Goal: Transaction & Acquisition: Subscribe to service/newsletter

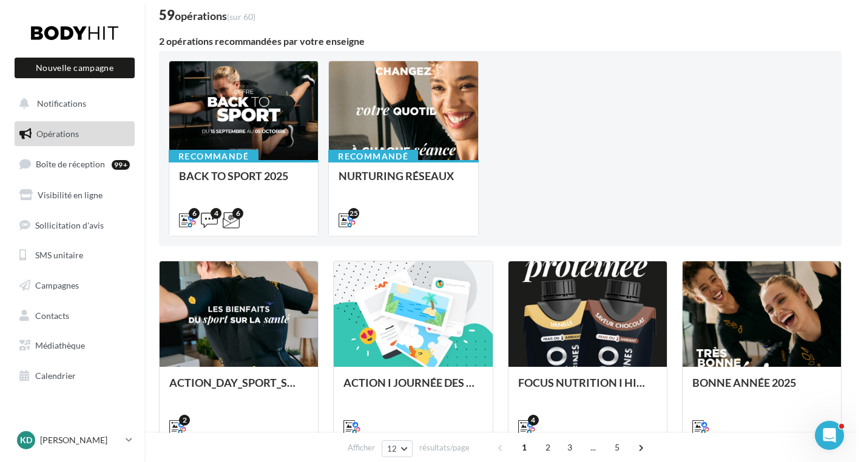
scroll to position [86, 0]
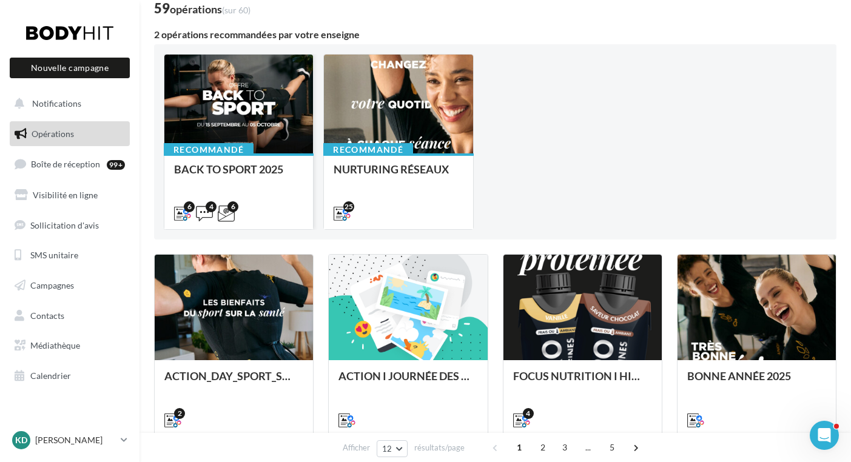
click at [214, 122] on div at bounding box center [238, 105] width 149 height 100
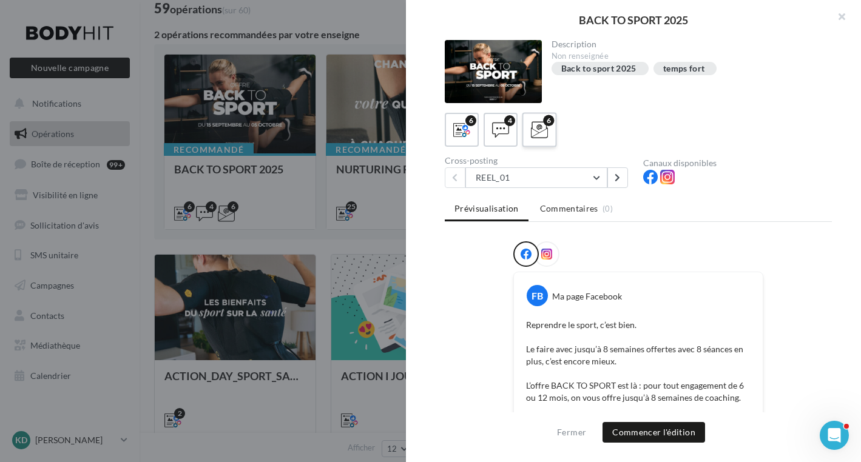
click at [531, 127] on icon at bounding box center [540, 130] width 18 height 18
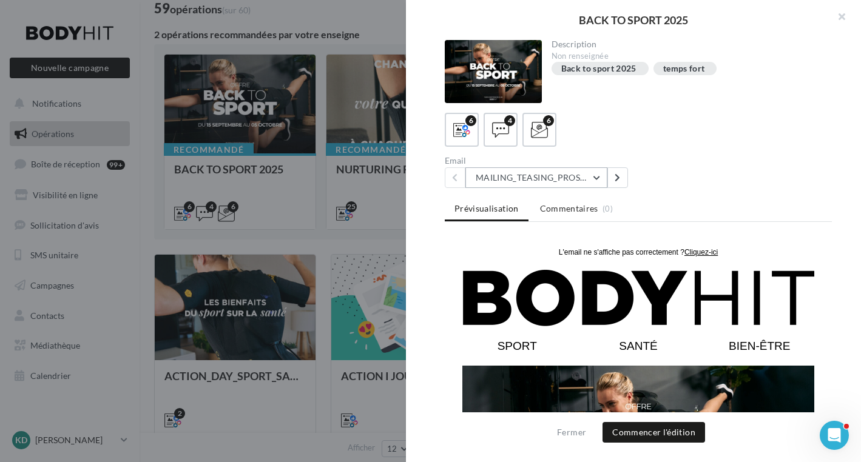
scroll to position [1, 0]
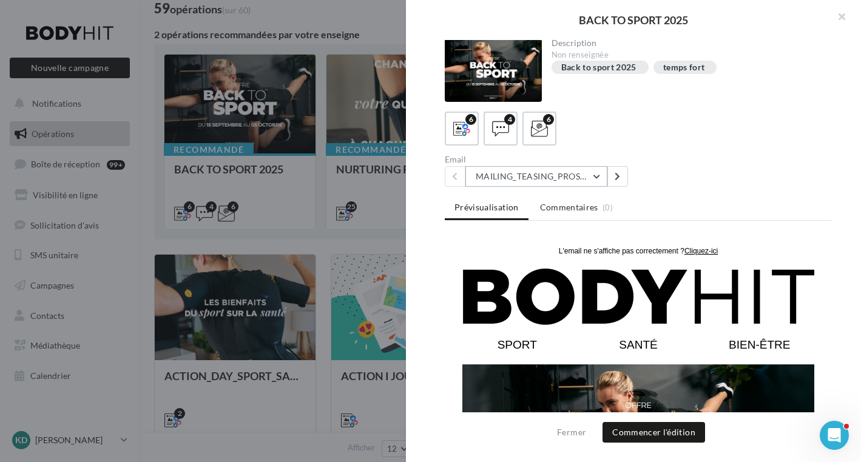
click at [545, 181] on button "MAILING_TEASING_PROSPECTS/ANCIENSCLIENTS" at bounding box center [536, 176] width 142 height 21
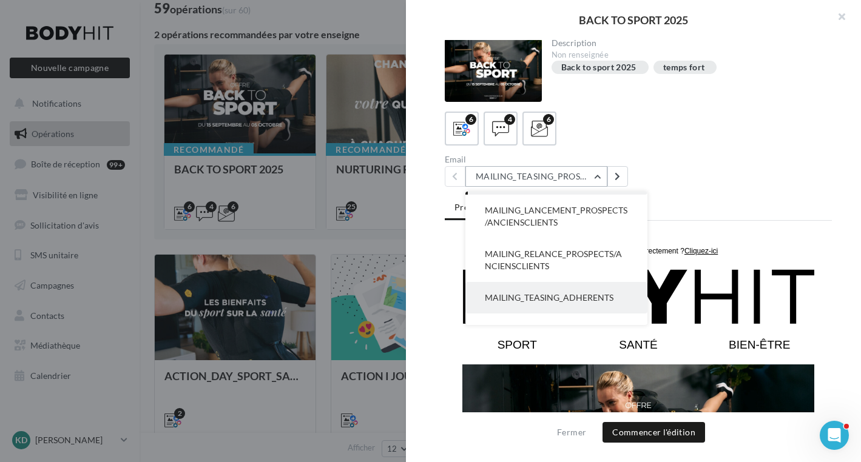
scroll to position [104, 0]
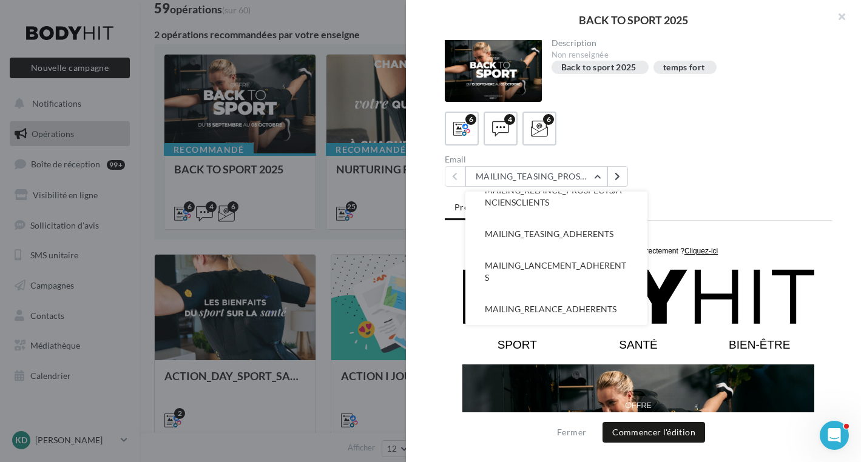
click at [698, 194] on div "Description Non renseignée Back to sport 2025 temps fort 6 4 6 Email MAILING_TE…" at bounding box center [638, 231] width 465 height 383
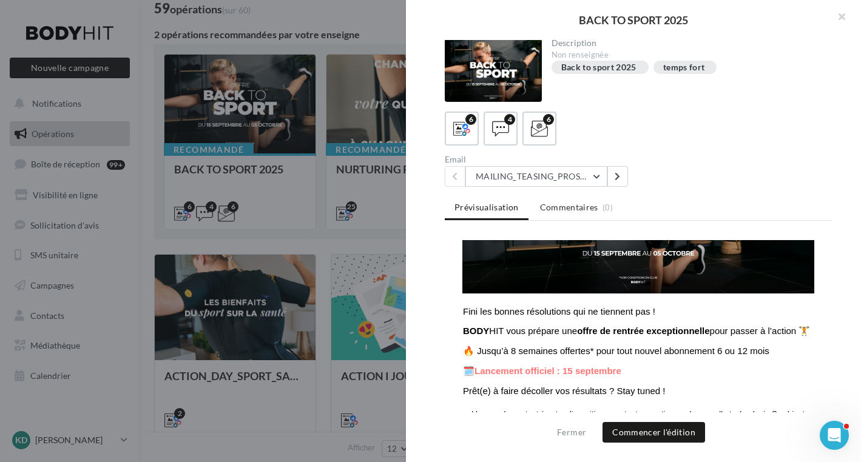
scroll to position [220, 0]
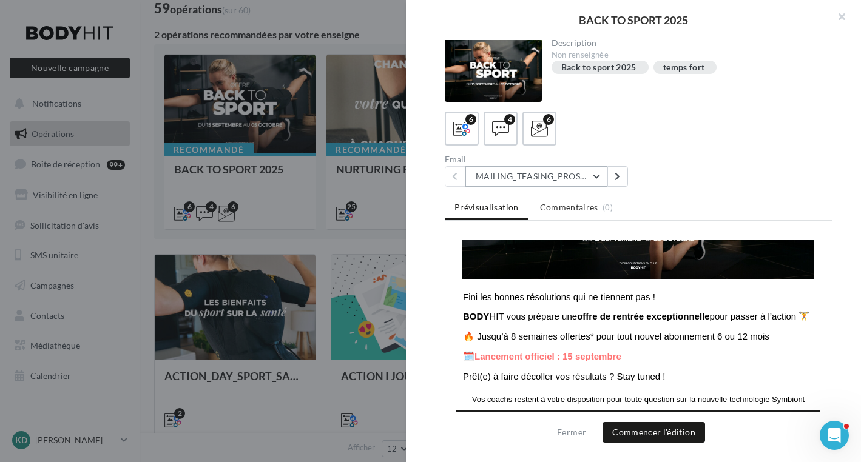
click at [599, 176] on button "MAILING_TEASING_PROSPECTS/ANCIENSCLIENTS" at bounding box center [536, 176] width 142 height 21
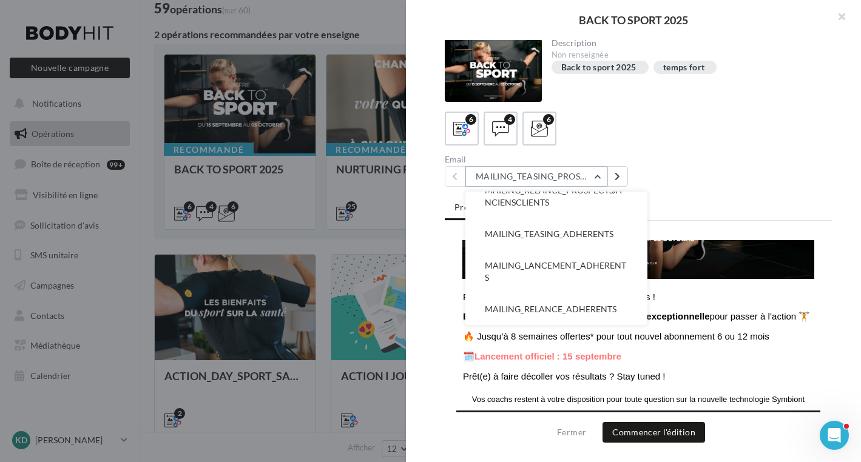
scroll to position [0, 0]
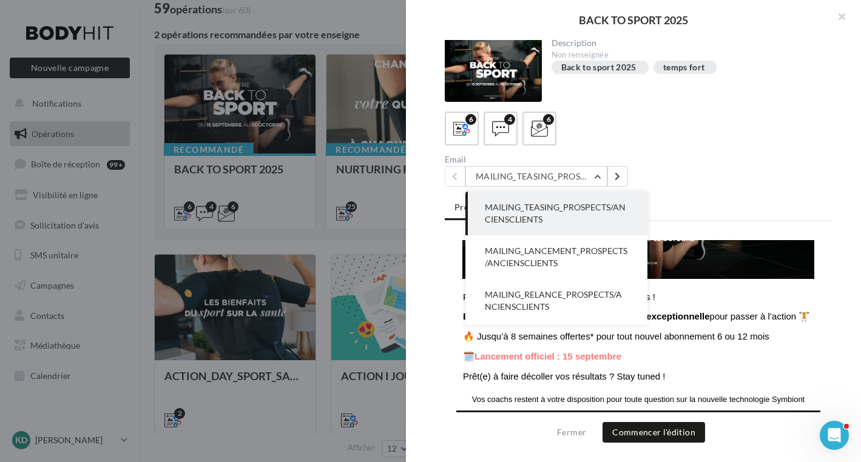
click at [562, 211] on span "MAILING_TEASING_PROSPECTS/ANCIENSCLIENTS" at bounding box center [555, 213] width 141 height 22
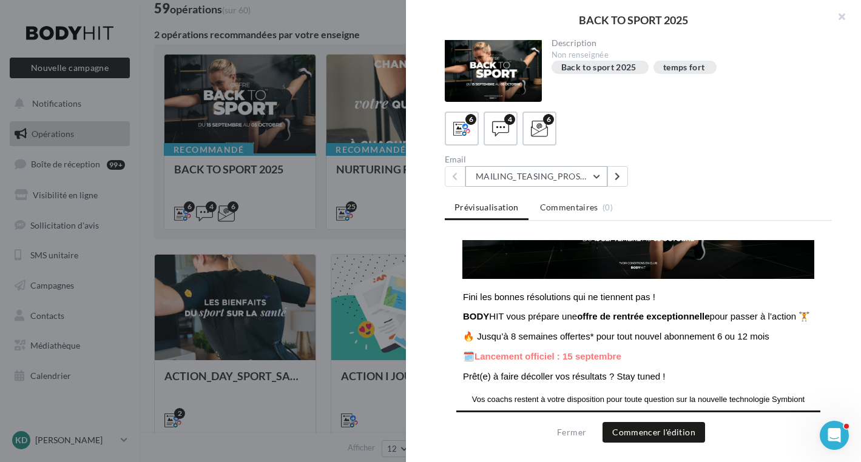
click at [596, 177] on button "MAILING_TEASING_PROSPECTS/ANCIENSCLIENTS" at bounding box center [536, 176] width 142 height 21
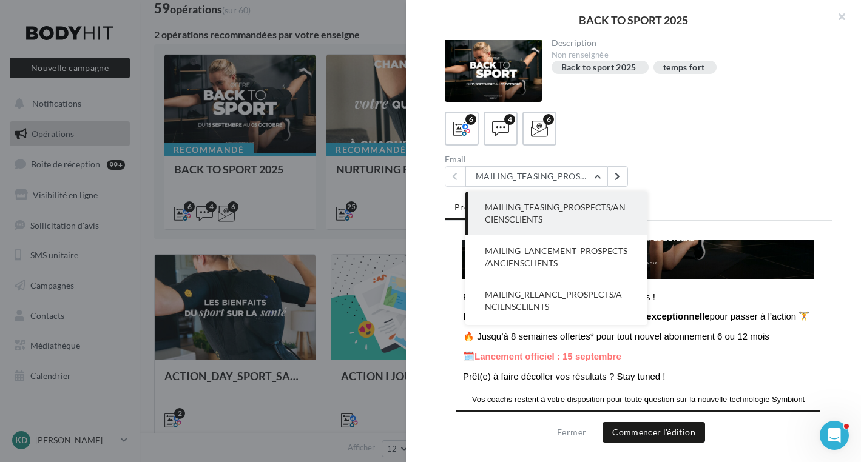
click at [783, 342] on p "🔥 Jusqu’à 8 semaines offertes* pour tout nouvel abonnement 6 ou 12 mois" at bounding box center [638, 336] width 351 height 11
click at [732, 114] on div "6 4 6" at bounding box center [638, 129] width 387 height 34
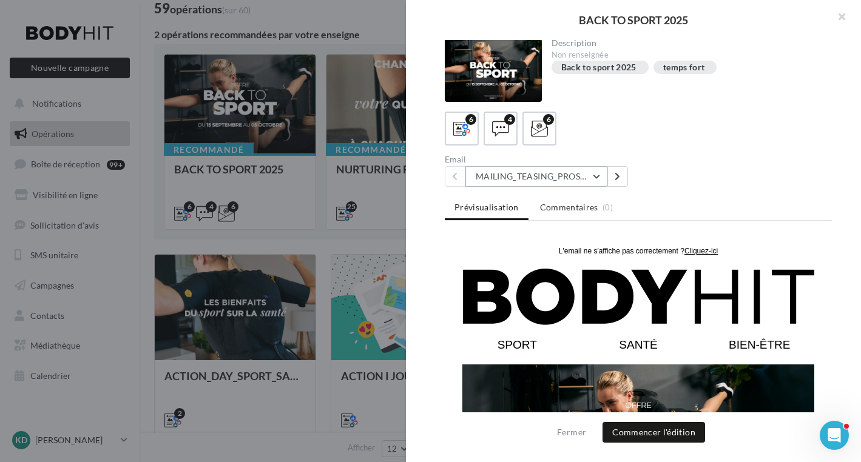
click at [595, 176] on button "MAILING_TEASING_PROSPECTS/ANCIENSCLIENTS" at bounding box center [536, 176] width 142 height 21
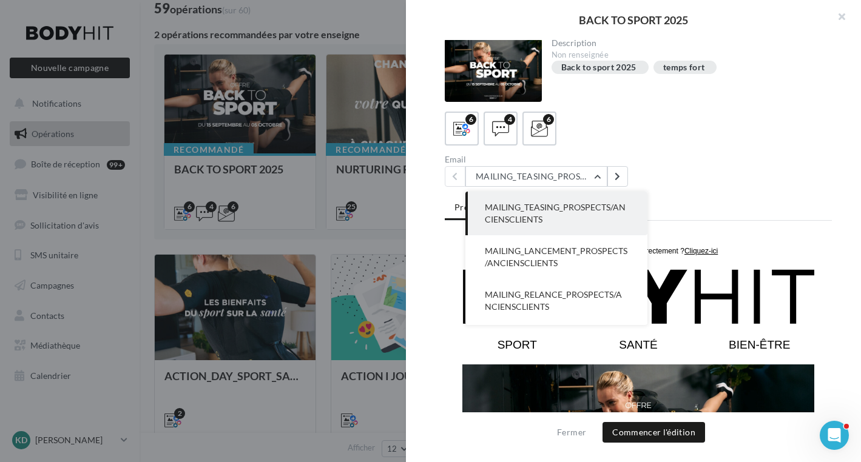
click at [523, 217] on span "MAILING_TEASING_PROSPECTS/ANCIENSCLIENTS" at bounding box center [555, 213] width 141 height 22
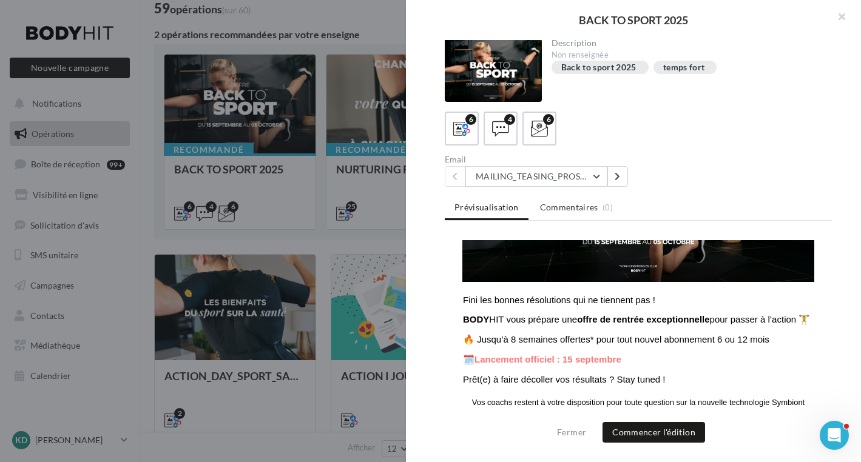
scroll to position [218, 0]
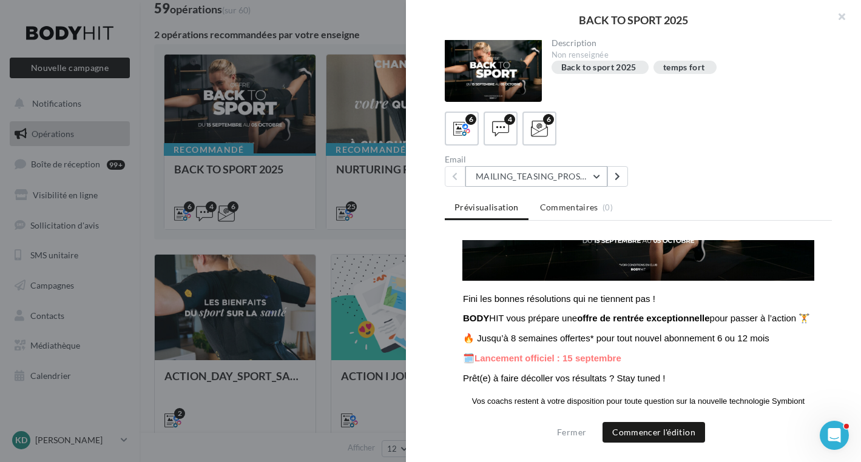
click at [570, 174] on button "MAILING_TEASING_PROSPECTS/ANCIENSCLIENTS" at bounding box center [536, 176] width 142 height 21
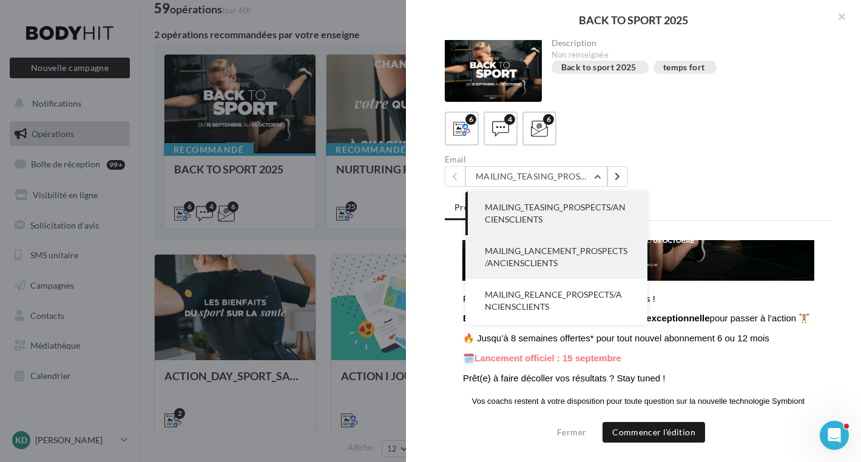
click at [574, 252] on span "MAILING_LANCEMENT_PROSPECTS/ANCIENSCLIENTS" at bounding box center [556, 257] width 143 height 22
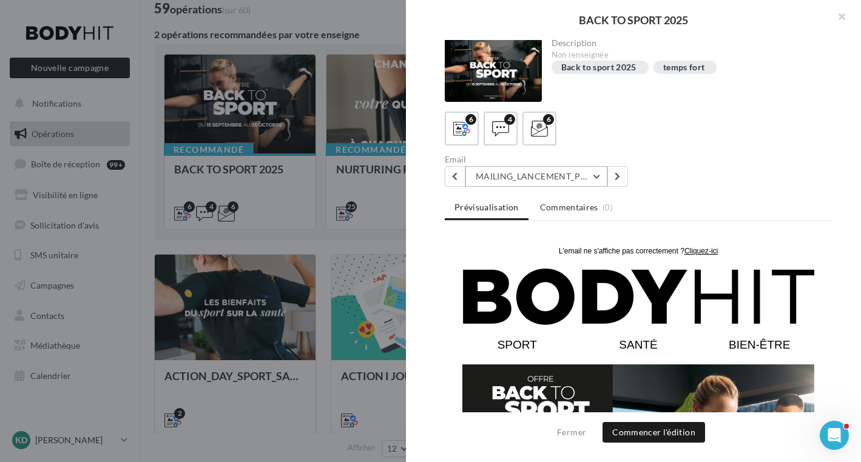
scroll to position [0, 0]
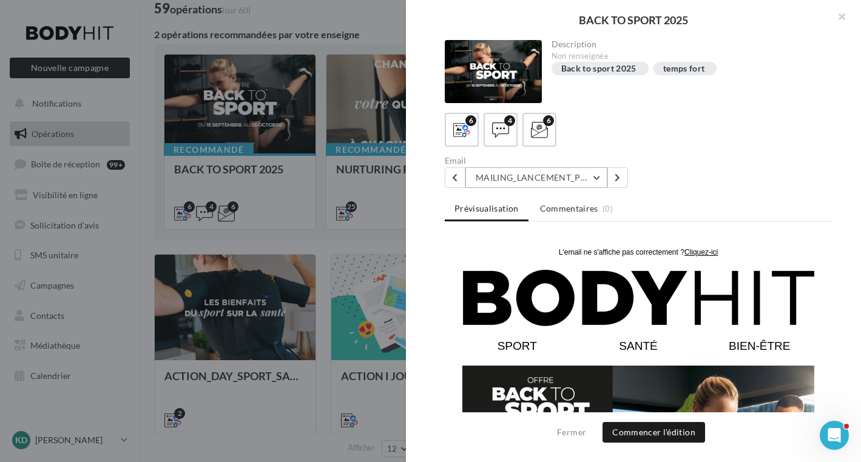
click at [515, 176] on button "MAILING_LANCEMENT_PROSPECTS/ANCIENSCLIENTS" at bounding box center [536, 177] width 142 height 21
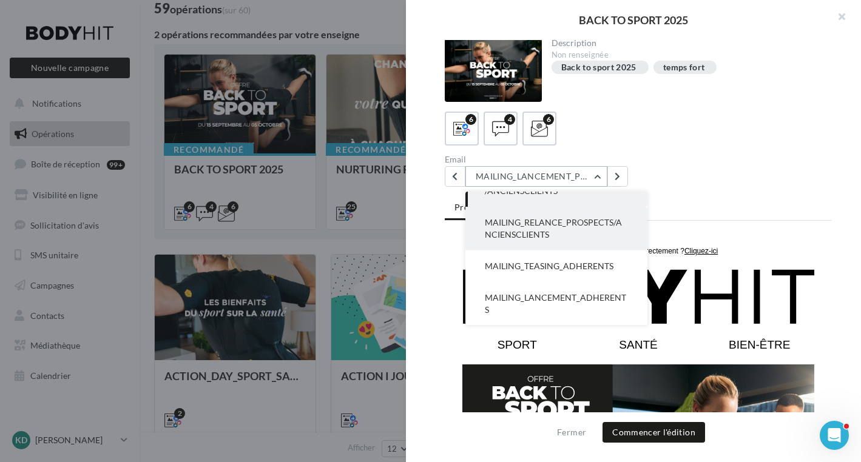
scroll to position [76, 0]
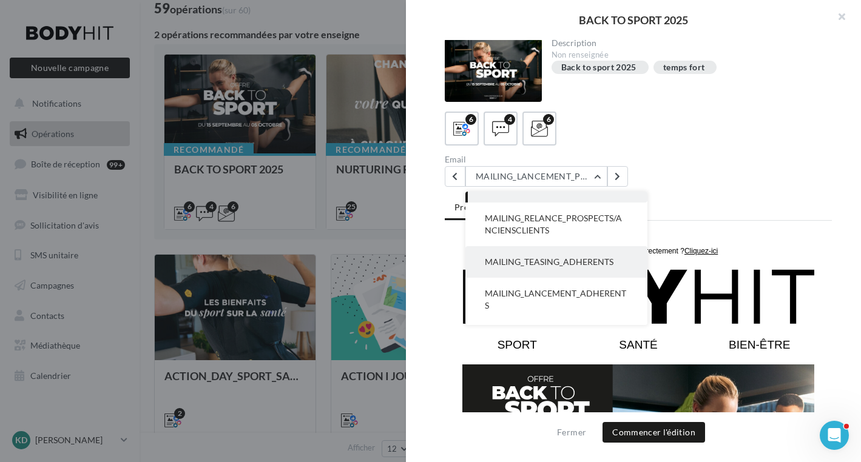
click at [531, 266] on span "MAILING_TEASING_ADHERENTS" at bounding box center [549, 262] width 129 height 10
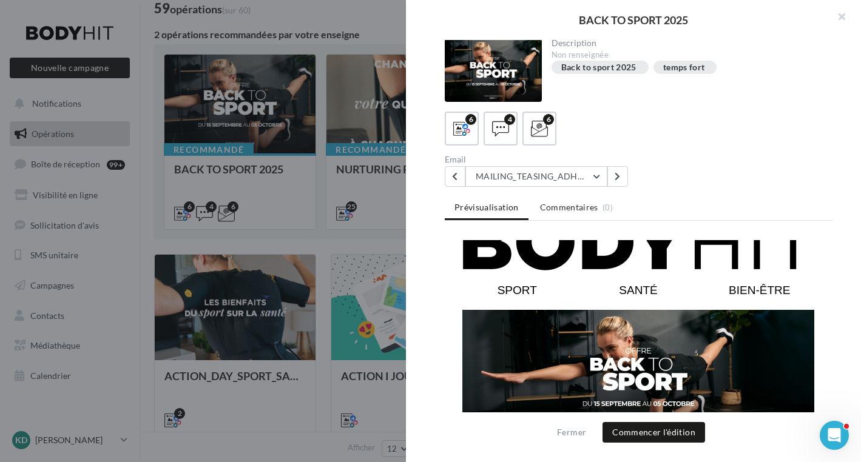
scroll to position [48, 0]
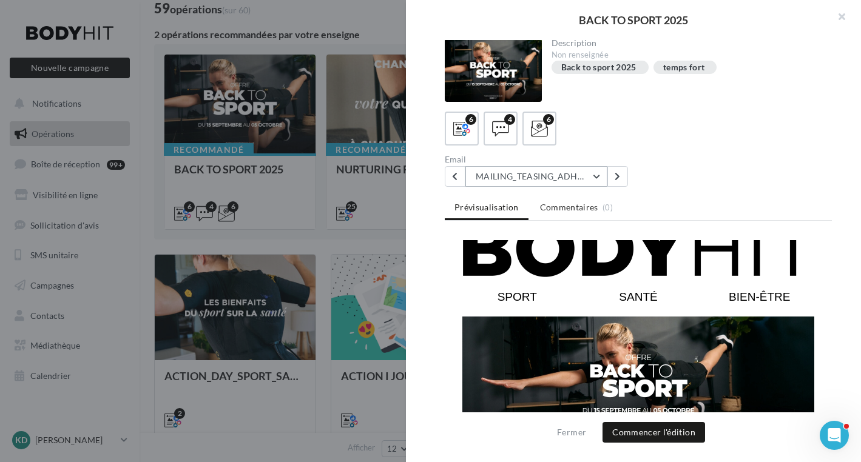
click at [596, 176] on button "MAILING_TEASING_ADHERENTS" at bounding box center [536, 176] width 142 height 21
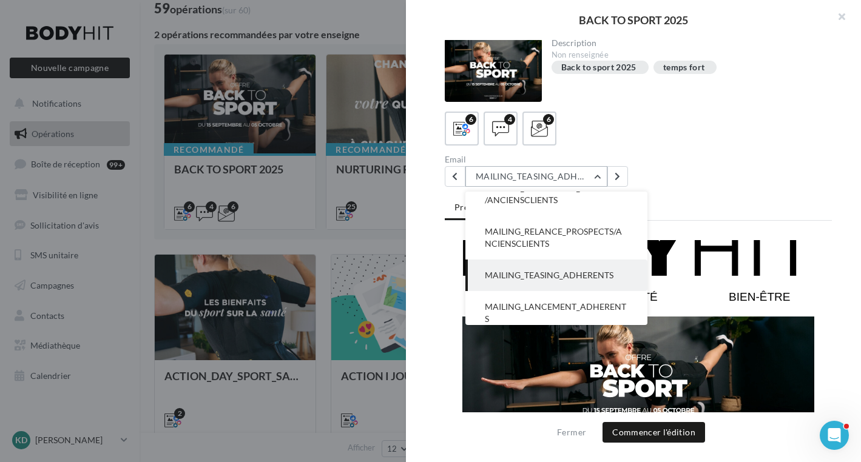
scroll to position [0, 0]
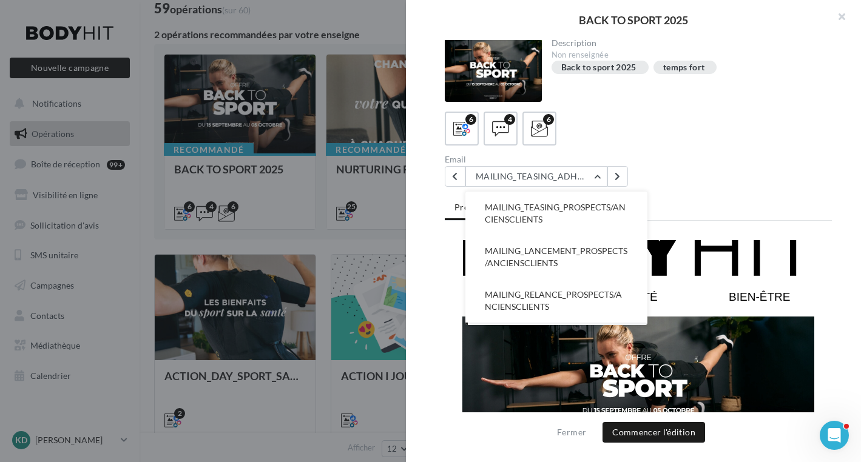
click at [536, 208] on span "MAILING_TEASING_PROSPECTS/ANCIENSCLIENTS" at bounding box center [555, 213] width 141 height 22
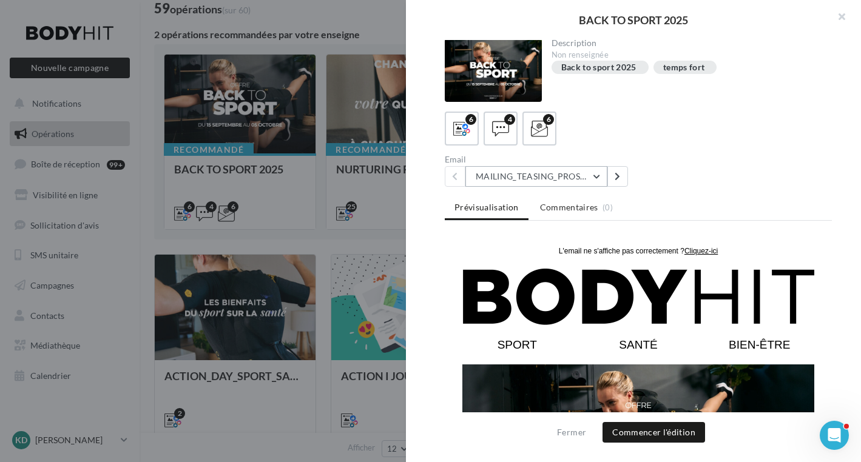
click at [596, 177] on button "MAILING_TEASING_PROSPECTS/ANCIENSCLIENTS" at bounding box center [536, 176] width 142 height 21
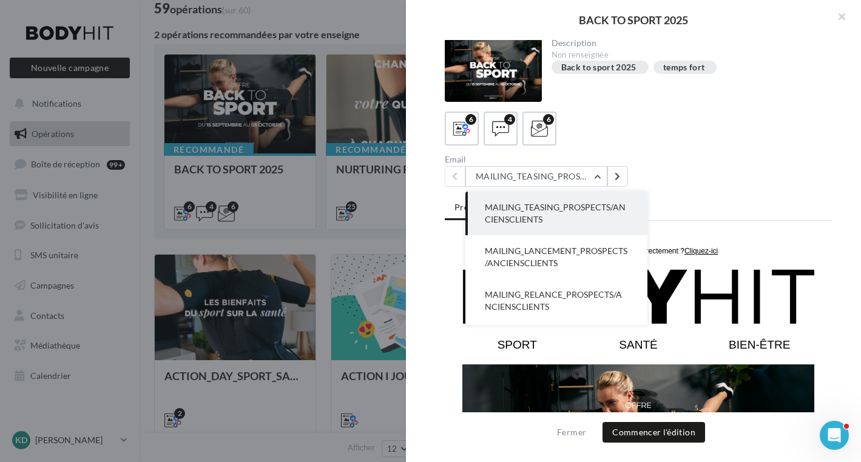
click at [553, 208] on span "MAILING_TEASING_PROSPECTS/ANCIENSCLIENTS" at bounding box center [555, 213] width 141 height 22
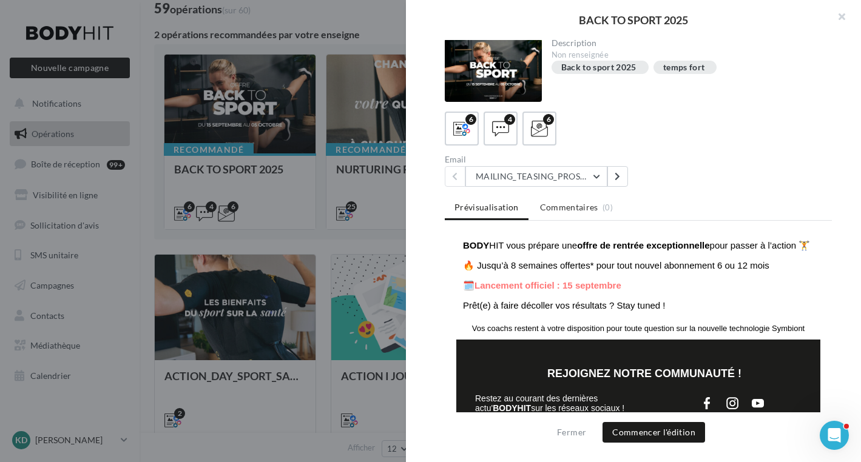
scroll to position [292, 0]
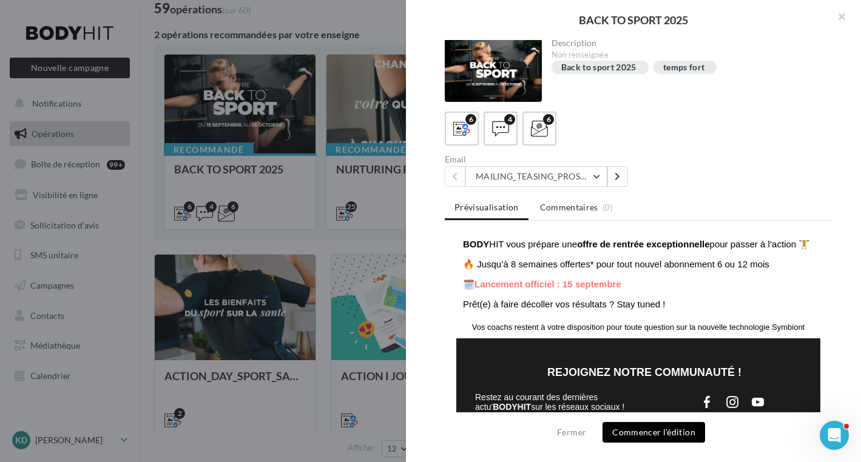
click at [653, 434] on button "Commencer l'édition" at bounding box center [653, 432] width 103 height 21
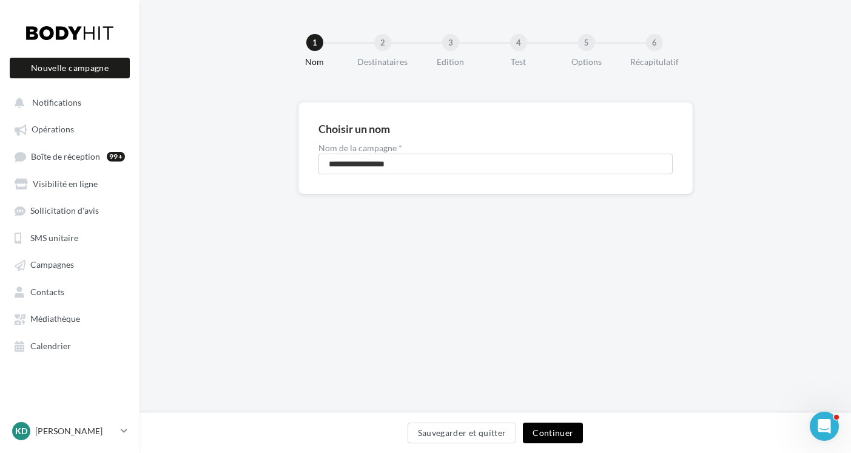
drag, startPoint x: 557, startPoint y: 448, endPoint x: 549, endPoint y: 438, distance: 12.5
click at [549, 438] on button "Continuer" at bounding box center [553, 432] width 60 height 21
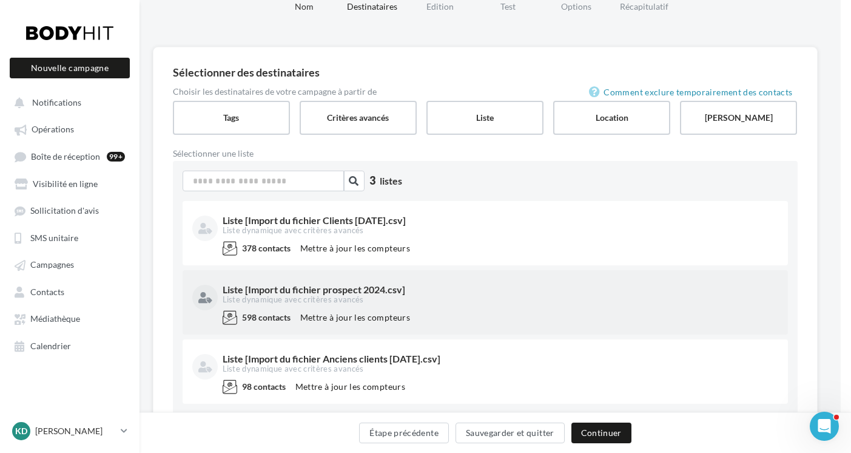
scroll to position [43, 10]
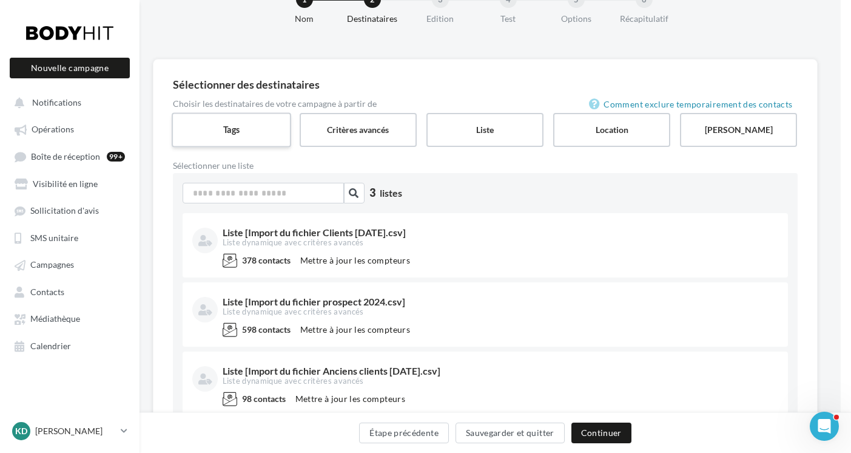
click at [214, 127] on label "Tags" at bounding box center [232, 129] width 120 height 35
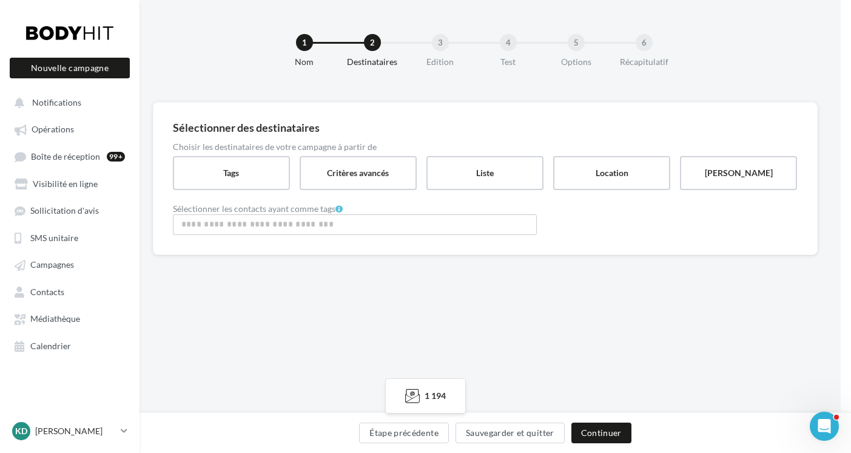
scroll to position [2, 10]
click at [372, 165] on label "Critères avancés" at bounding box center [358, 172] width 120 height 35
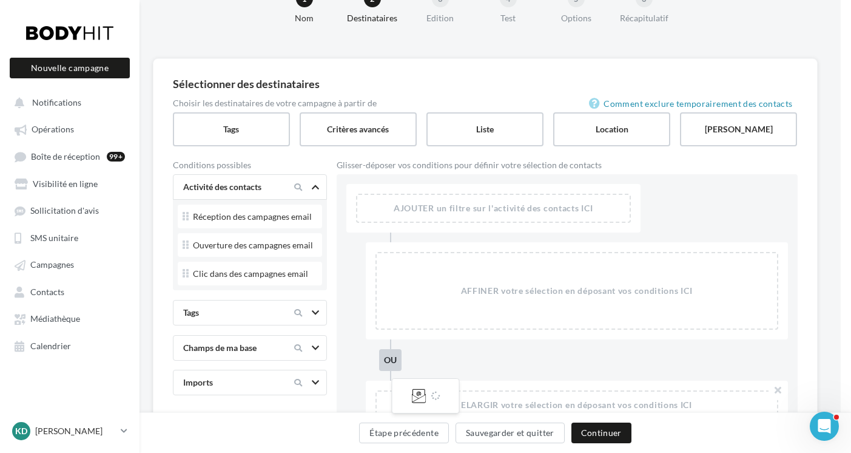
scroll to position [43, 10]
click at [496, 125] on label "Liste" at bounding box center [485, 129] width 120 height 35
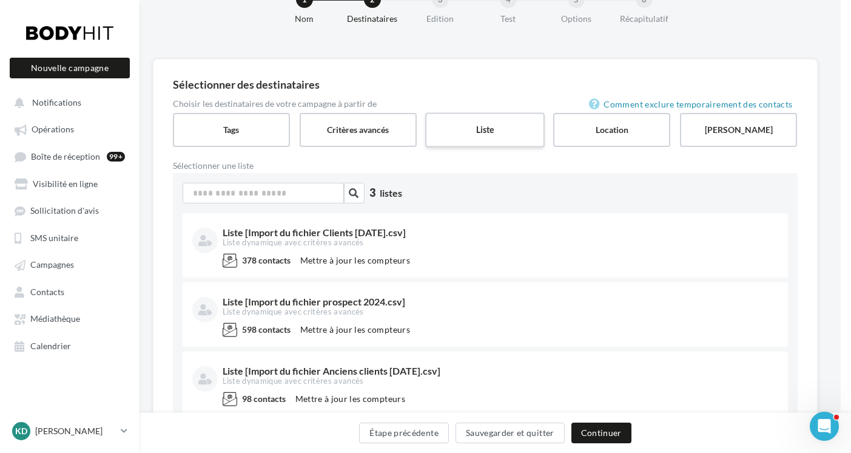
scroll to position [48, 10]
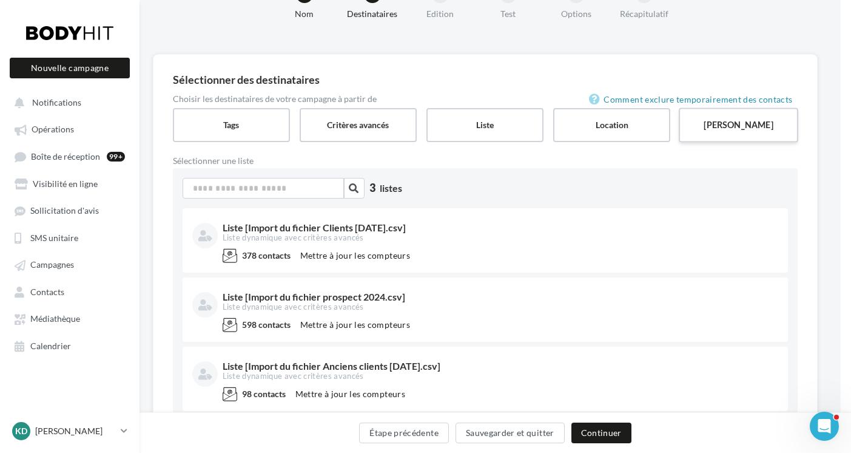
click at [740, 131] on label "Saisie manuelle" at bounding box center [739, 124] width 120 height 35
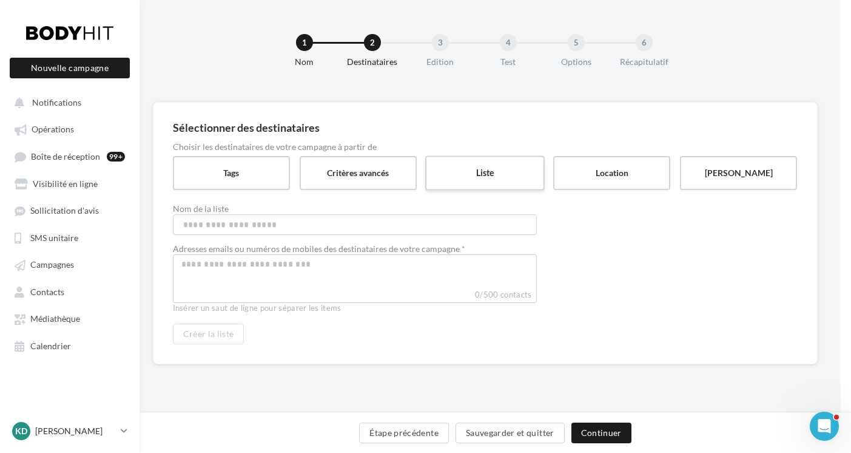
click at [454, 166] on label "Liste" at bounding box center [485, 172] width 120 height 35
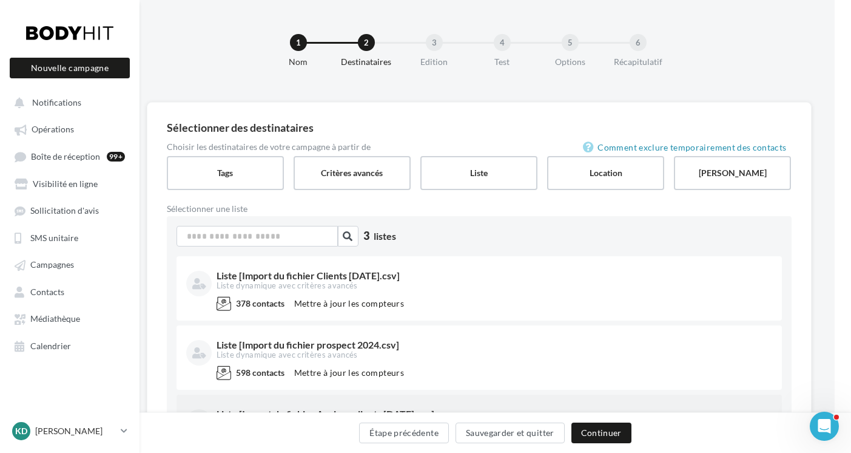
scroll to position [0, 19]
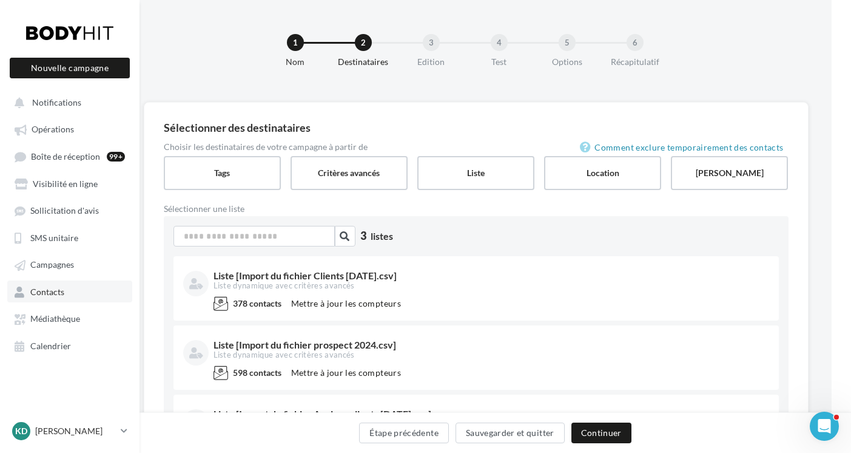
click at [41, 295] on span "Contacts" at bounding box center [47, 291] width 34 height 10
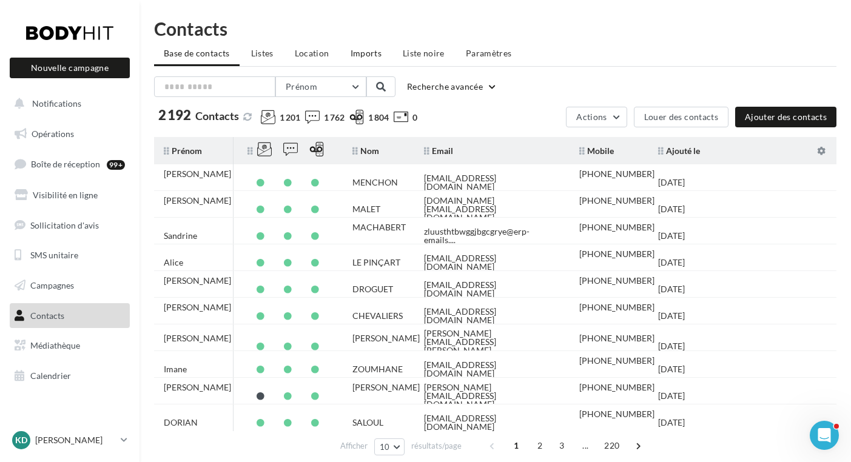
click at [368, 52] on span "Imports" at bounding box center [366, 53] width 31 height 10
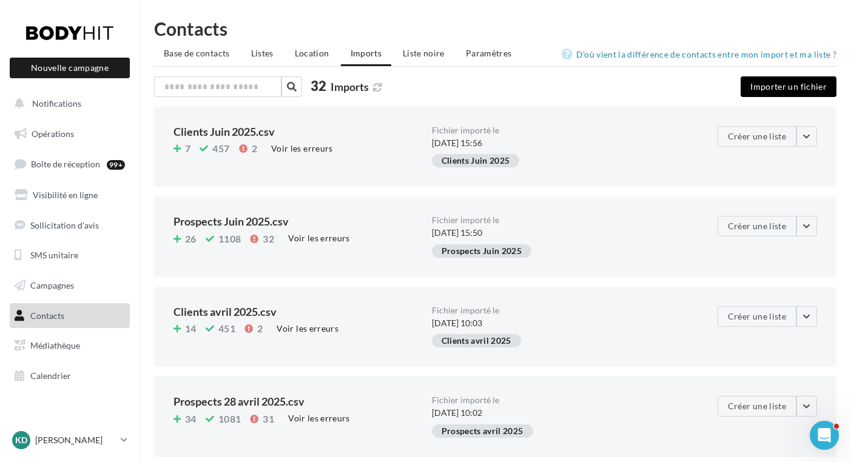
click at [774, 87] on button "Importer un fichier" at bounding box center [789, 86] width 96 height 21
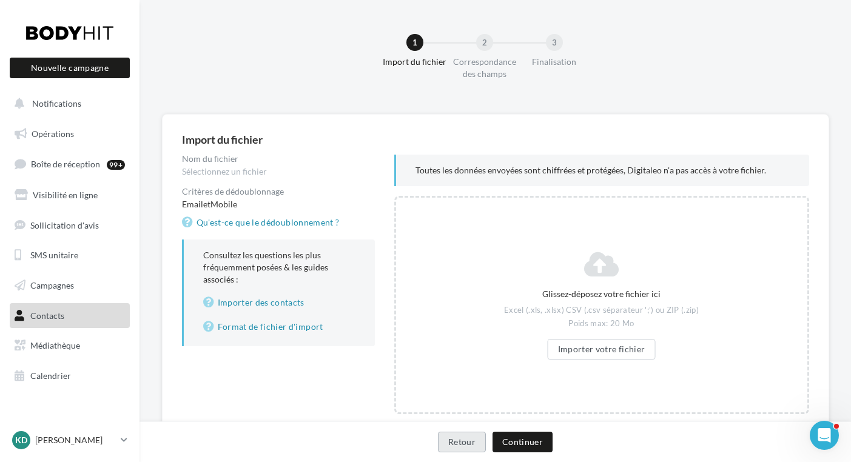
click at [468, 439] on button "Retour" at bounding box center [462, 442] width 48 height 21
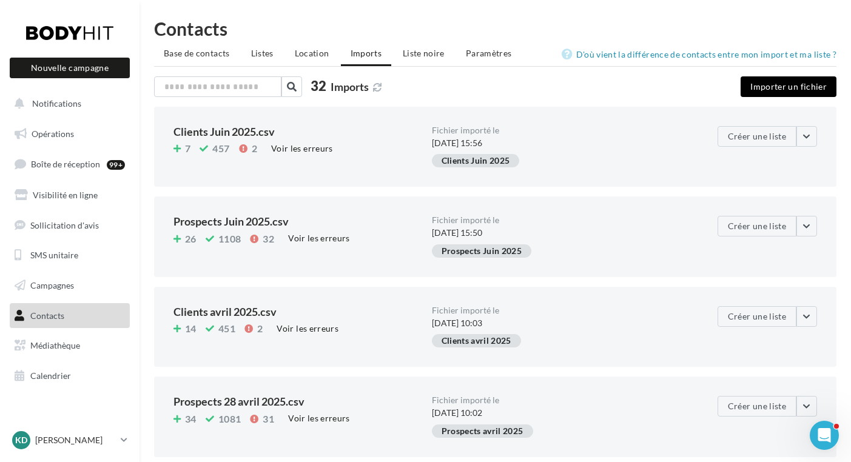
click at [790, 84] on button "Importer un fichier" at bounding box center [789, 86] width 96 height 21
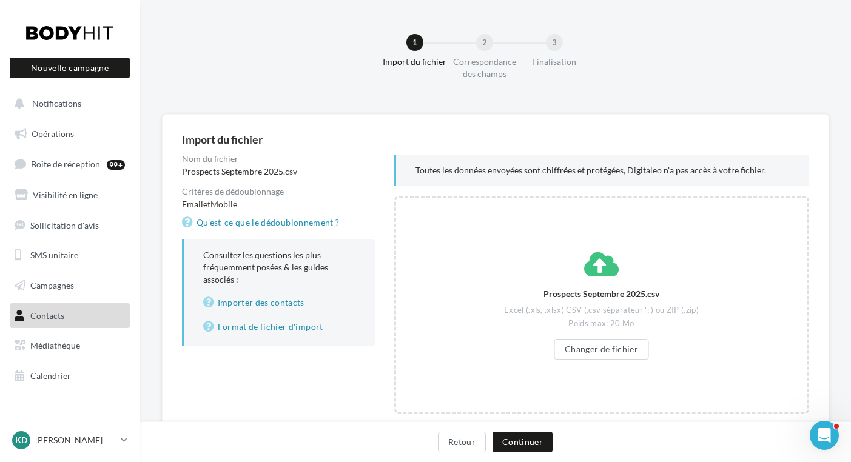
scroll to position [44, 0]
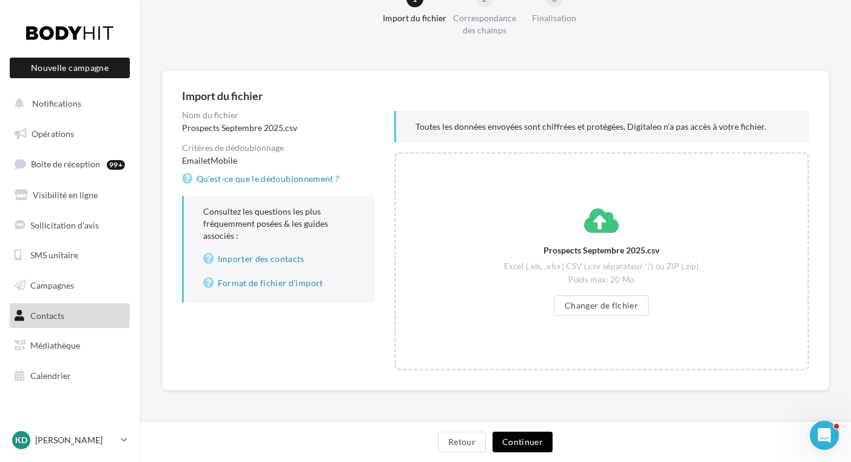
click at [526, 441] on button "Continuer" at bounding box center [523, 442] width 60 height 21
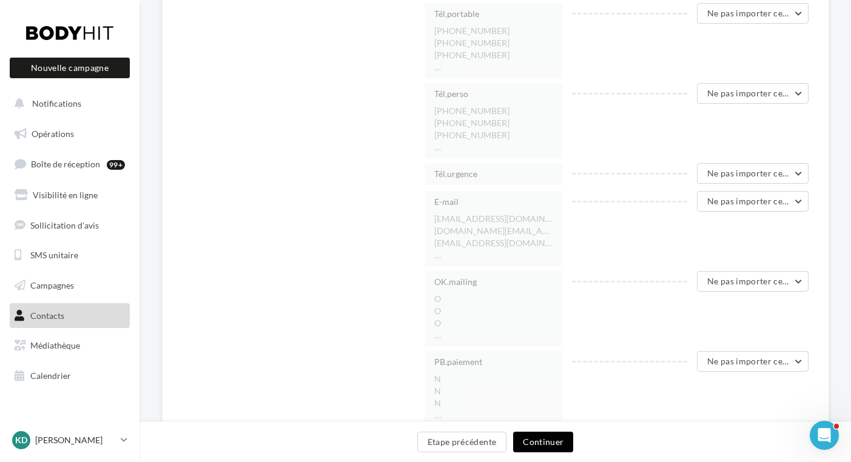
scroll to position [1163, 0]
click at [799, 201] on button "Ne pas importer cette colonne" at bounding box center [753, 199] width 112 height 21
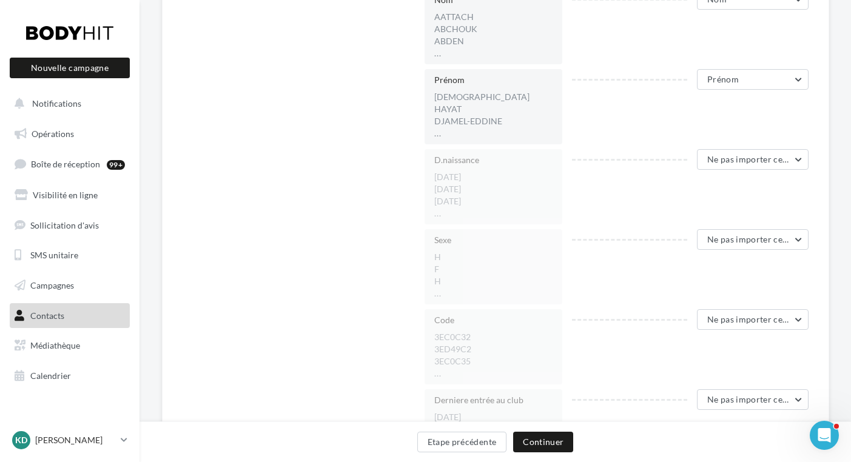
scroll to position [0, 0]
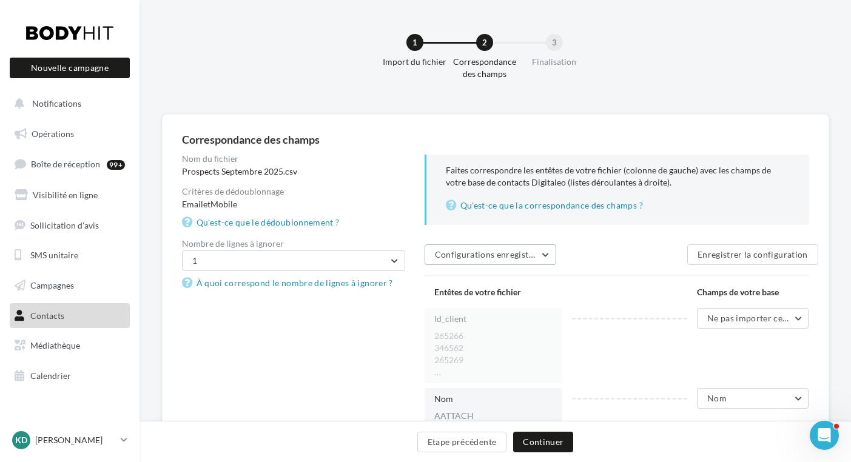
click at [543, 255] on button "Configurations enregistrées" at bounding box center [491, 254] width 132 height 21
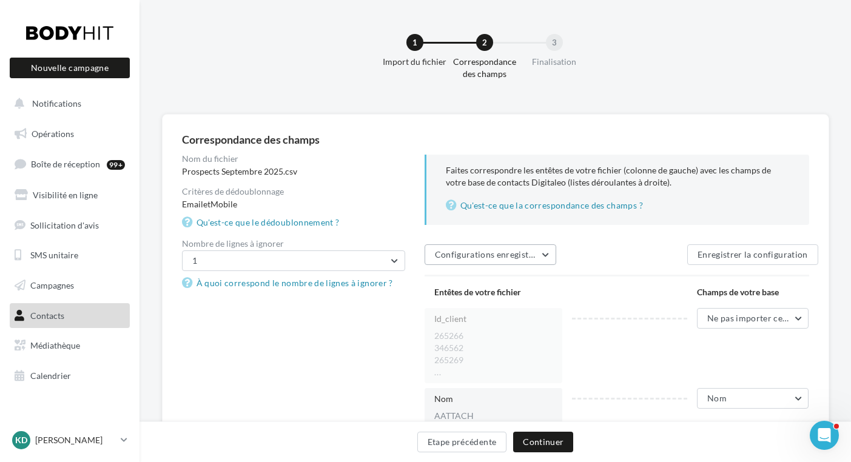
click at [546, 254] on button "Configurations enregistrées" at bounding box center [491, 254] width 132 height 21
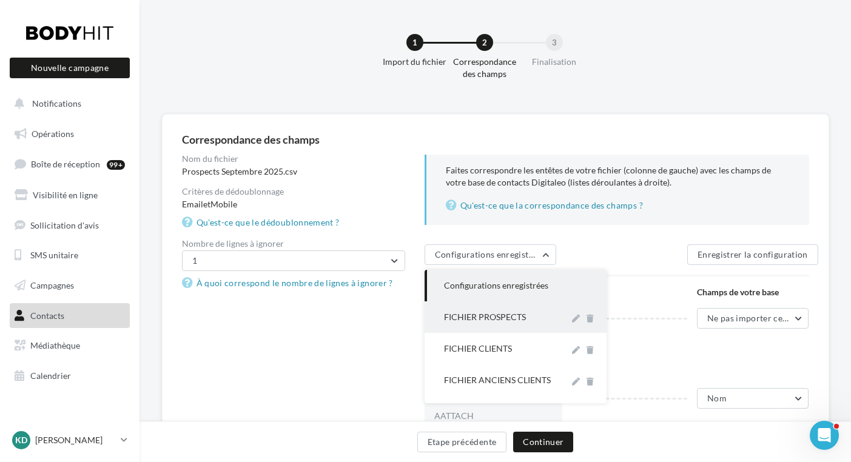
click at [496, 318] on div "FICHIER PROSPECTS" at bounding box center [502, 317] width 116 height 12
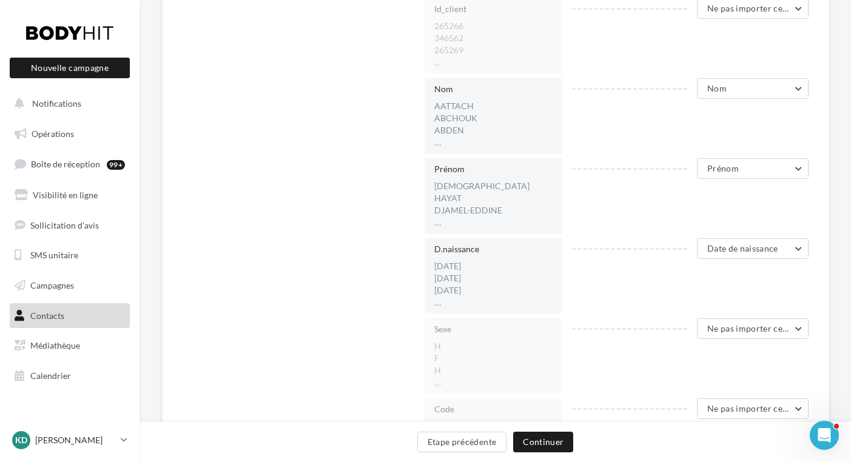
scroll to position [332, 0]
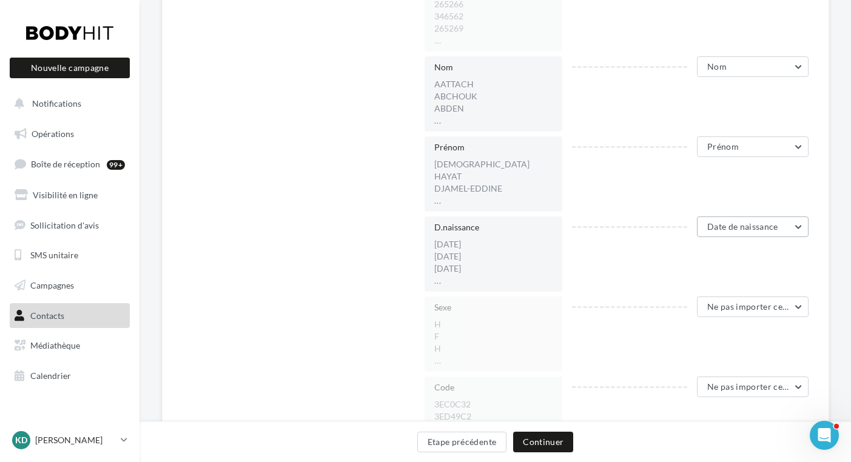
click at [800, 228] on button "Date de naissance" at bounding box center [753, 227] width 112 height 21
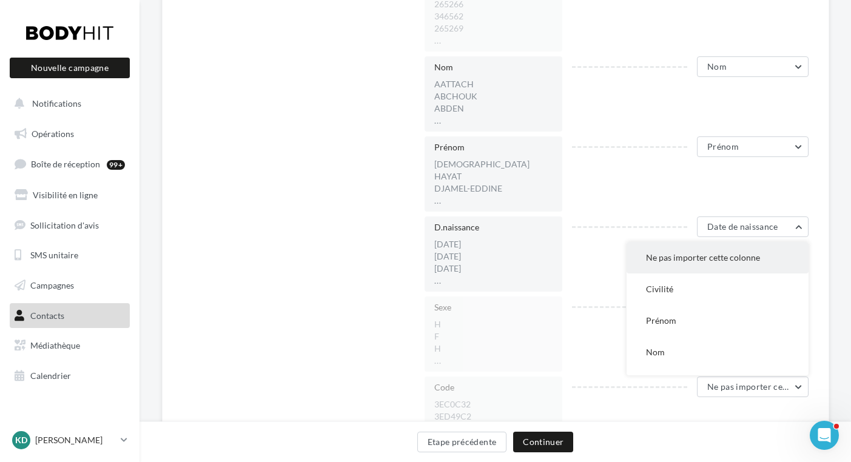
click at [726, 258] on span "Ne pas importer cette colonne" at bounding box center [703, 257] width 114 height 10
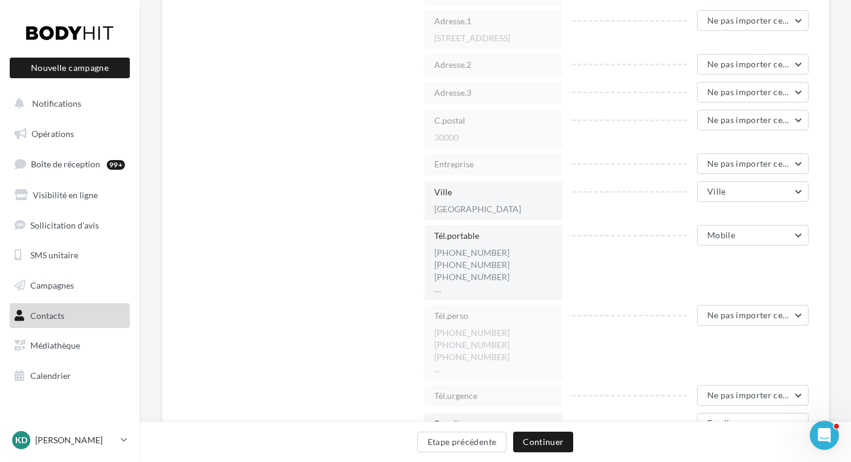
scroll to position [942, 0]
click at [794, 311] on span "Ne pas importer cette colonne" at bounding box center [767, 312] width 120 height 10
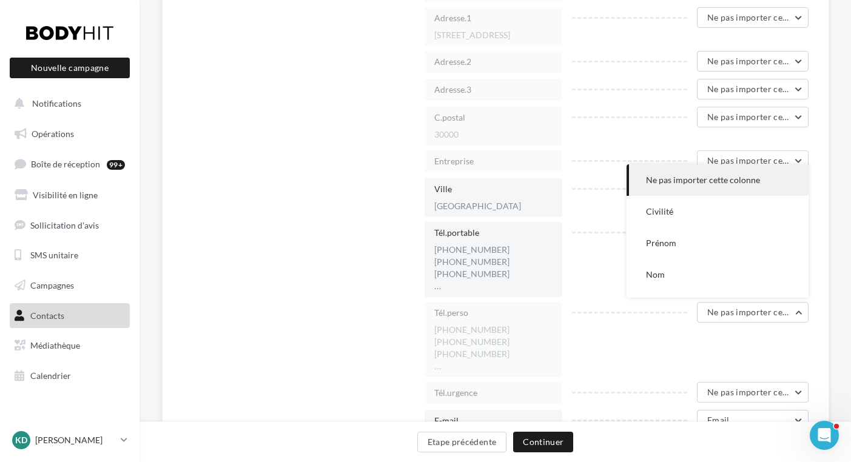
click at [778, 351] on div "Tél.perso +33766872624 +33674584912 +33785404561 ... Ne pas importer cette colo…" at bounding box center [622, 339] width 394 height 75
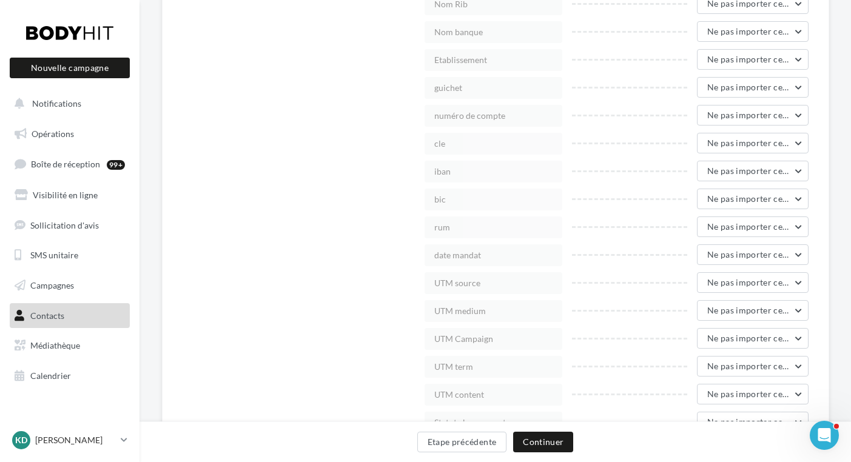
scroll to position [2552, 0]
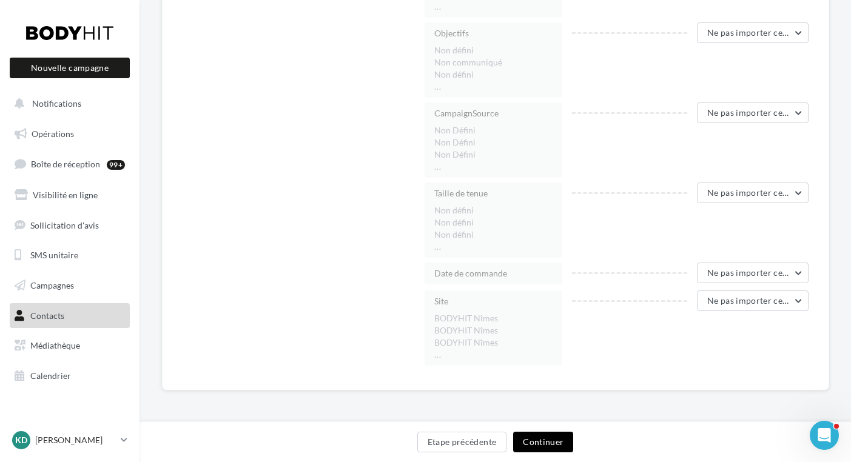
click at [546, 443] on button "Continuer" at bounding box center [543, 442] width 60 height 21
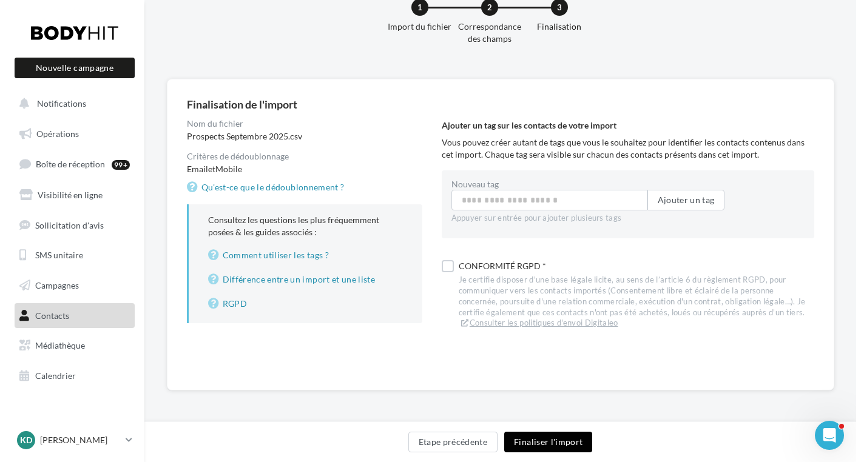
scroll to position [35, 0]
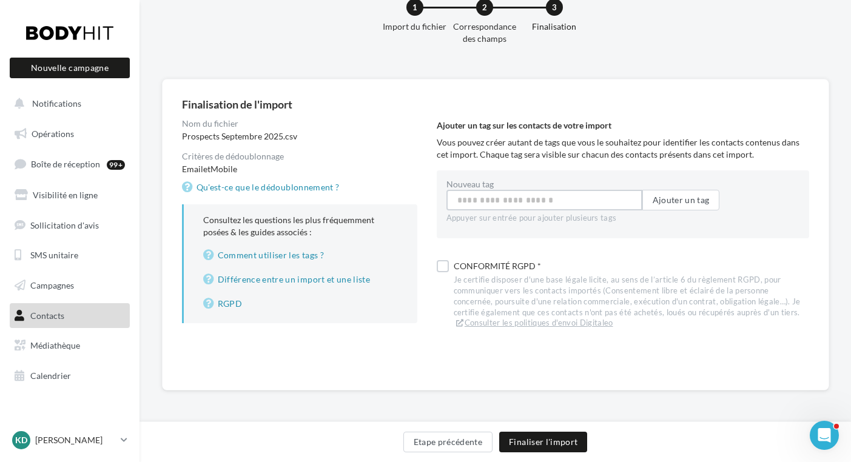
drag, startPoint x: 474, startPoint y: 199, endPoint x: 481, endPoint y: 198, distance: 7.4
click at [474, 199] on input "Nouveau tag" at bounding box center [544, 200] width 196 height 21
type input "**********"
click at [439, 270] on label at bounding box center [443, 269] width 12 height 12
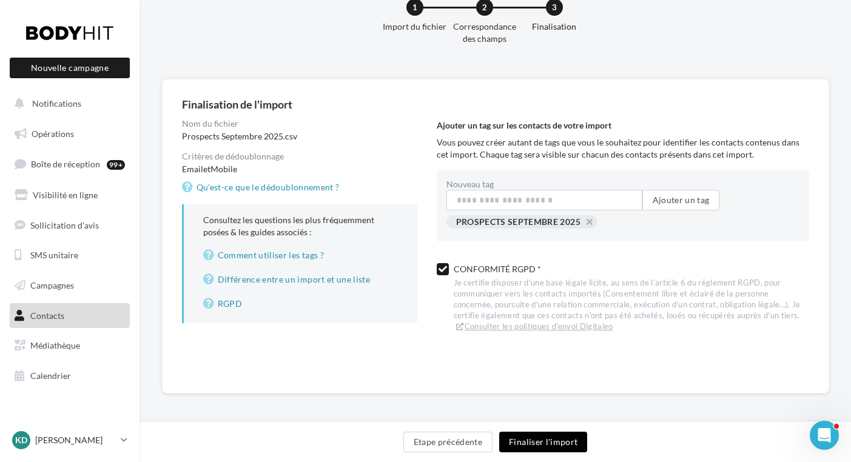
click at [559, 440] on button "Finaliser l'import" at bounding box center [543, 442] width 88 height 21
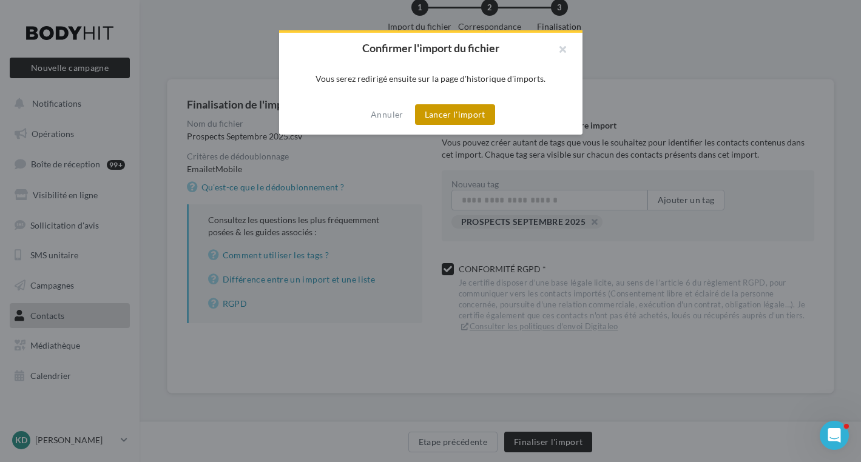
click at [454, 112] on button "Lancer l'import" at bounding box center [455, 114] width 80 height 21
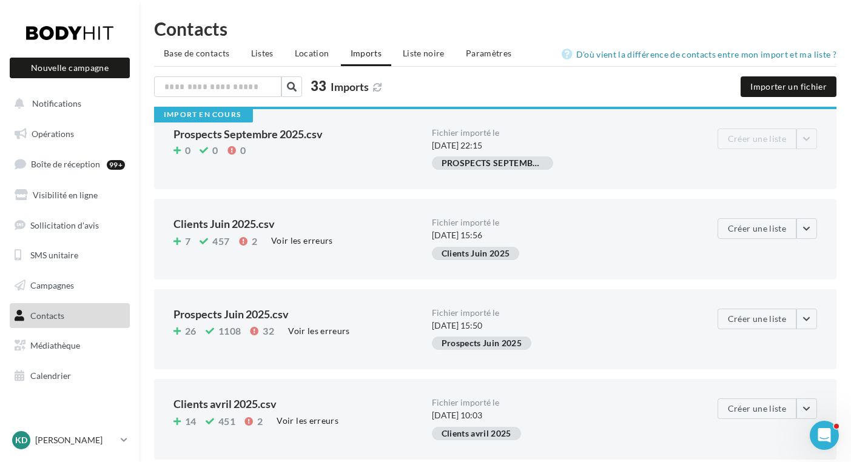
click at [365, 52] on ul "Base de contacts Listes Location Imports Liste noire Paramètres" at bounding box center [495, 54] width 682 height 24
click at [776, 84] on button "Importer un fichier" at bounding box center [789, 86] width 96 height 21
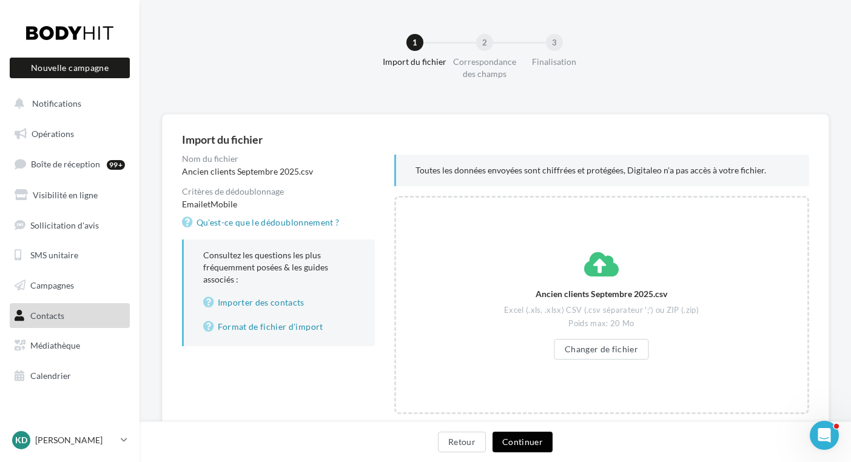
click at [517, 439] on button "Continuer" at bounding box center [523, 442] width 60 height 21
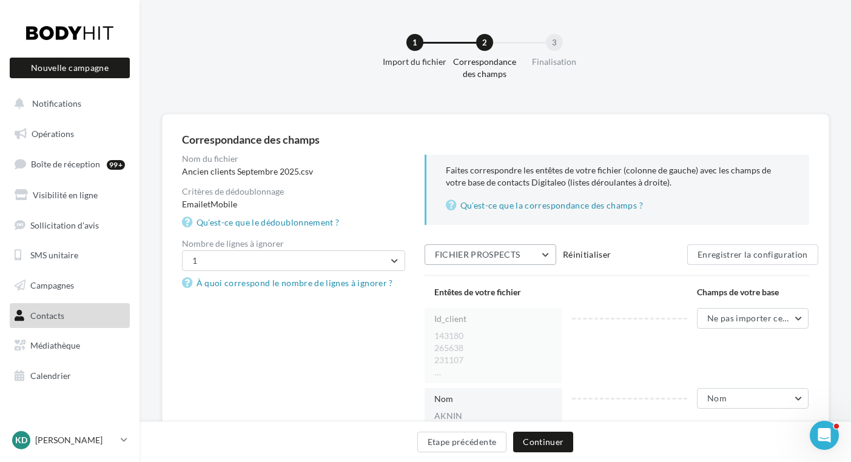
click at [548, 255] on button "FICHIER PROSPECTS" at bounding box center [491, 254] width 132 height 21
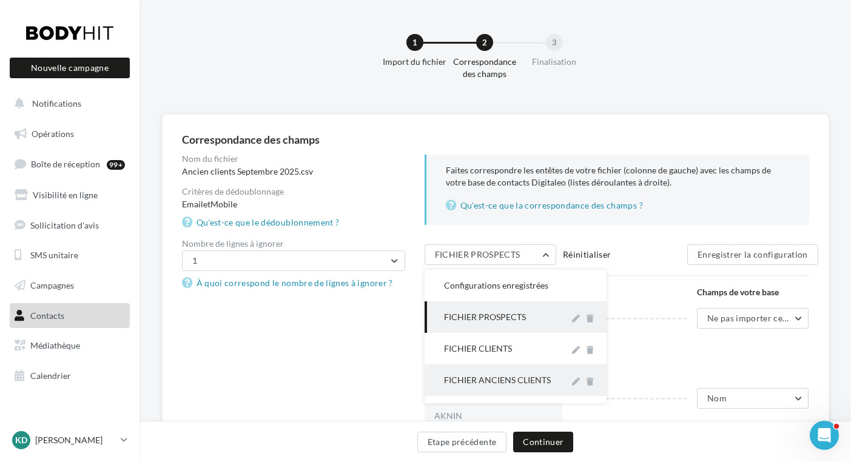
click at [510, 375] on div "FICHIER ANCIENS CLIENTS" at bounding box center [502, 380] width 116 height 12
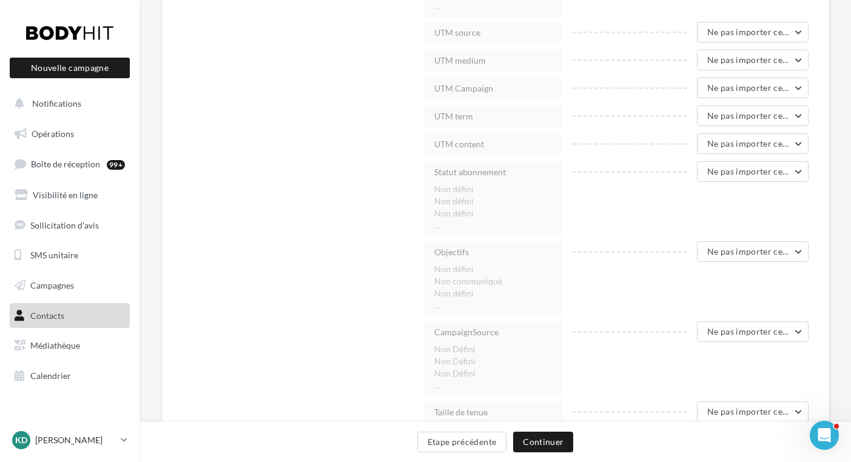
scroll to position [3227, 0]
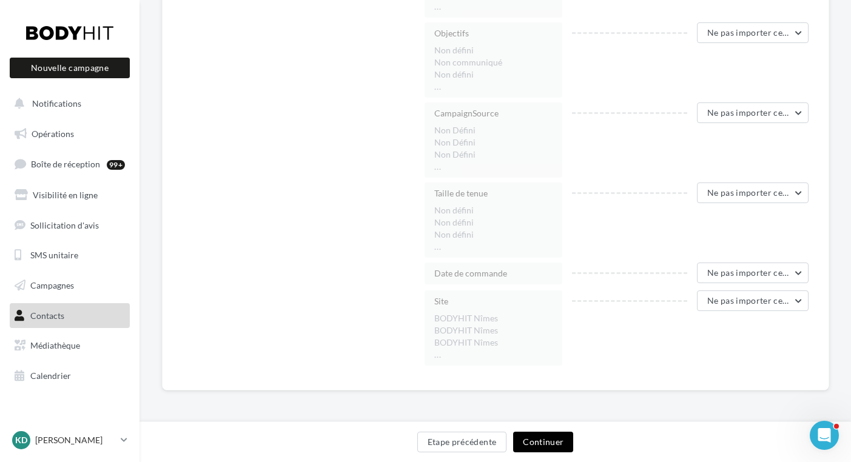
click at [536, 446] on button "Continuer" at bounding box center [543, 442] width 60 height 21
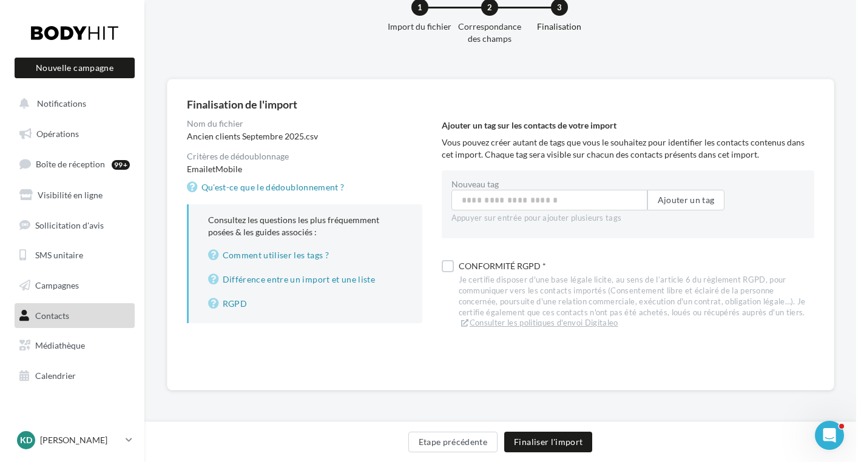
scroll to position [35, 0]
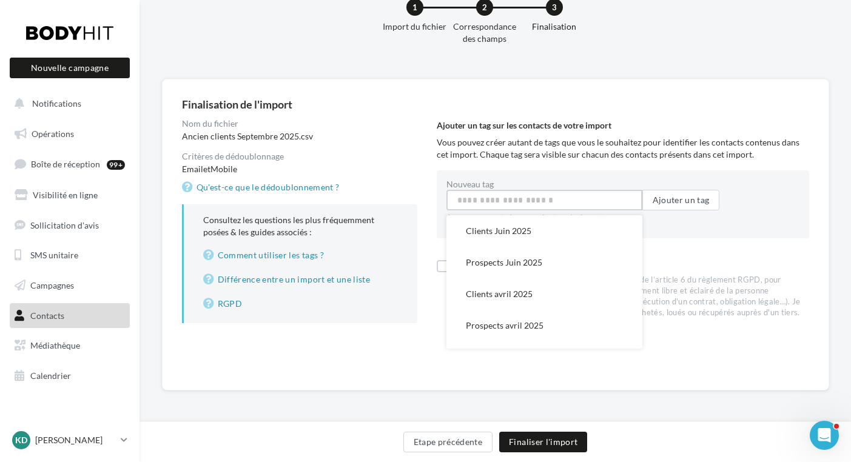
click at [491, 204] on input "Nouveau tag" at bounding box center [544, 200] width 196 height 21
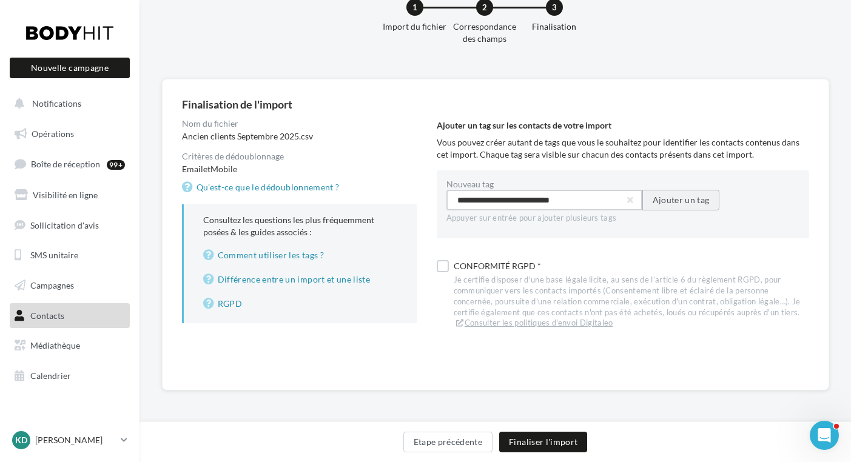
type input "**********"
click at [697, 200] on button "Ajouter un tag" at bounding box center [681, 200] width 78 height 21
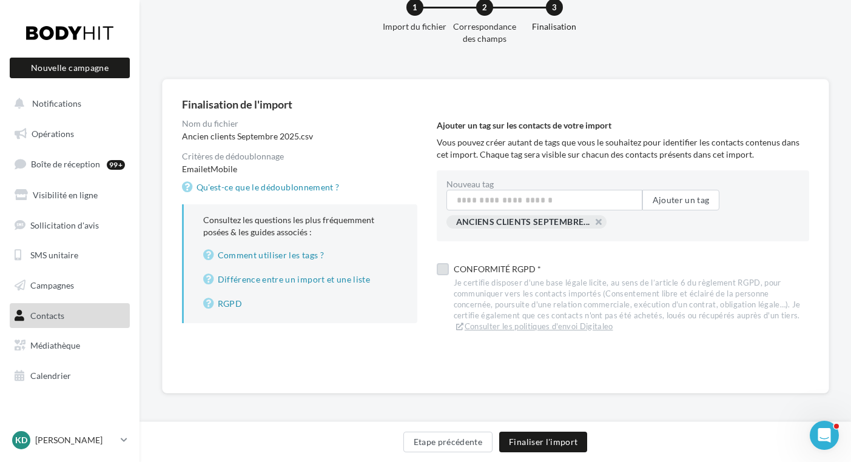
click at [442, 270] on label at bounding box center [443, 269] width 12 height 12
click at [537, 440] on button "Finaliser l'import" at bounding box center [543, 442] width 88 height 21
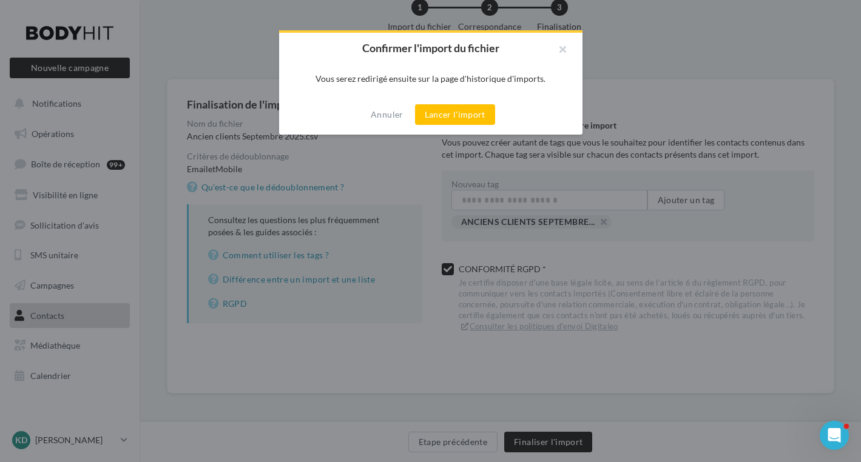
click at [463, 116] on button "Lancer l'import" at bounding box center [455, 114] width 80 height 21
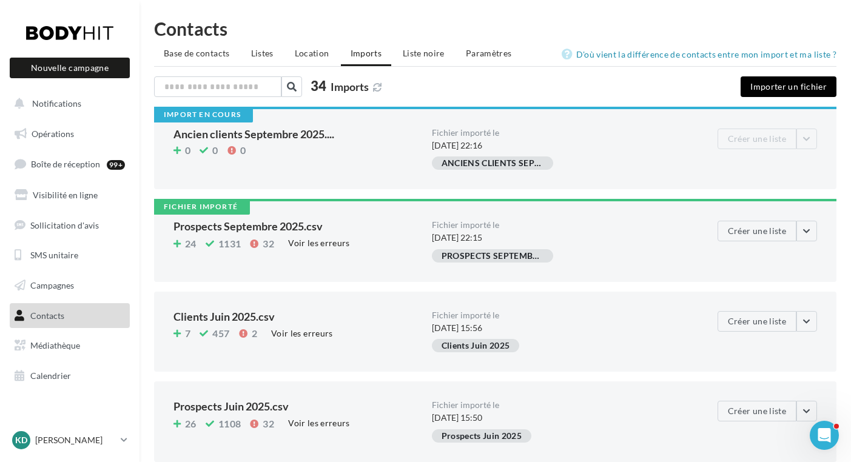
click at [800, 81] on button "Importer un fichier" at bounding box center [789, 86] width 96 height 21
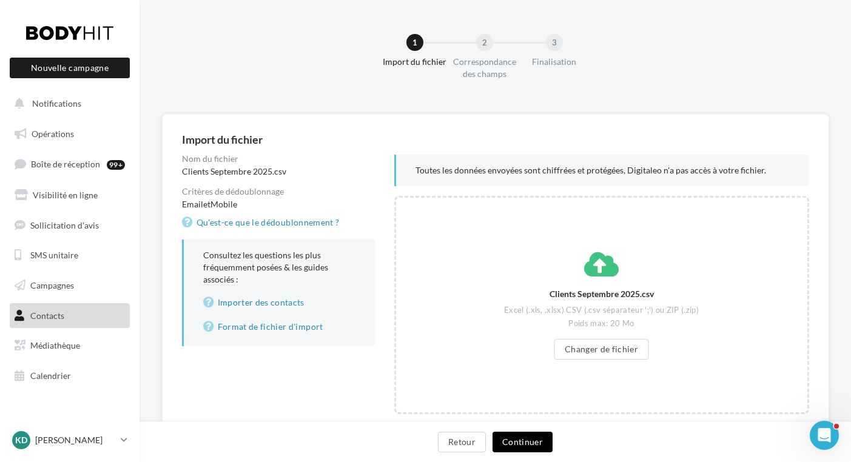
click at [533, 440] on button "Continuer" at bounding box center [523, 442] width 60 height 21
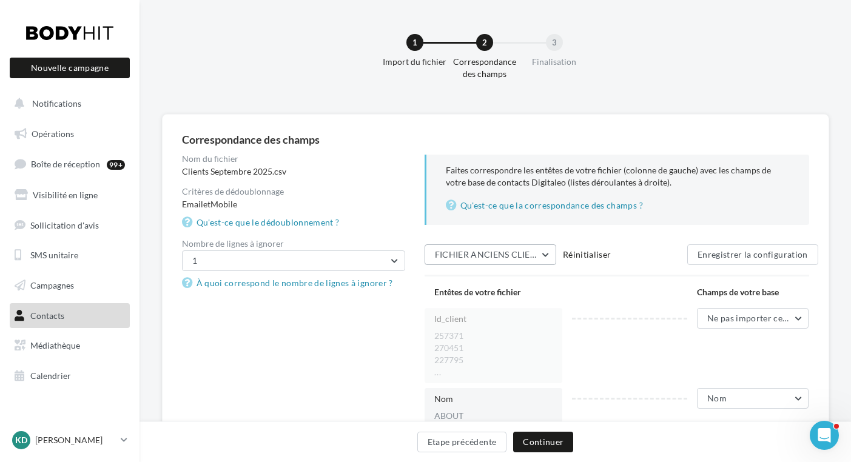
click at [536, 254] on span "FICHIER ANCIENS CLIENTS" at bounding box center [491, 254] width 112 height 10
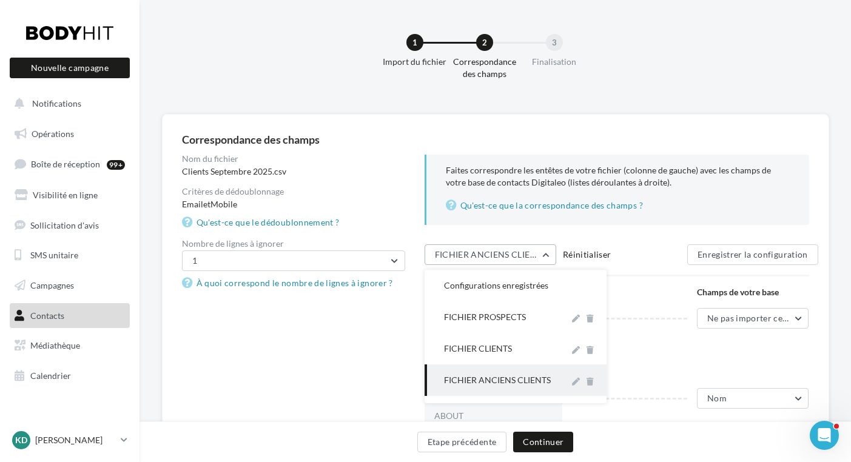
scroll to position [63, 0]
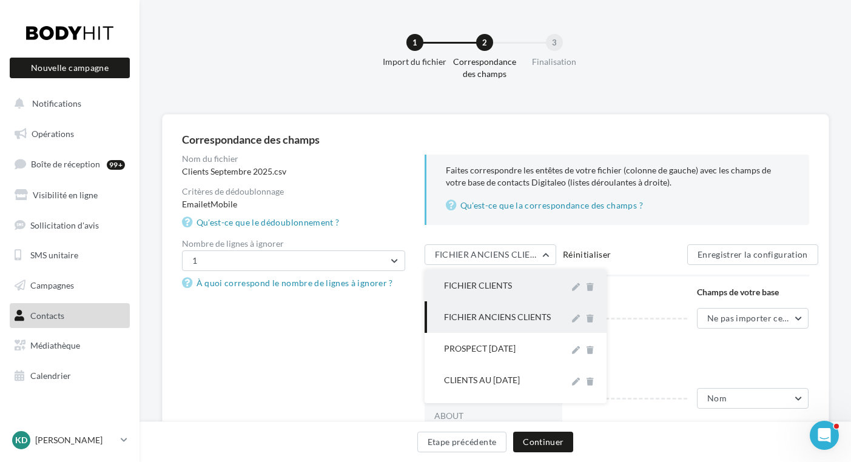
click at [500, 286] on div "FICHIER CLIENTS" at bounding box center [502, 286] width 116 height 12
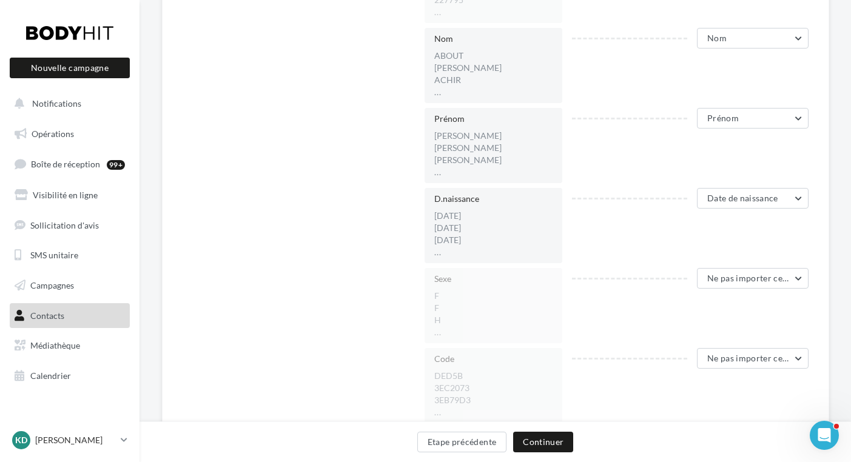
scroll to position [379, 0]
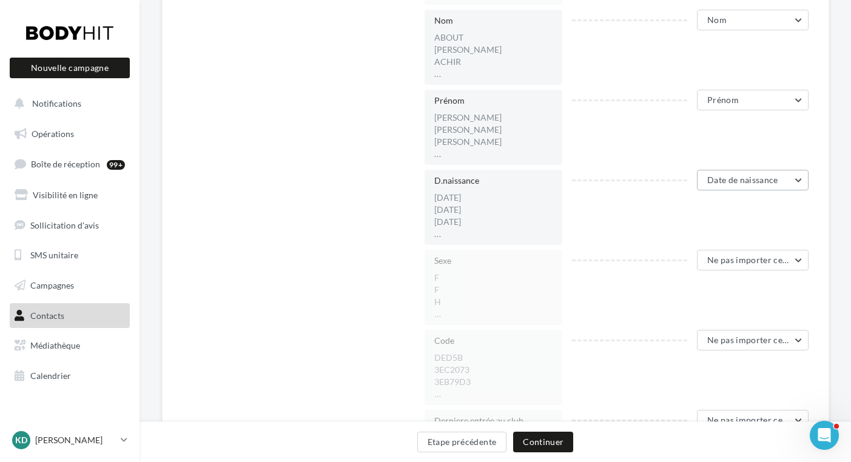
click at [801, 178] on button "Date de naissance" at bounding box center [753, 180] width 112 height 21
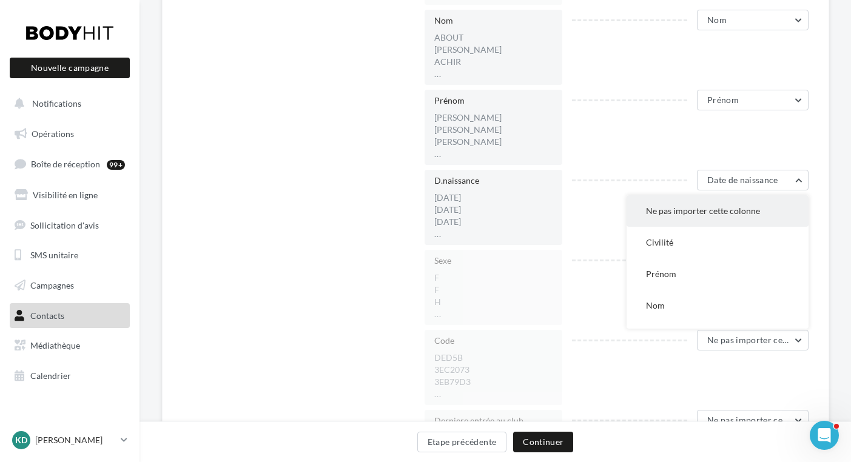
click at [712, 207] on span "Ne pas importer cette colonne" at bounding box center [703, 211] width 114 height 10
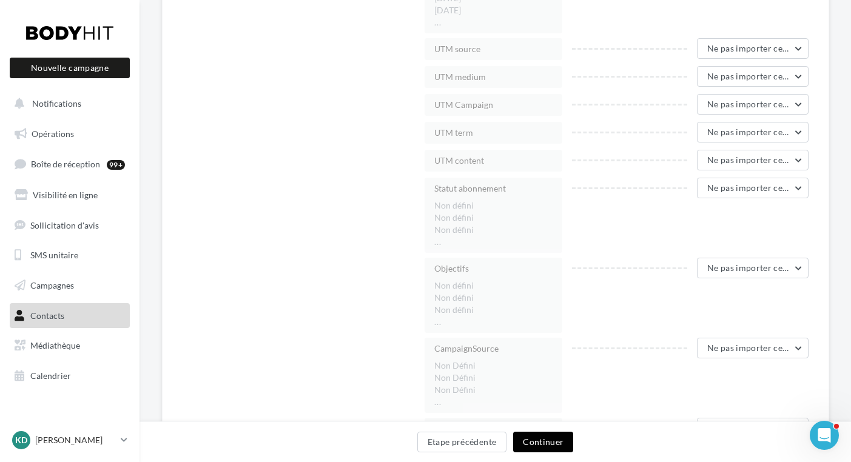
click at [557, 439] on button "Continuer" at bounding box center [543, 442] width 60 height 21
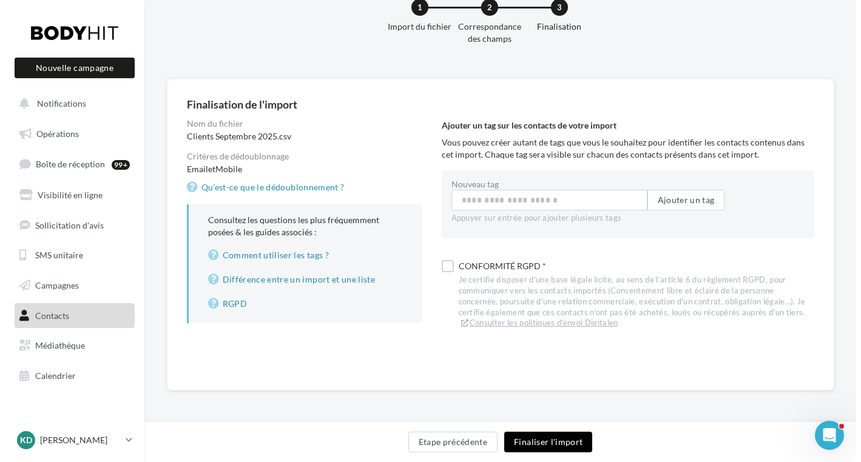
scroll to position [35, 0]
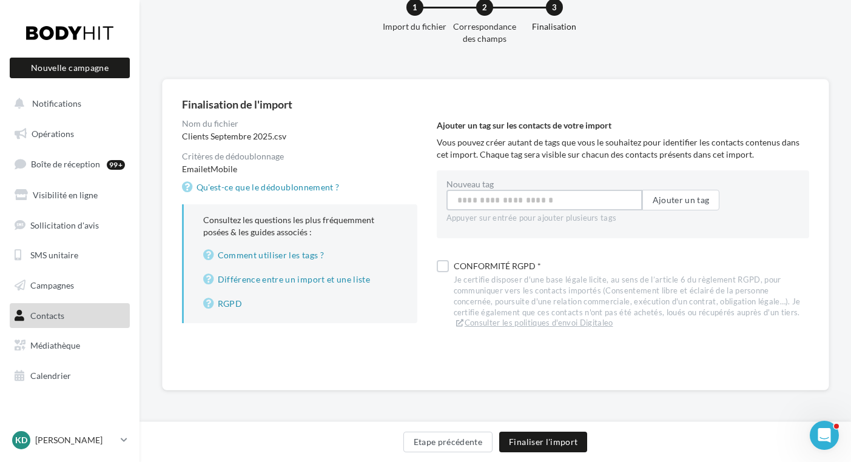
click at [501, 203] on input "Nouveau tag" at bounding box center [544, 200] width 196 height 21
type input "**********"
drag, startPoint x: 676, startPoint y: 198, endPoint x: 665, endPoint y: 214, distance: 18.8
click at [676, 198] on button "Ajouter un tag" at bounding box center [681, 200] width 78 height 21
click at [446, 269] on label at bounding box center [443, 269] width 12 height 12
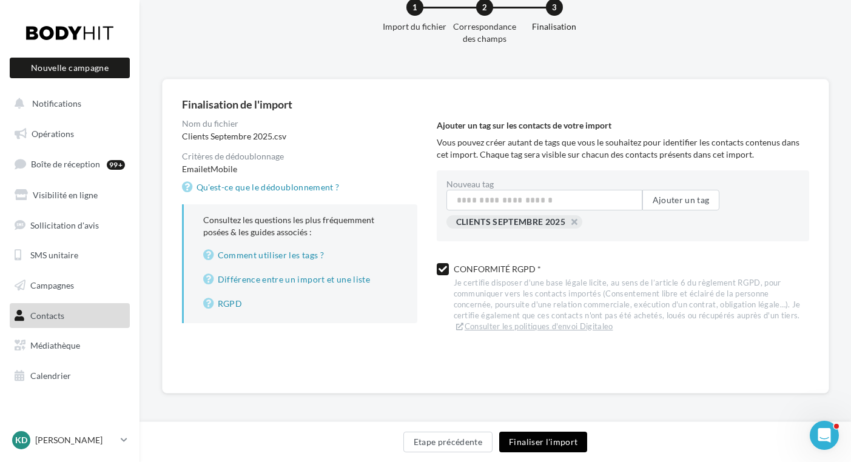
click at [561, 446] on button "Finaliser l'import" at bounding box center [543, 442] width 88 height 21
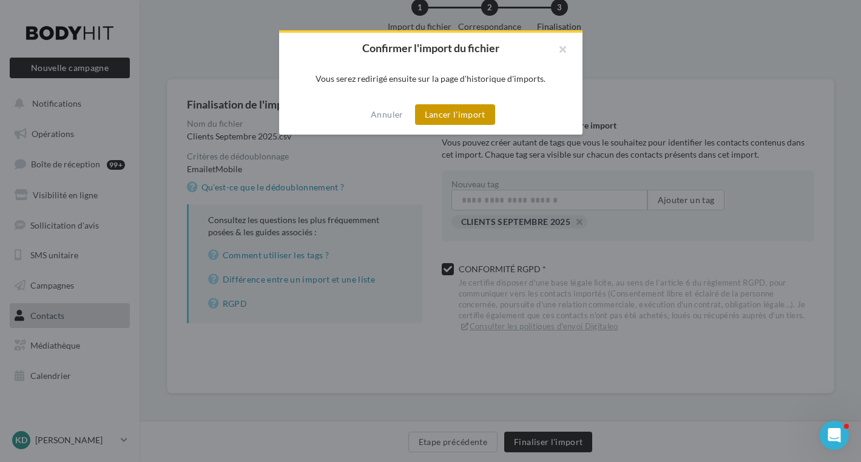
click at [450, 116] on button "Lancer l'import" at bounding box center [455, 114] width 80 height 21
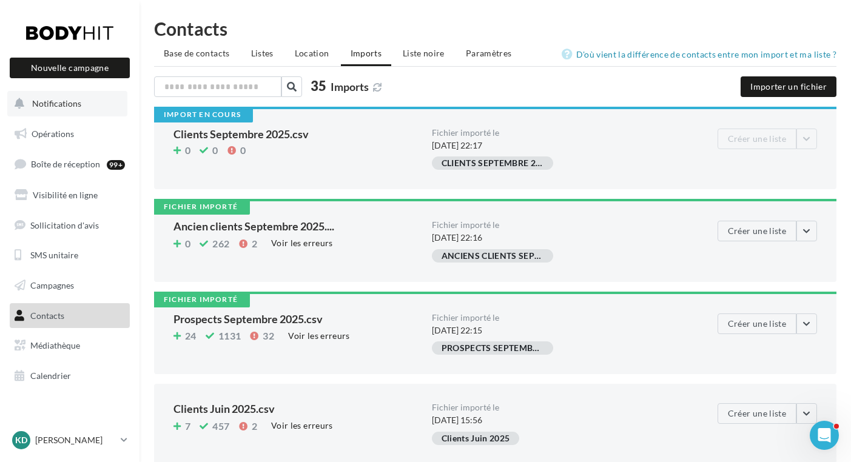
click at [59, 103] on span "Notifications" at bounding box center [56, 103] width 49 height 10
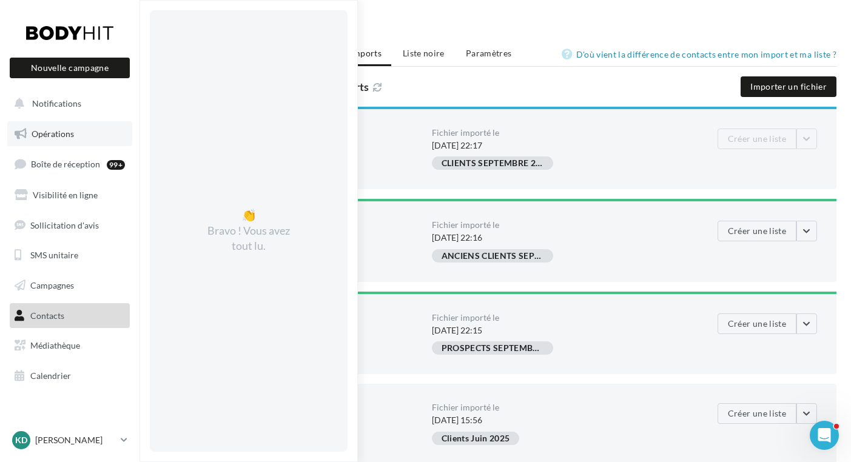
click at [58, 136] on span "Opérations" at bounding box center [53, 134] width 42 height 10
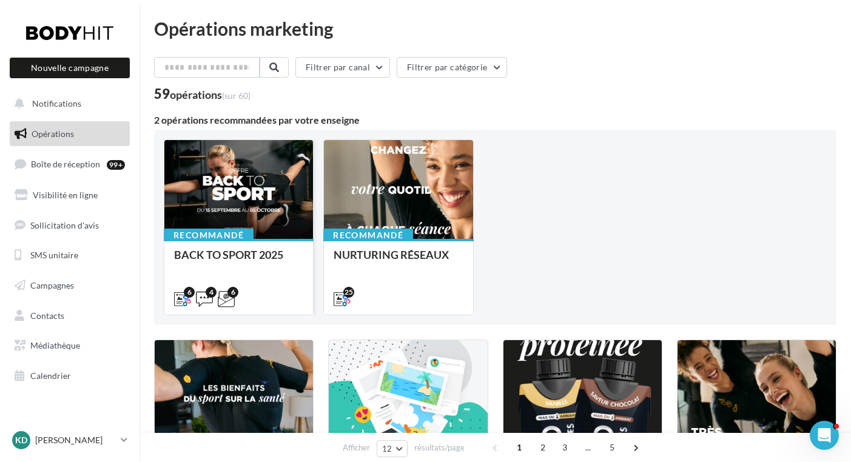
click at [241, 180] on div at bounding box center [238, 190] width 149 height 100
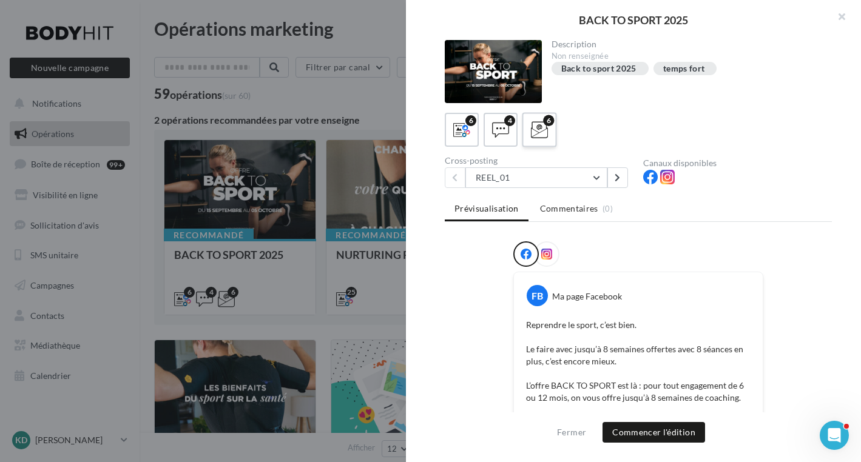
click at [553, 135] on label "6" at bounding box center [539, 129] width 35 height 35
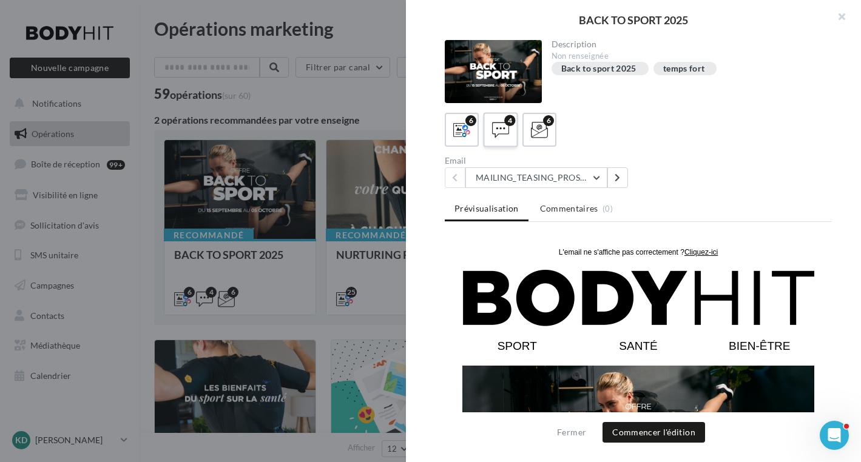
click at [506, 133] on icon at bounding box center [501, 130] width 18 height 18
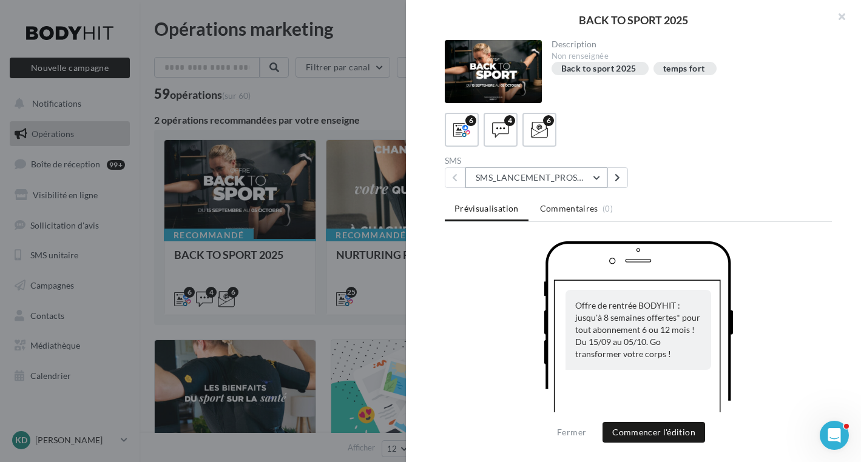
click at [596, 179] on button "SMS_LANCEMENT_PROSPECT/ANCIENSCLIENTS" at bounding box center [536, 177] width 142 height 21
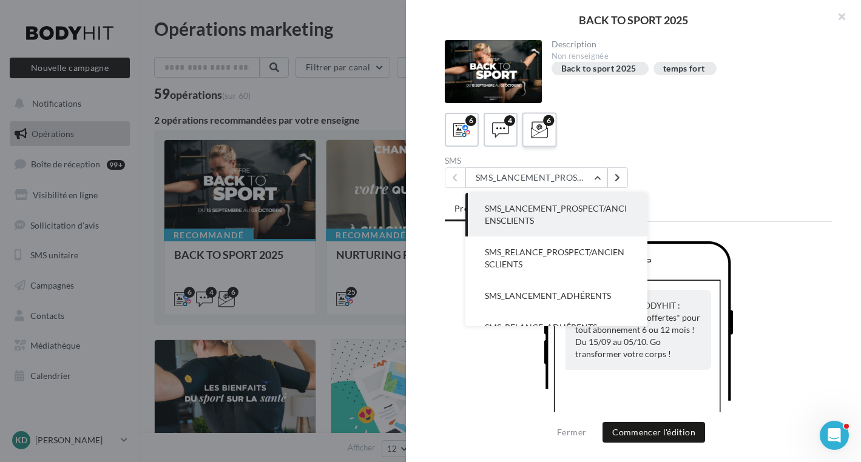
click at [535, 131] on icon at bounding box center [540, 130] width 18 height 18
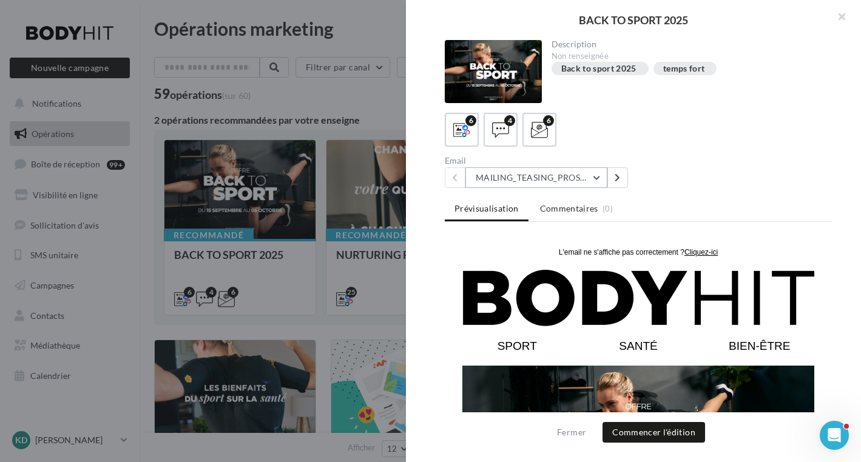
click at [597, 179] on button "MAILING_TEASING_PROSPECTS/ANCIENSCLIENTS" at bounding box center [536, 177] width 142 height 21
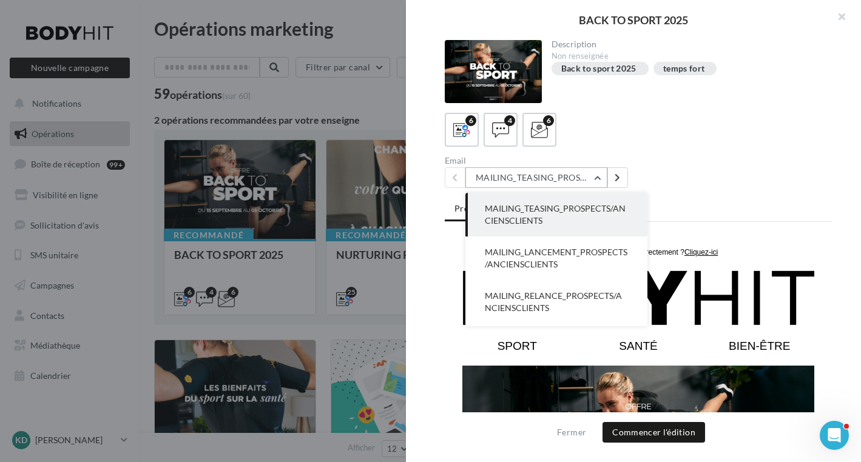
click at [597, 178] on button "MAILING_TEASING_PROSPECTS/ANCIENSCLIENTS" at bounding box center [536, 177] width 142 height 21
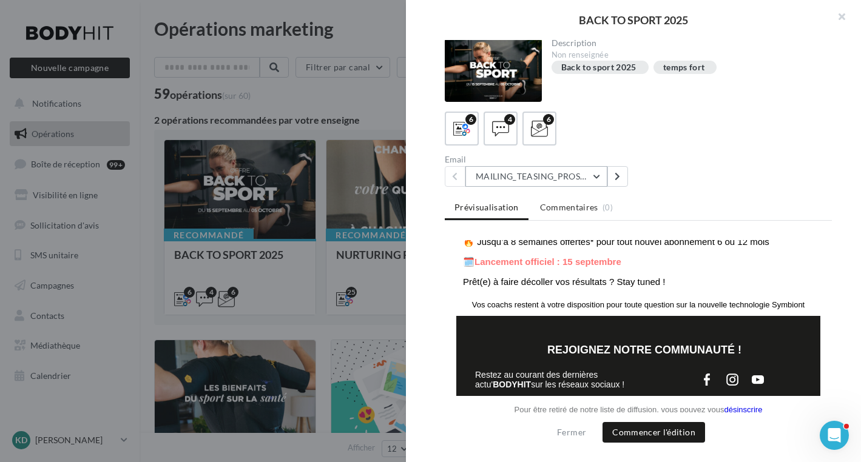
scroll to position [340, 0]
click at [644, 433] on button "Commencer l'édition" at bounding box center [653, 432] width 103 height 21
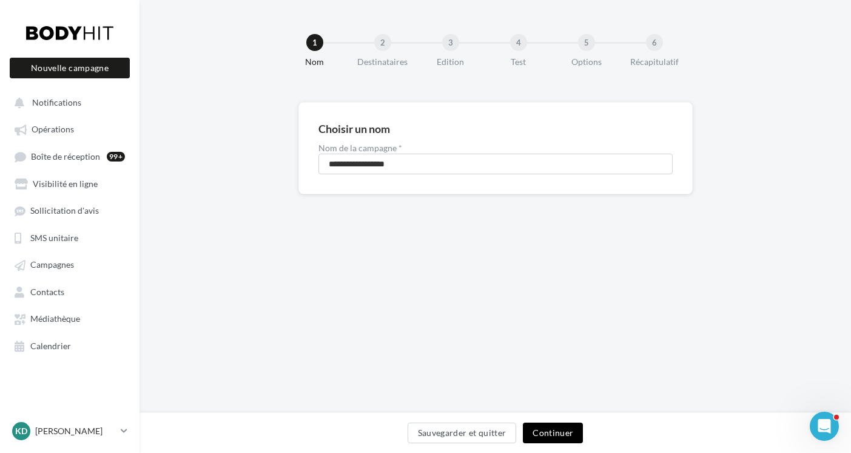
click at [558, 435] on button "Continuer" at bounding box center [553, 432] width 60 height 21
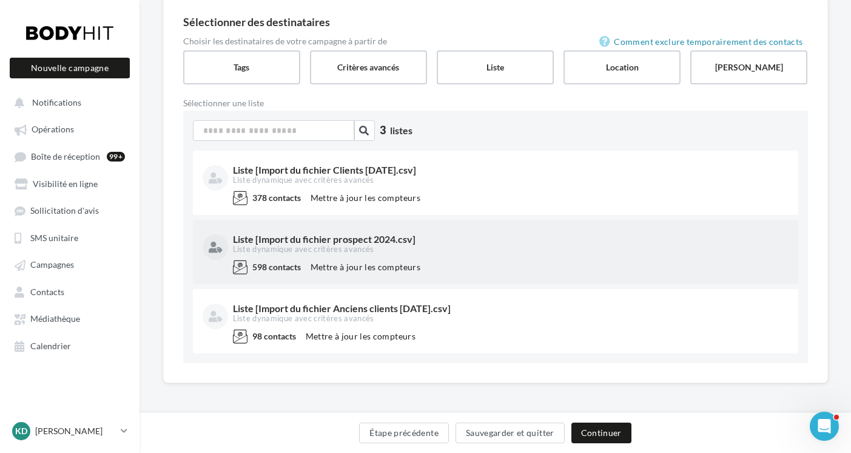
scroll to position [107, 0]
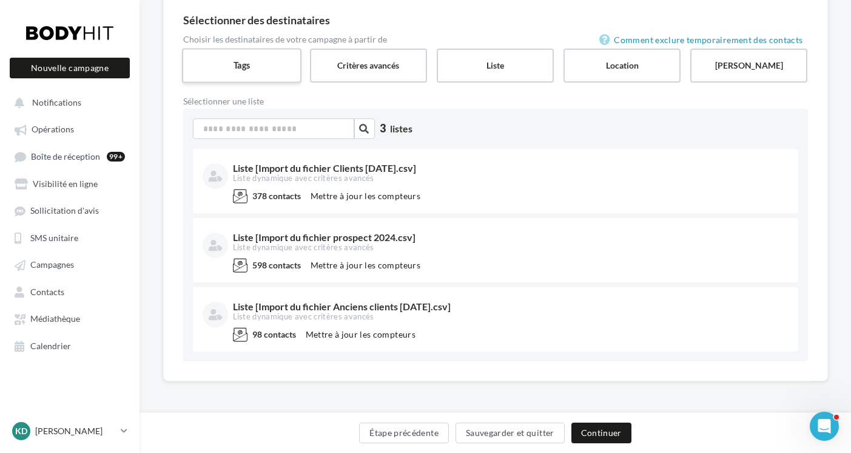
click at [253, 69] on label "Tags" at bounding box center [242, 65] width 120 height 35
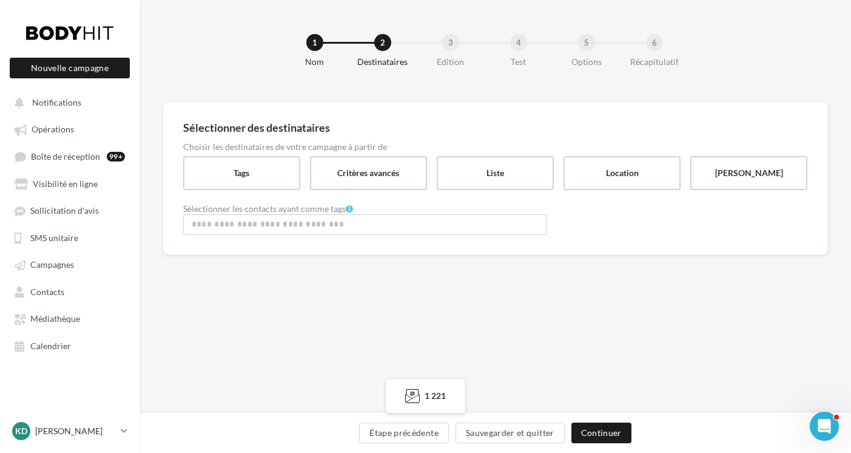
scroll to position [2, 0]
click at [227, 221] on input "Rechercher ou sélectionner un tag" at bounding box center [365, 224] width 358 height 14
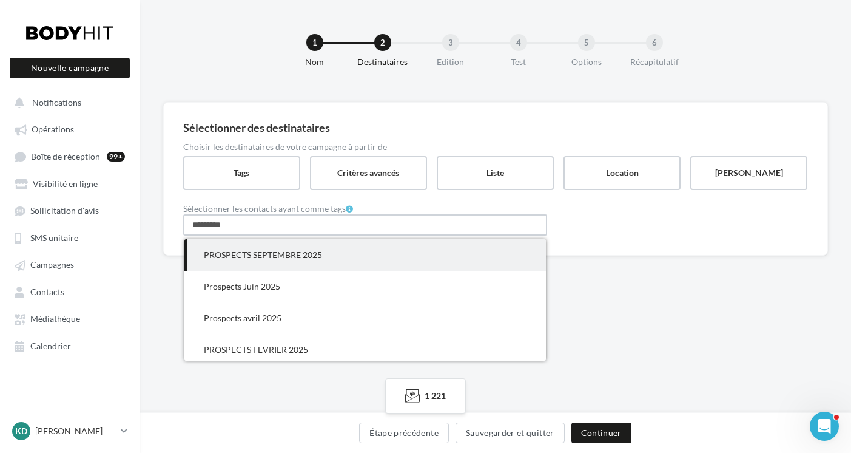
type input "*********"
click at [296, 252] on span "PROSPECTS SEPTEMBRE 2025" at bounding box center [263, 254] width 118 height 10
click at [385, 224] on input "Rechercher ou sélectionner un tag" at bounding box center [382, 226] width 90 height 14
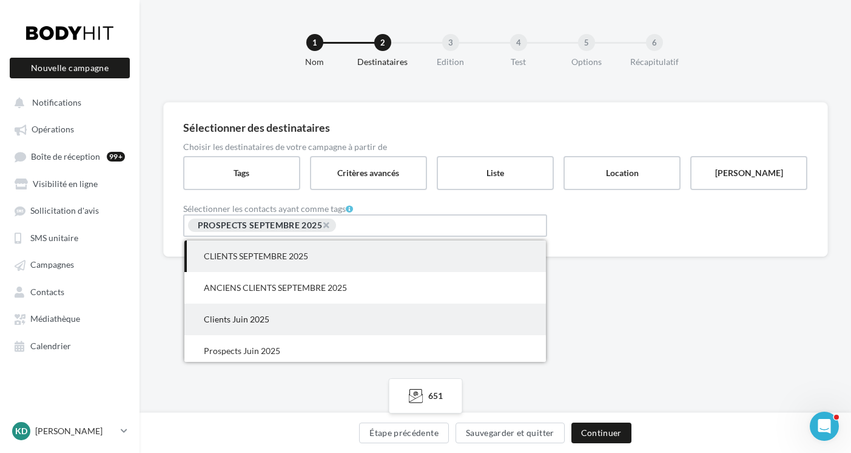
click at [297, 285] on span "ANCIENS CLIENTS SEPTEMBRE 2025" at bounding box center [275, 287] width 143 height 10
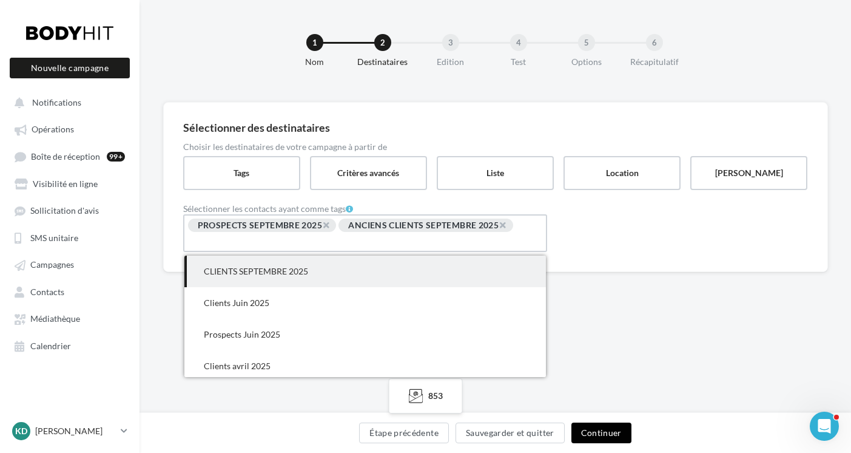
click at [598, 435] on button "Continuer" at bounding box center [601, 432] width 60 height 21
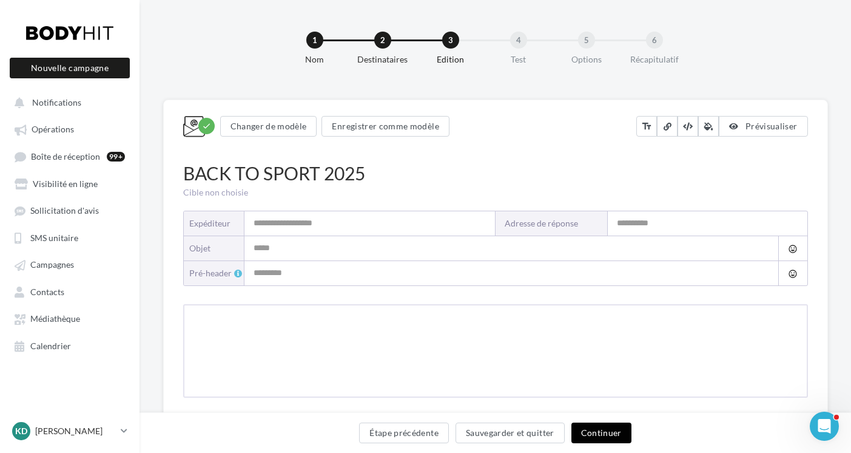
type input "**********"
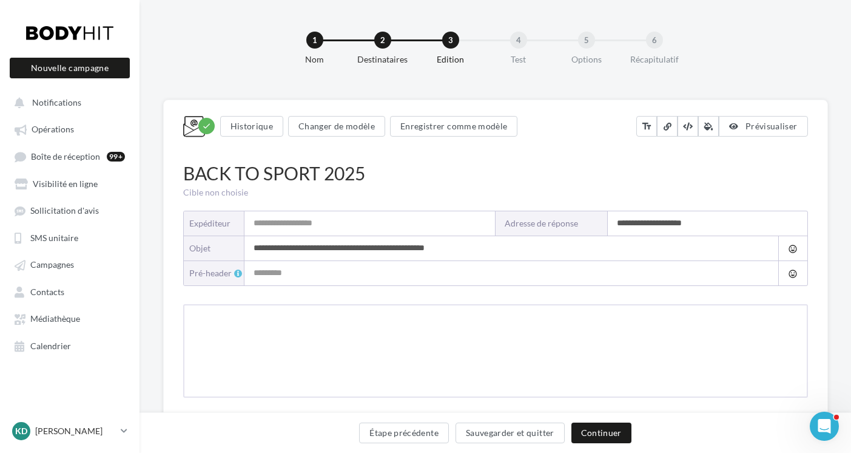
type input "**********"
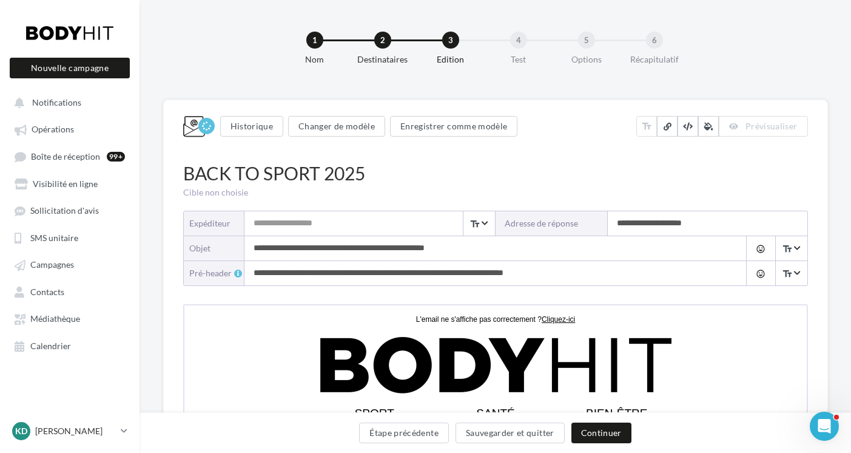
click at [297, 230] on input "Expéditeur" at bounding box center [369, 223] width 251 height 24
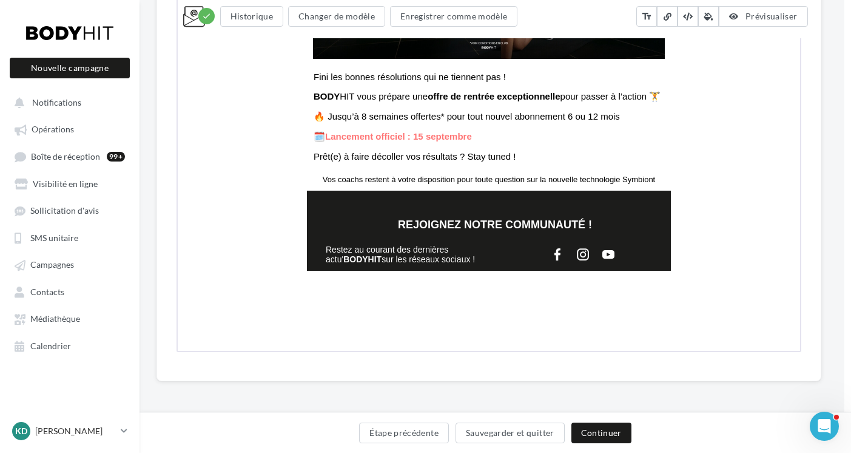
scroll to position [510, 8]
type input "**********"
click at [609, 433] on button "Continuer" at bounding box center [601, 432] width 60 height 21
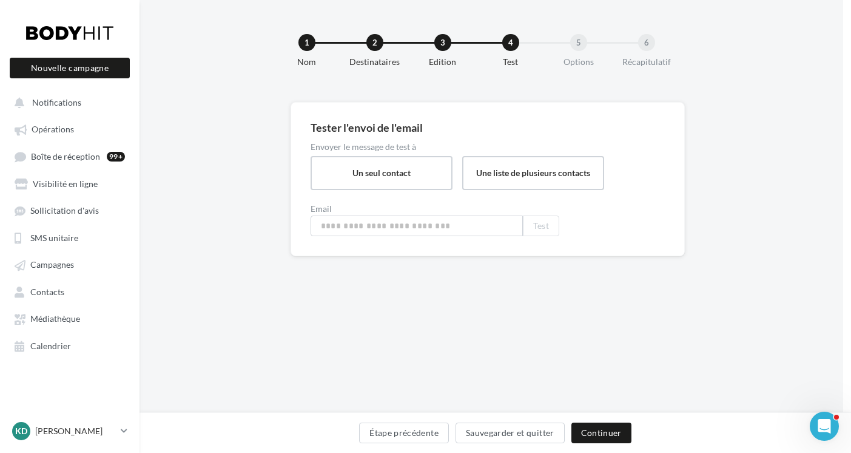
type input "**********"
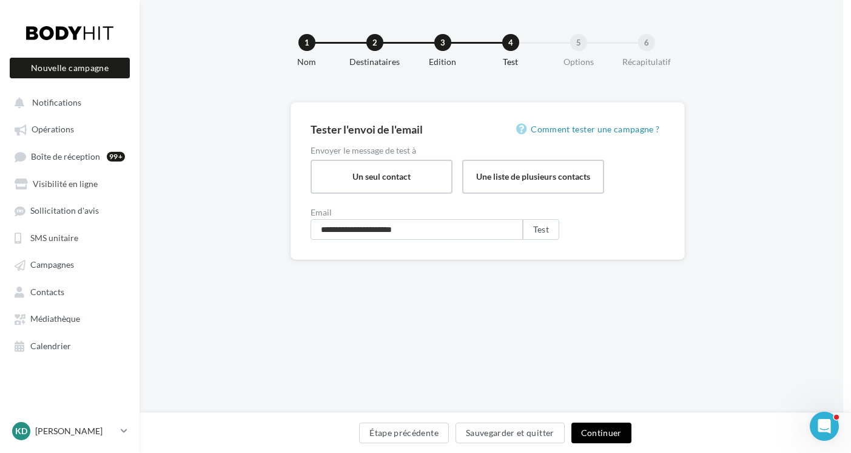
click at [610, 431] on button "Continuer" at bounding box center [601, 432] width 60 height 21
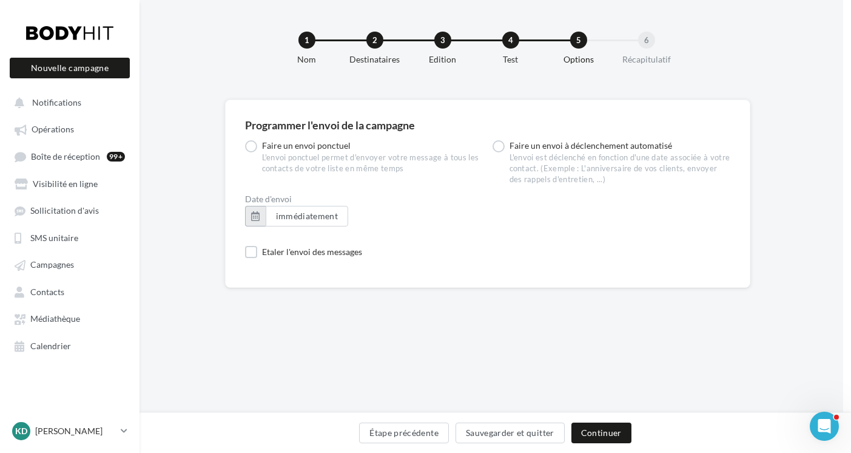
click at [258, 217] on button "button" at bounding box center [255, 216] width 21 height 21
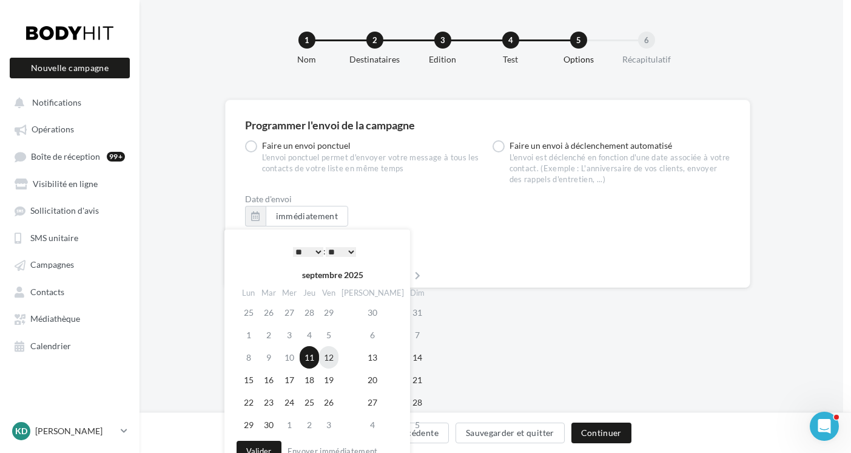
click at [339, 359] on td "12" at bounding box center [328, 357] width 19 height 22
click at [314, 251] on select "* * * * * * * * * * ** ** ** ** ** ** ** ** ** ** ** ** ** **" at bounding box center [308, 252] width 30 height 10
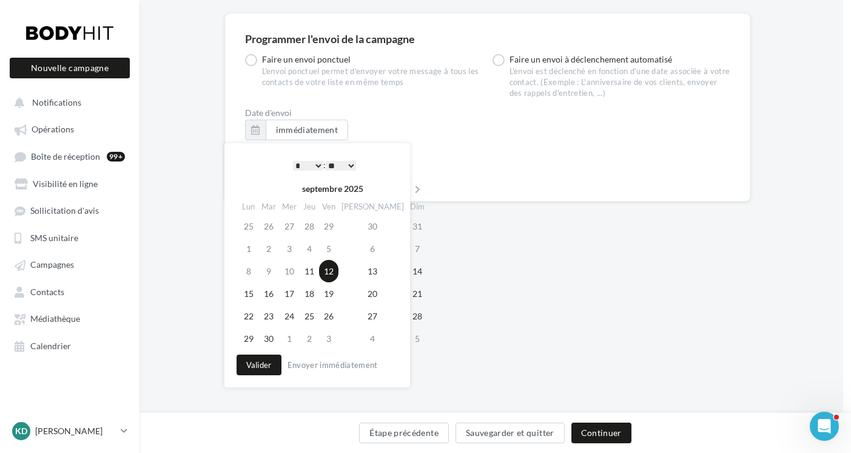
scroll to position [89, 8]
click at [264, 364] on button "Valider" at bounding box center [259, 364] width 45 height 21
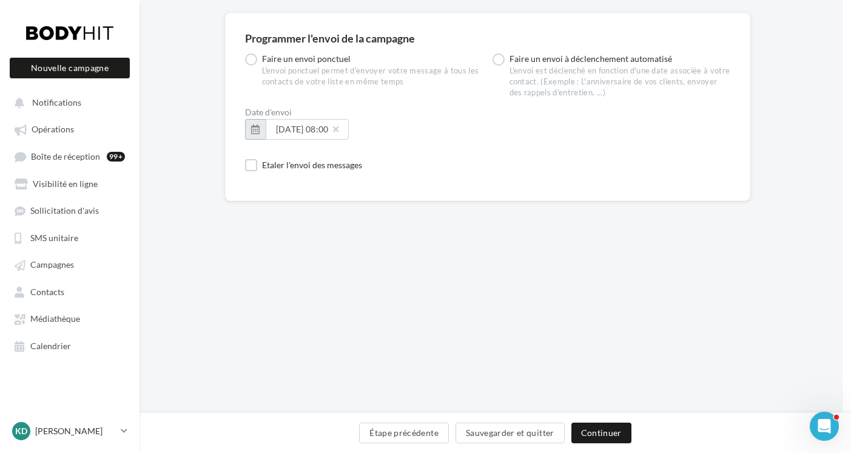
click at [258, 130] on button "button" at bounding box center [255, 129] width 21 height 21
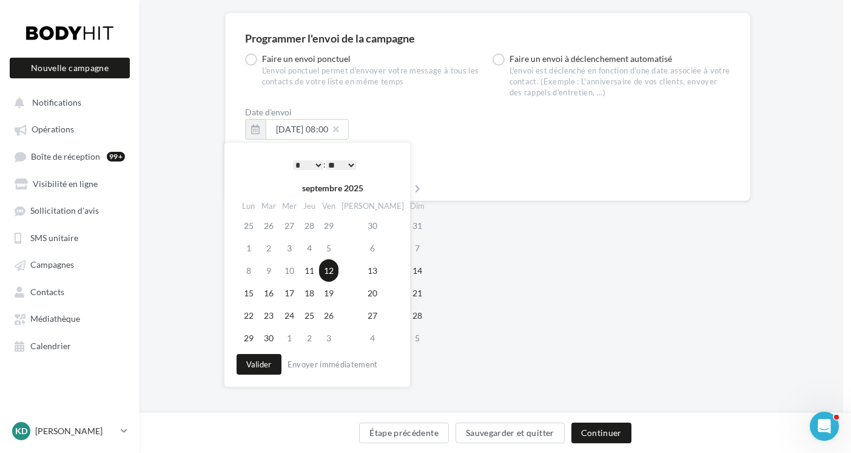
click at [317, 163] on select "* * * * * * * * * * ** ** ** ** ** ** ** ** ** ** ** ** ** **" at bounding box center [308, 165] width 30 height 10
click at [481, 260] on div "Programmer l'envoi de la campagne Faire un envoi ponctuel L'envoi ponctuel perm…" at bounding box center [488, 217] width 712 height 409
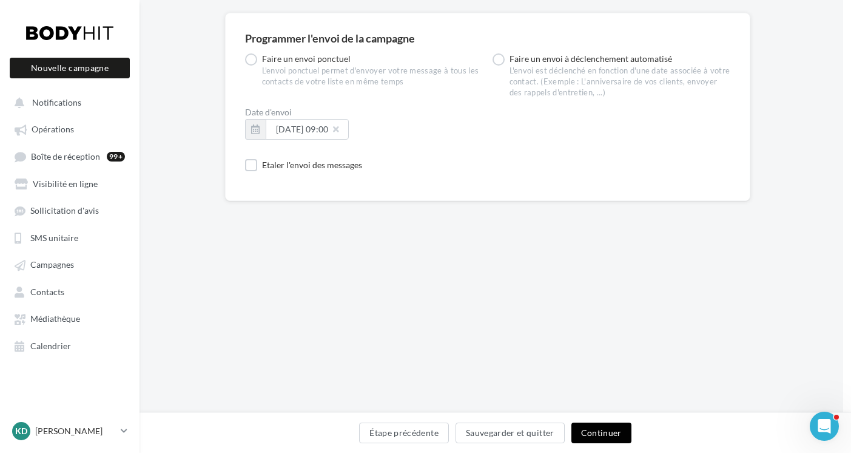
click at [599, 434] on button "Continuer" at bounding box center [601, 432] width 60 height 21
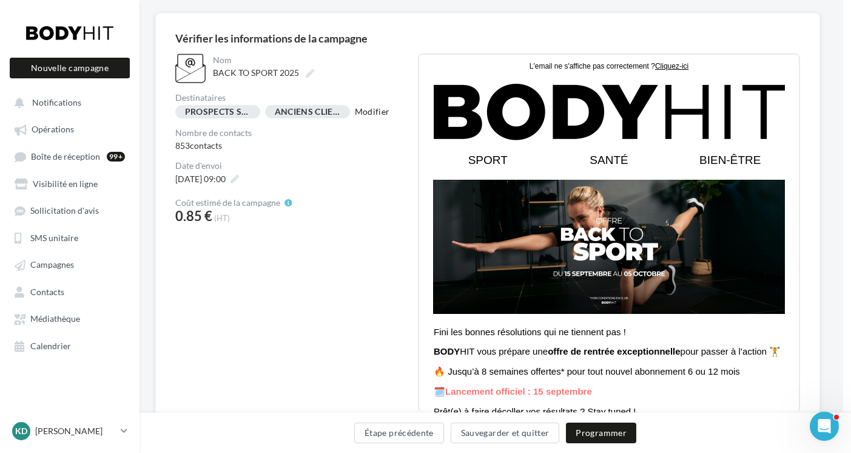
scroll to position [146, 8]
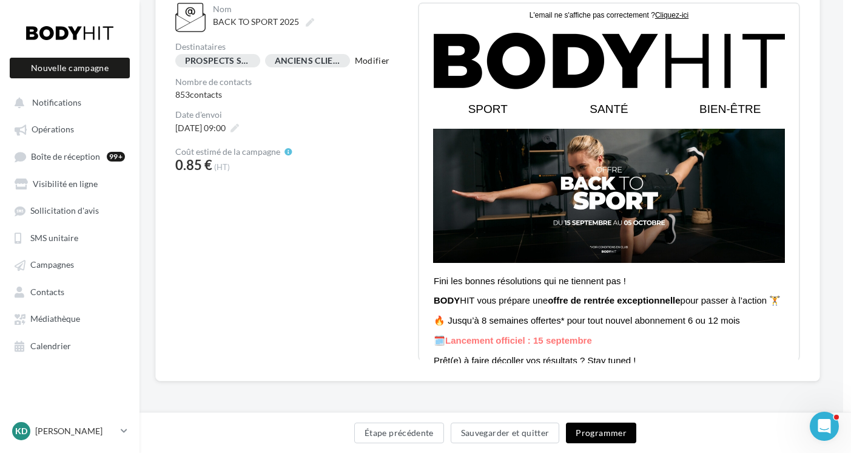
click at [587, 430] on button "Programmer" at bounding box center [601, 432] width 70 height 21
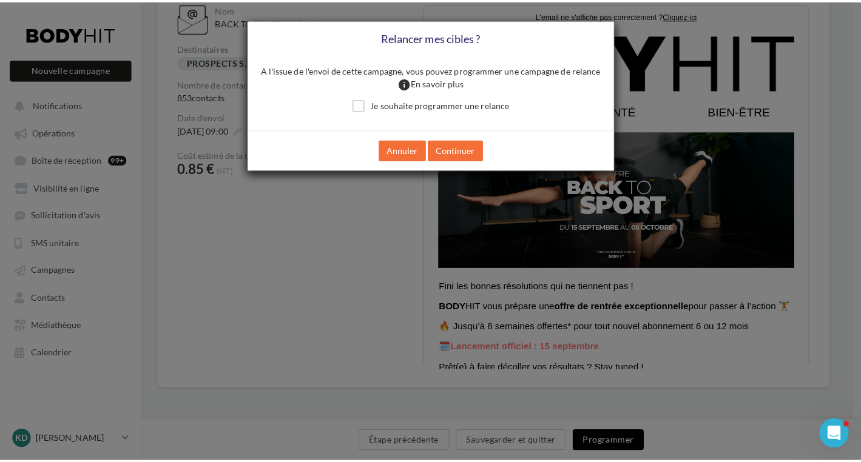
scroll to position [136, 8]
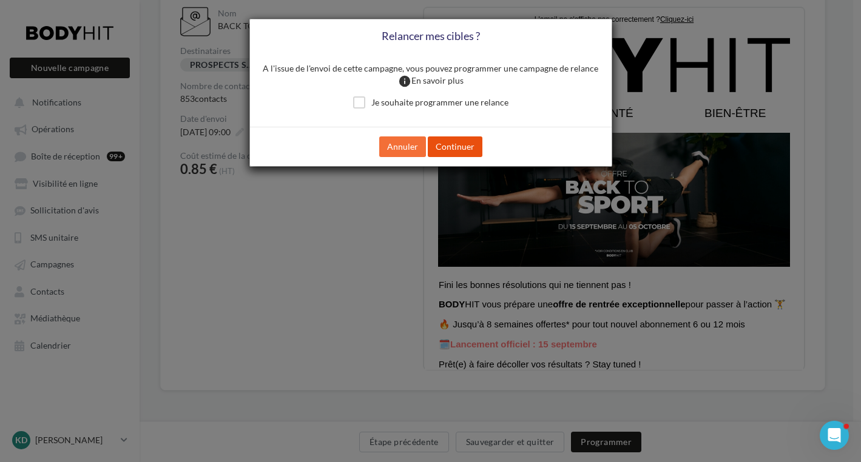
click at [461, 147] on button "Continuer" at bounding box center [455, 146] width 55 height 21
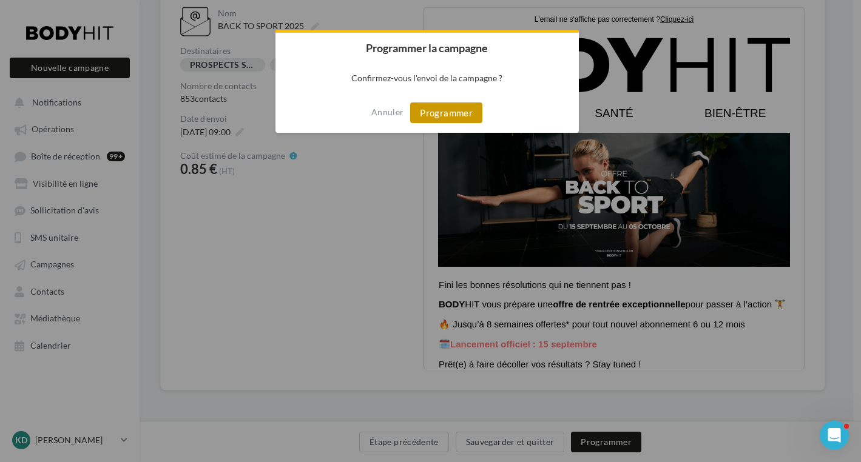
click at [445, 110] on button "Programmer" at bounding box center [446, 113] width 72 height 21
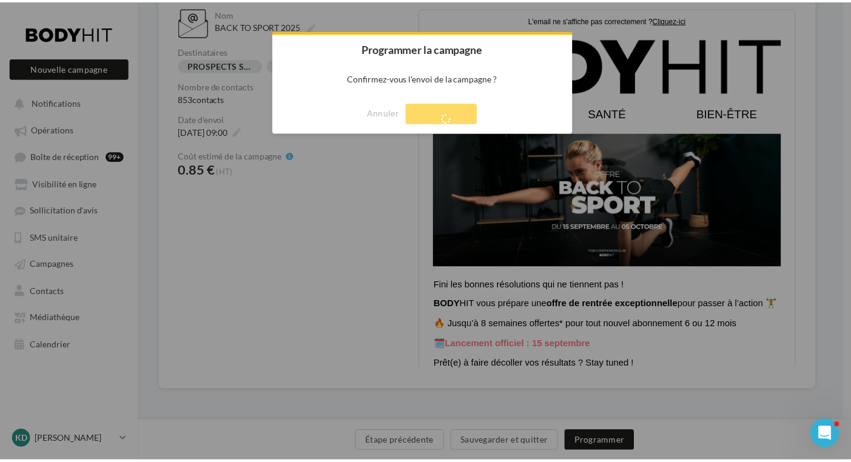
scroll to position [19, 0]
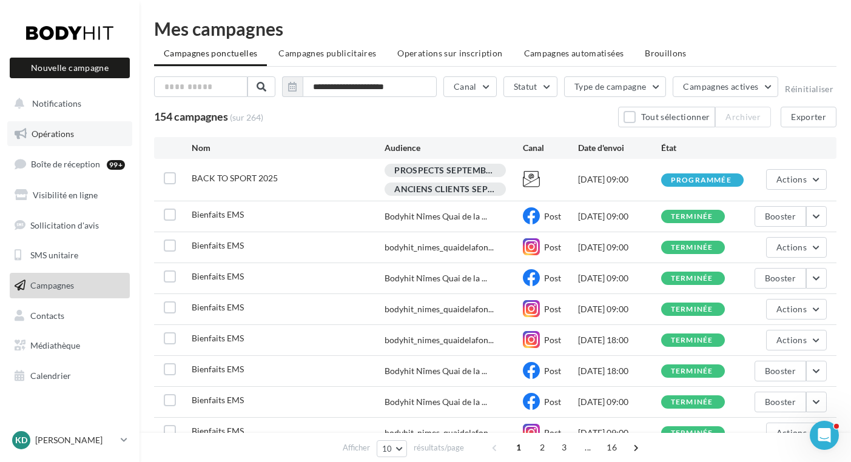
click at [55, 135] on span "Opérations" at bounding box center [53, 134] width 42 height 10
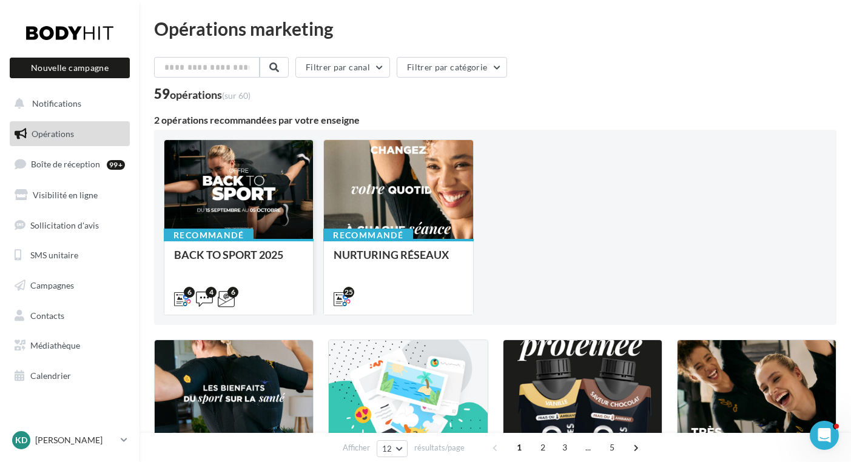
click at [275, 198] on div at bounding box center [238, 190] width 149 height 100
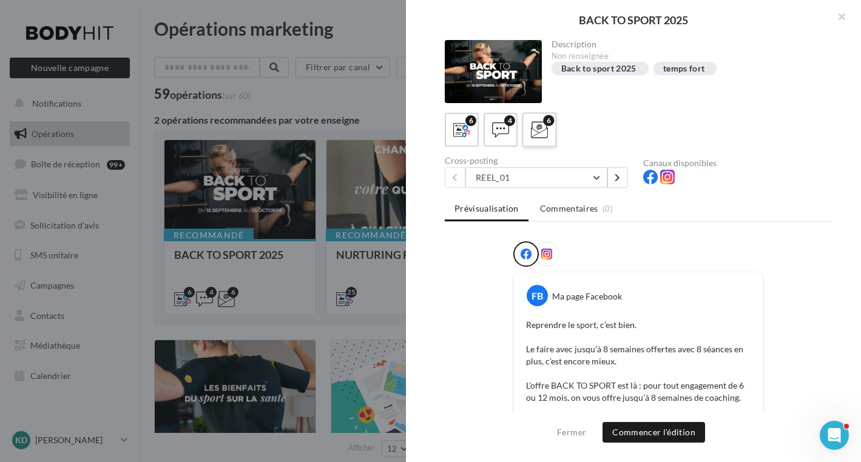
click at [544, 126] on icon at bounding box center [540, 130] width 18 height 18
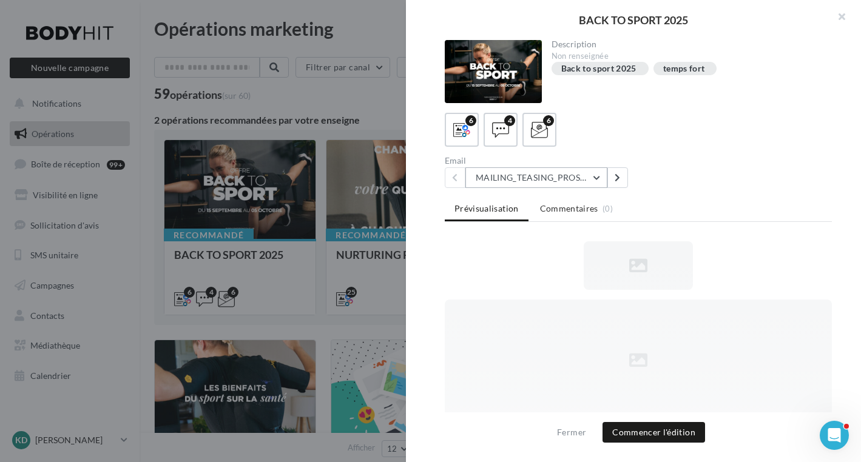
click at [597, 178] on button "MAILING_TEASING_PROSPECTS/ANCIENSCLIENTS" at bounding box center [536, 177] width 142 height 21
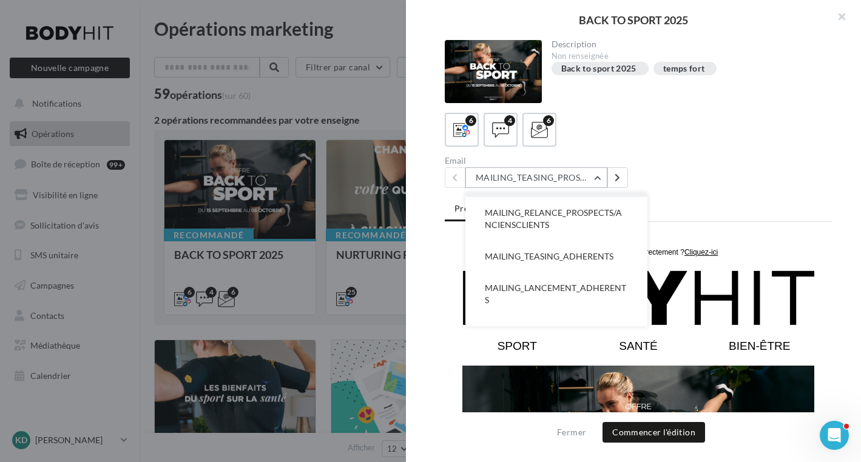
scroll to position [90, 0]
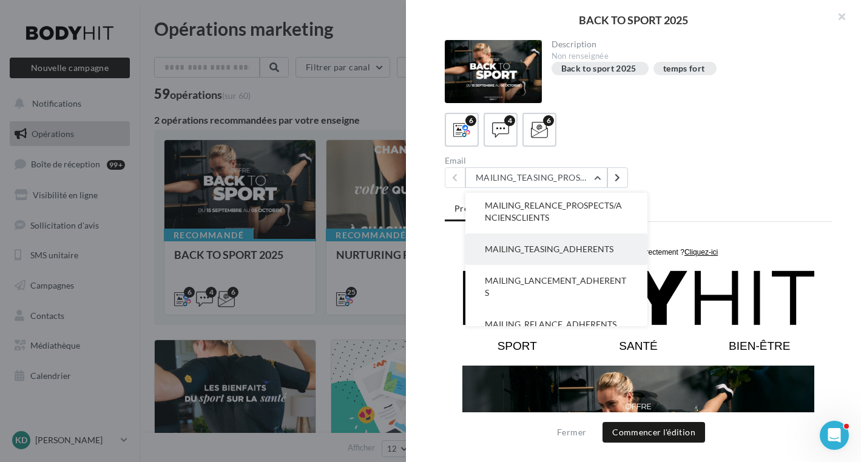
click at [564, 249] on span "MAILING_TEASING_ADHERENTS" at bounding box center [549, 249] width 129 height 10
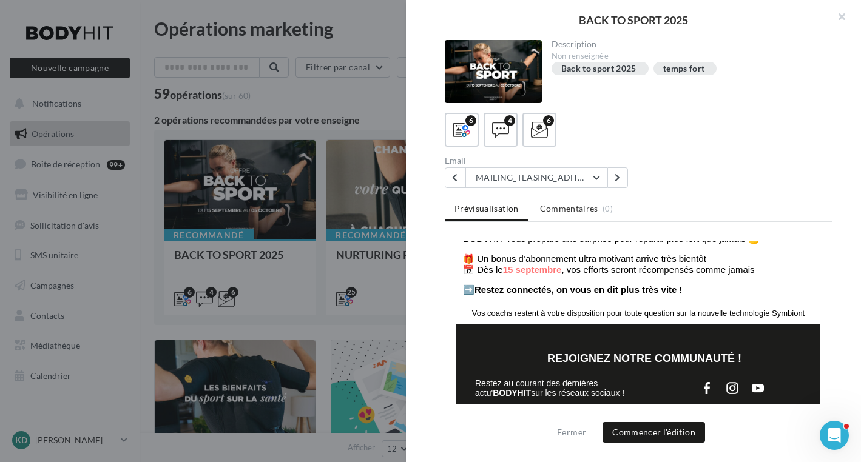
scroll to position [325, 0]
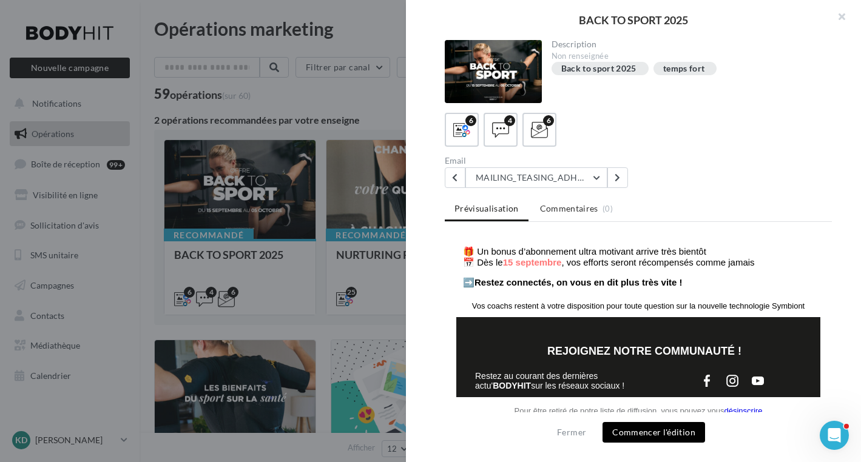
click at [634, 434] on button "Commencer l'édition" at bounding box center [653, 432] width 103 height 21
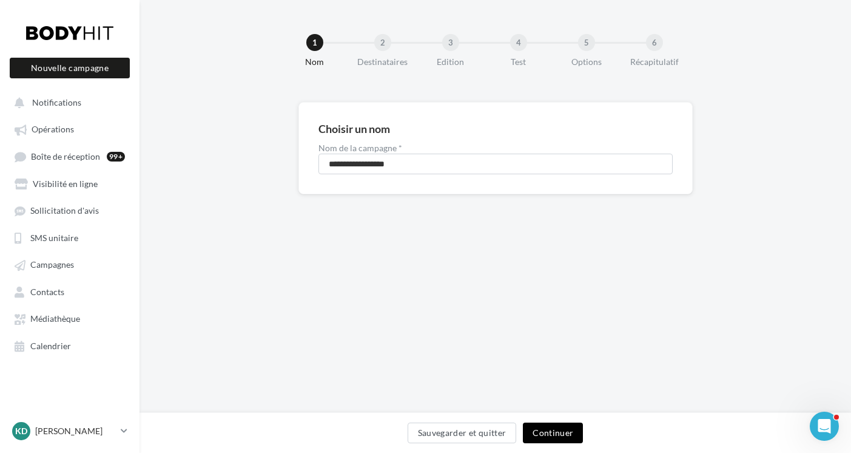
click at [548, 429] on button "Continuer" at bounding box center [553, 432] width 60 height 21
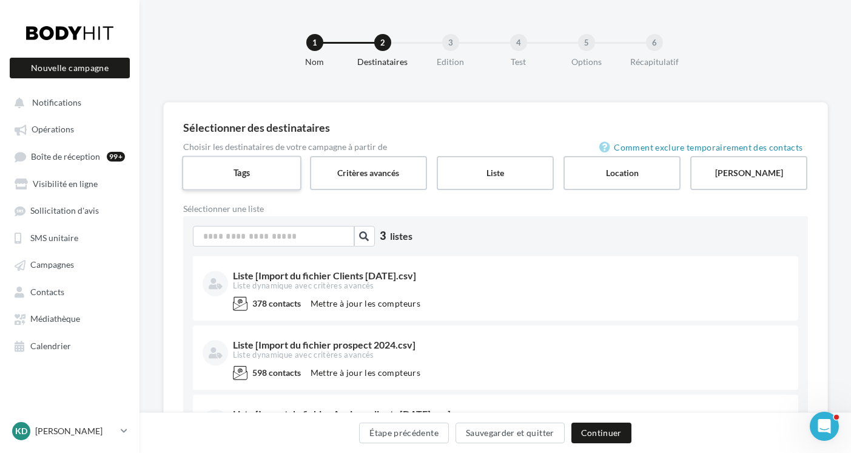
click at [221, 167] on label "Tags" at bounding box center [242, 172] width 120 height 35
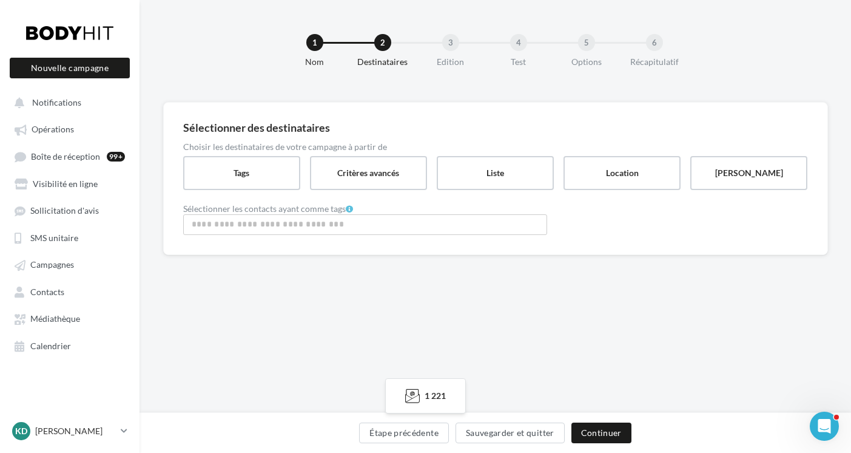
click at [250, 227] on input "Rechercher ou sélectionner un tag" at bounding box center [365, 224] width 358 height 14
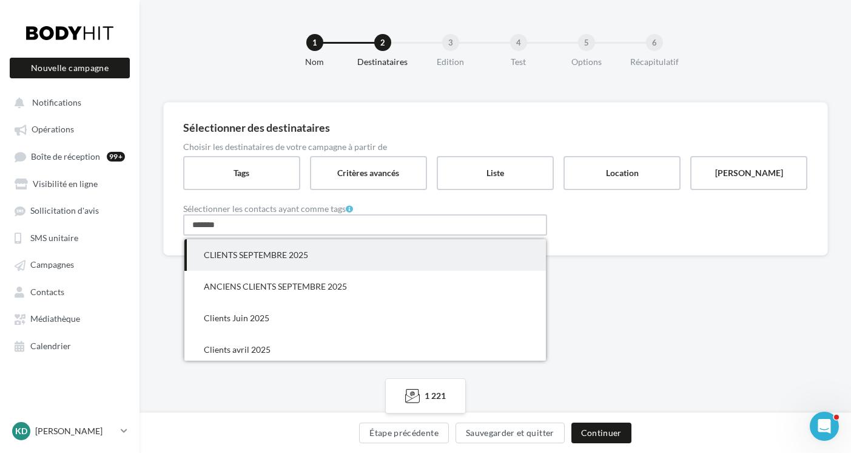
type input "*******"
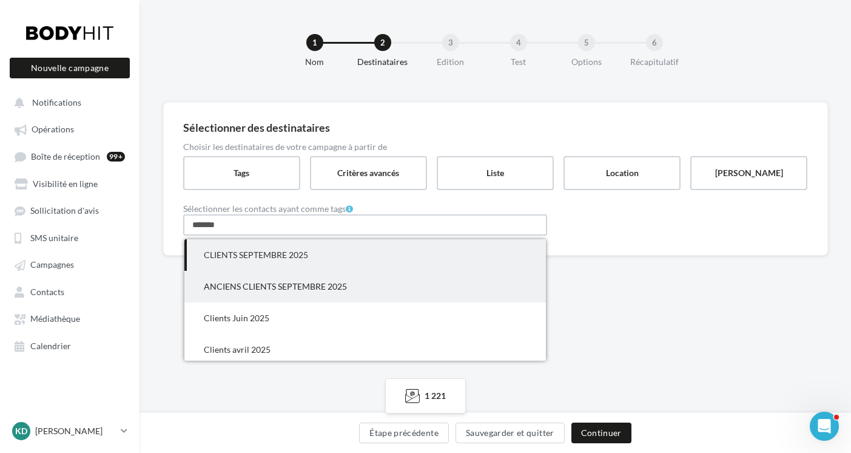
click at [285, 254] on span "CLIENTS SEPTEMBRE 2025" at bounding box center [256, 254] width 104 height 10
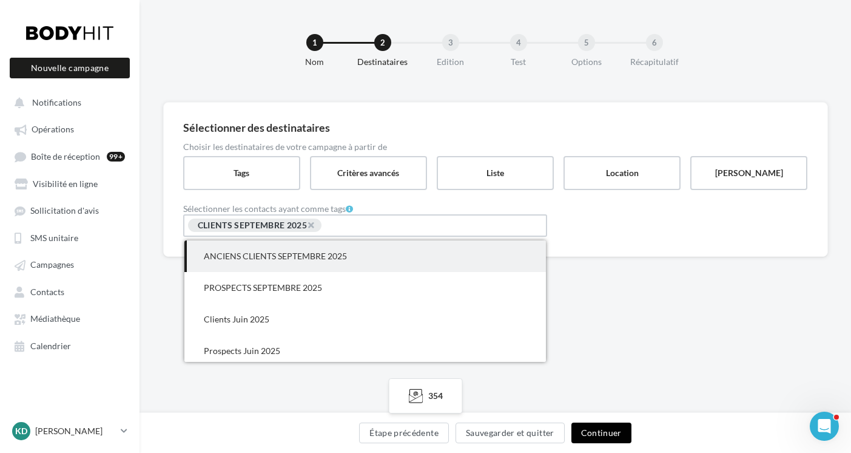
click at [594, 430] on button "Continuer" at bounding box center [601, 432] width 60 height 21
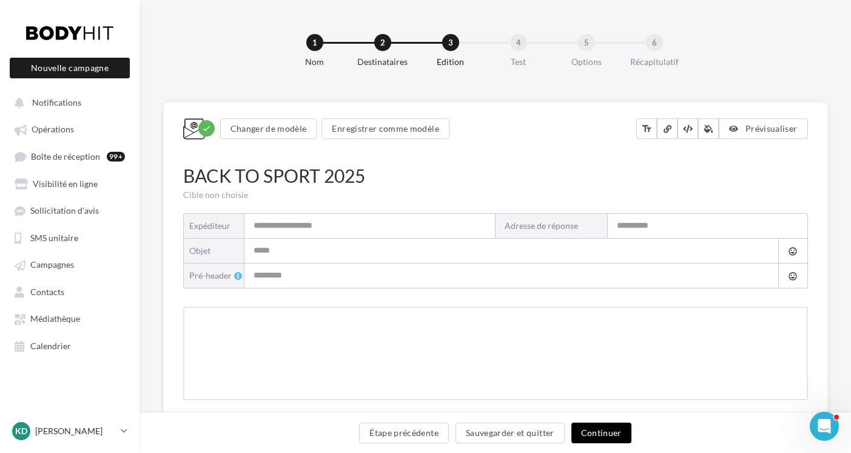
type input "**********"
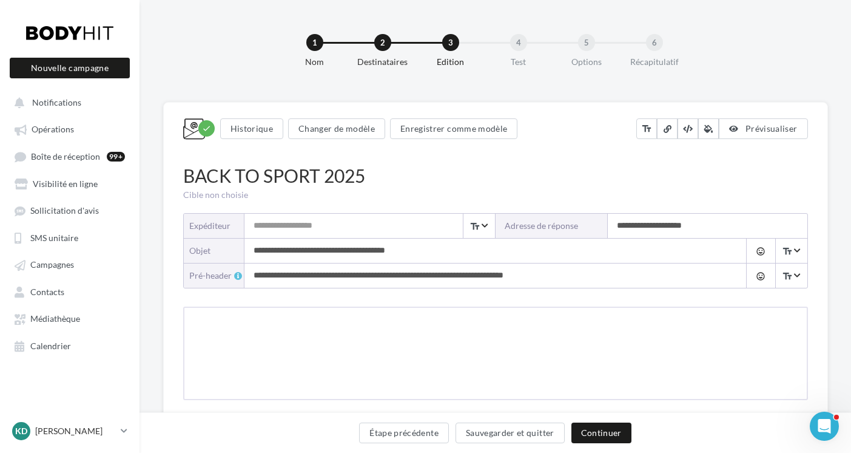
click at [271, 227] on input "Expéditeur" at bounding box center [369, 226] width 251 height 24
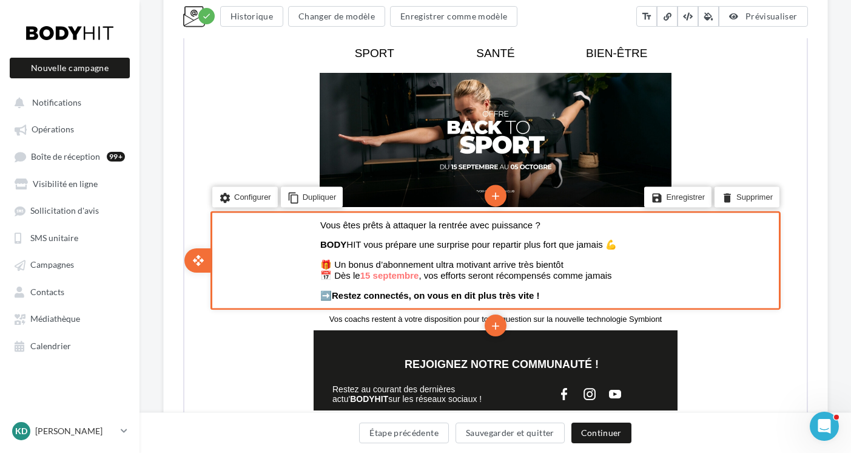
scroll to position [496, 0]
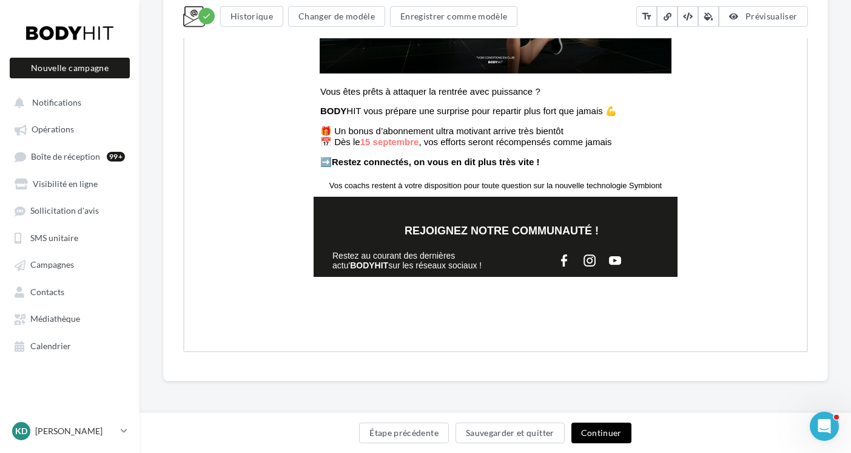
type input "**********"
click at [587, 431] on button "Continuer" at bounding box center [601, 432] width 60 height 21
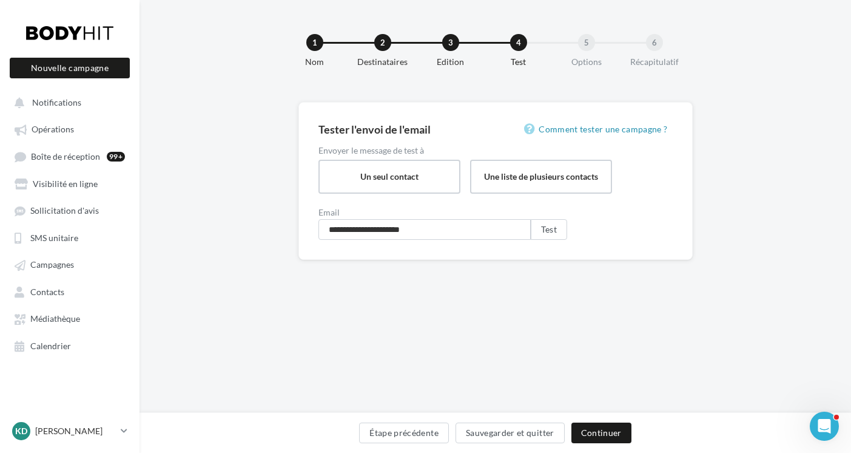
scroll to position [2, 0]
click at [586, 431] on button "Continuer" at bounding box center [601, 432] width 60 height 21
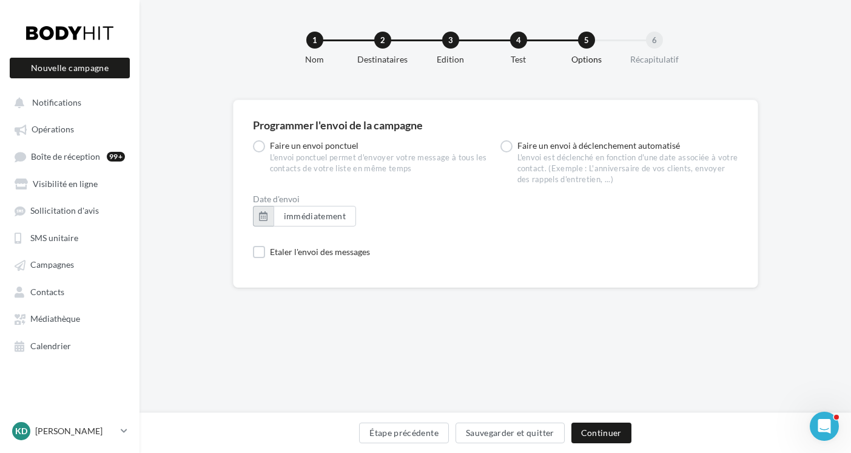
click at [266, 217] on button "button" at bounding box center [263, 216] width 21 height 21
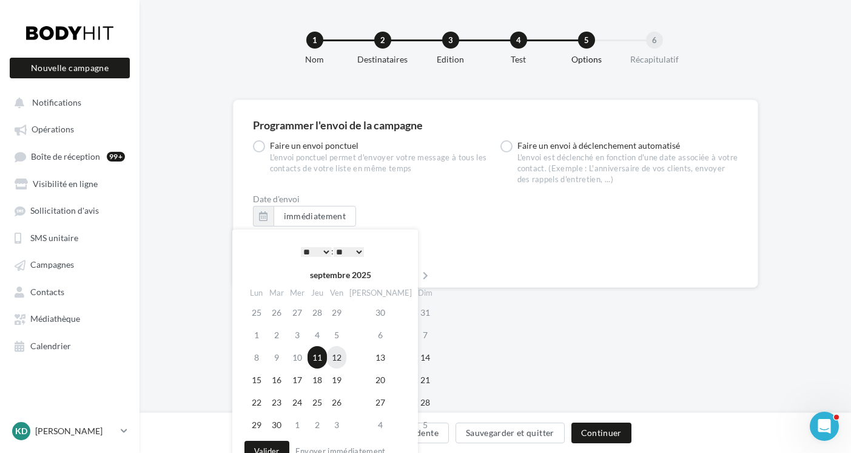
click at [343, 356] on td "12" at bounding box center [336, 357] width 19 height 22
click at [322, 250] on select "* * * * * * * * * * ** ** ** ** ** ** ** ** ** ** ** ** ** **" at bounding box center [316, 252] width 30 height 10
click at [278, 442] on button "Valider" at bounding box center [266, 450] width 45 height 21
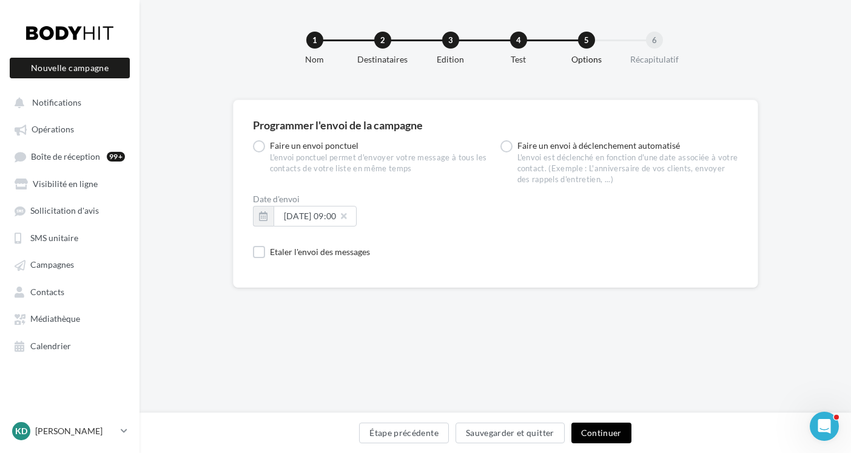
click at [593, 433] on button "Continuer" at bounding box center [601, 432] width 60 height 21
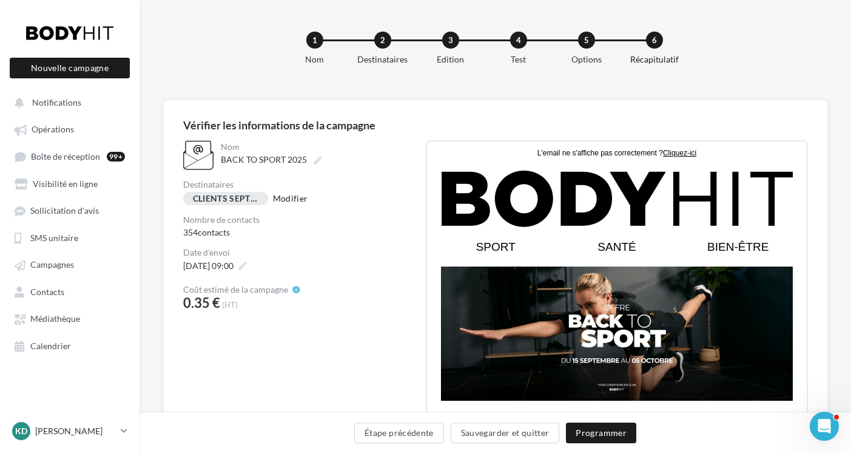
scroll to position [146, 0]
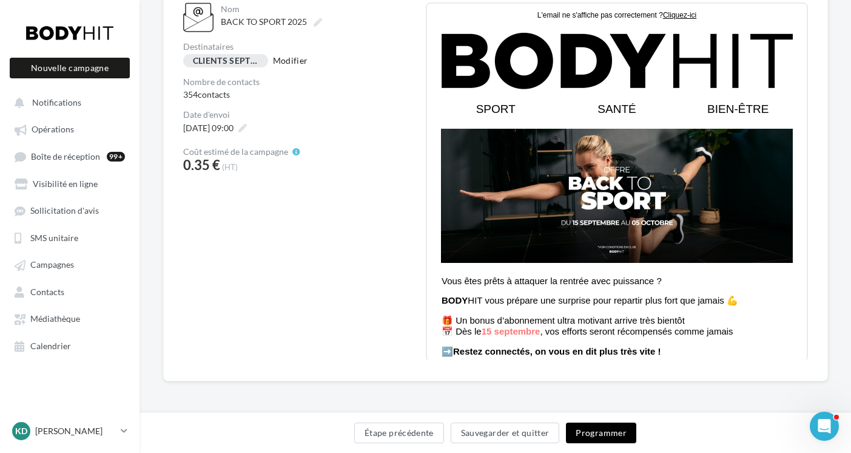
click at [606, 434] on button "Programmer" at bounding box center [601, 432] width 70 height 21
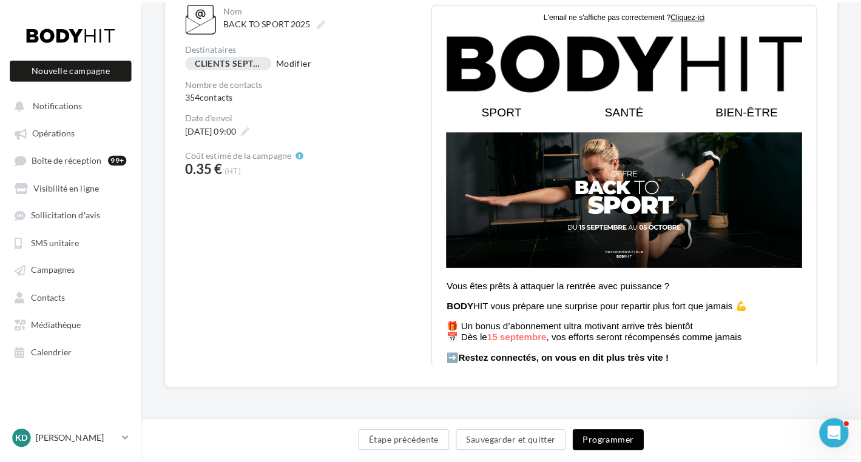
scroll to position [136, 0]
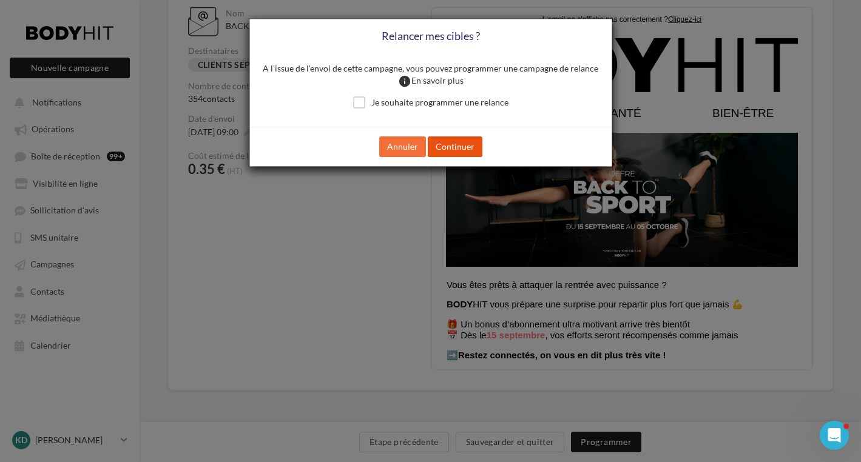
click at [461, 148] on button "Continuer" at bounding box center [455, 146] width 55 height 21
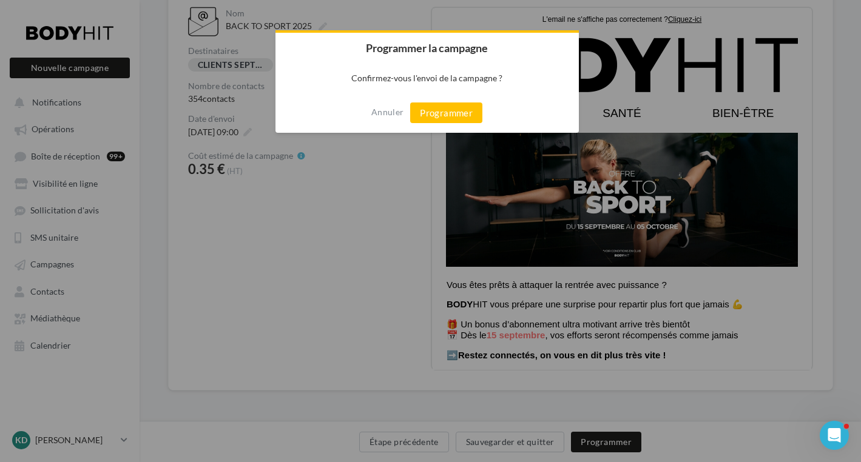
click at [443, 113] on button "Programmer" at bounding box center [446, 113] width 72 height 21
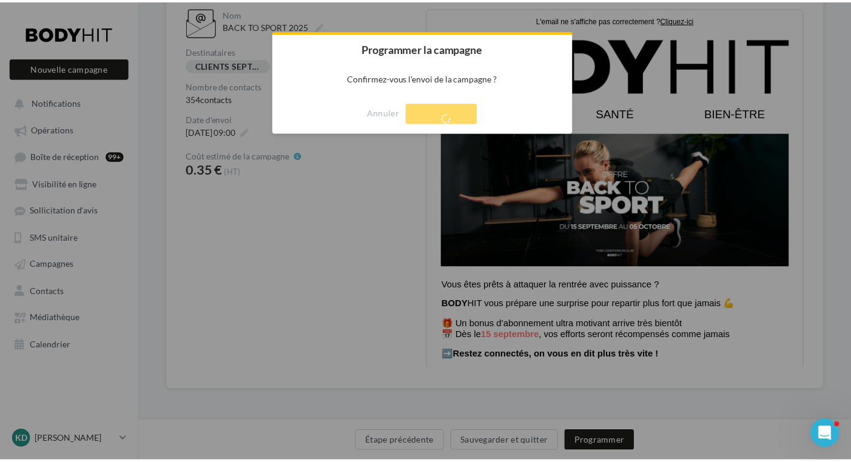
scroll to position [19, 0]
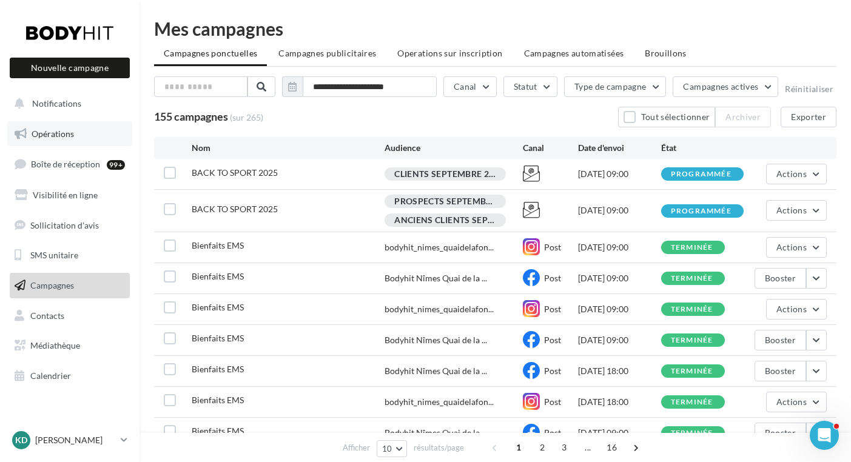
click at [47, 133] on span "Opérations" at bounding box center [53, 134] width 42 height 10
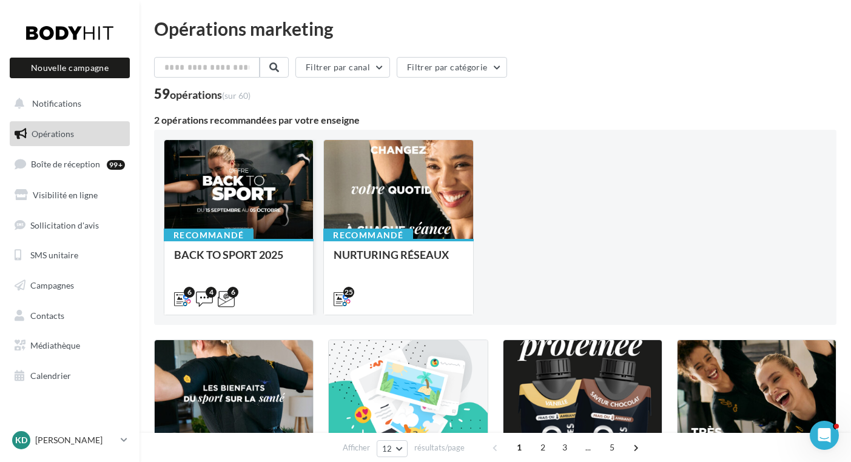
click at [234, 226] on div at bounding box center [238, 190] width 149 height 100
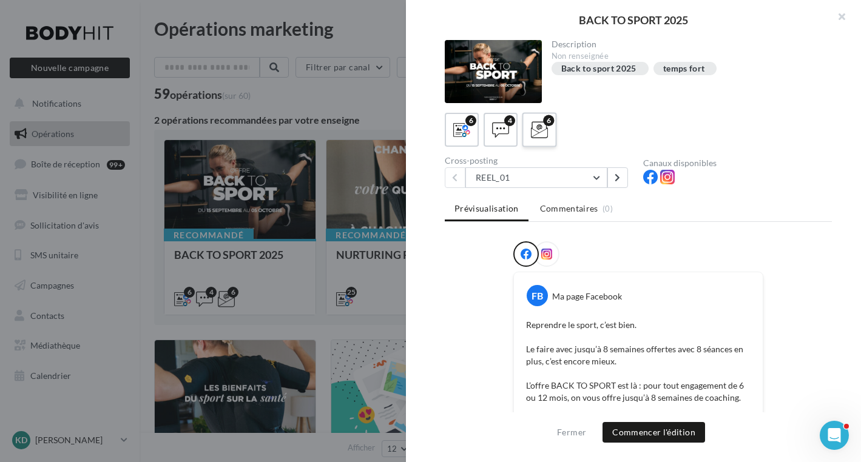
click at [531, 133] on icon at bounding box center [540, 130] width 18 height 18
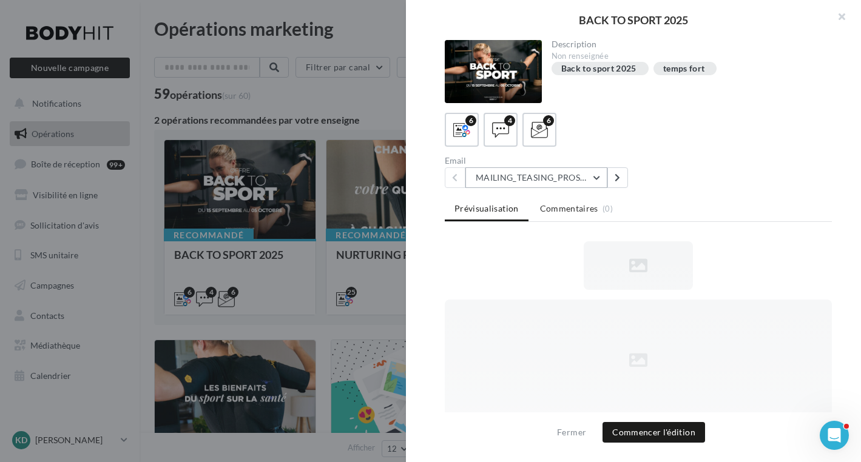
click at [599, 176] on button "MAILING_TEASING_PROSPECTS/ANCIENSCLIENTS" at bounding box center [536, 177] width 142 height 21
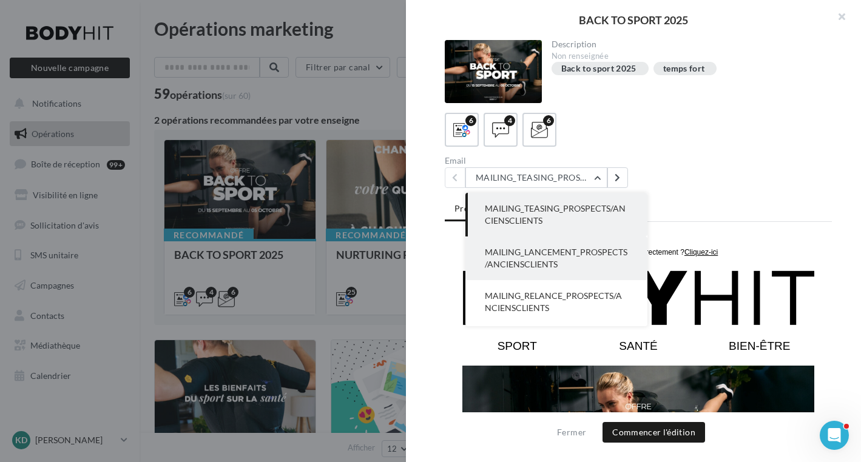
click at [551, 256] on span "MAILING_LANCEMENT_PROSPECTS/ANCIENSCLIENTS" at bounding box center [556, 258] width 143 height 22
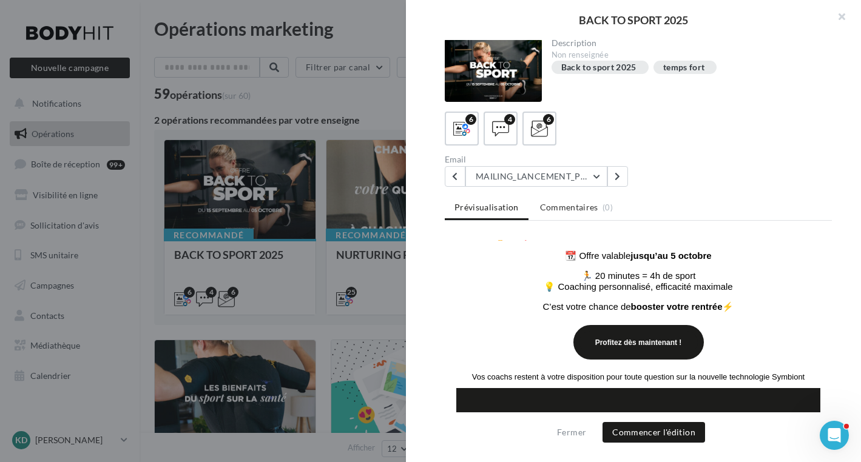
scroll to position [322, 0]
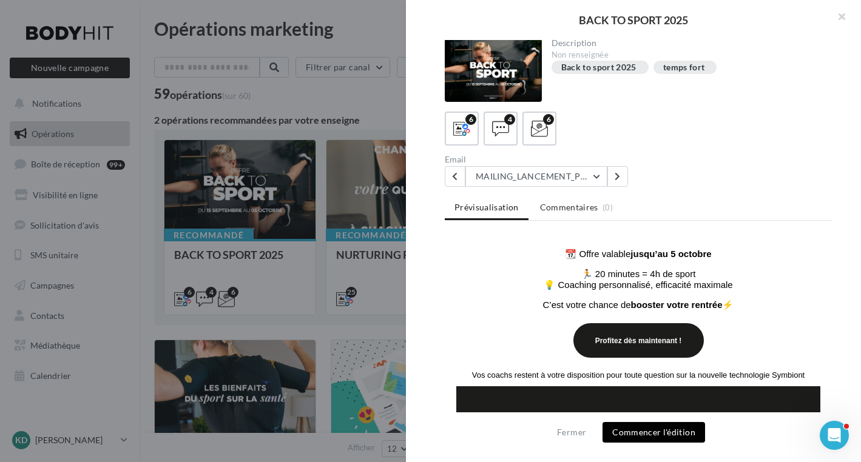
click at [654, 432] on button "Commencer l'édition" at bounding box center [653, 432] width 103 height 21
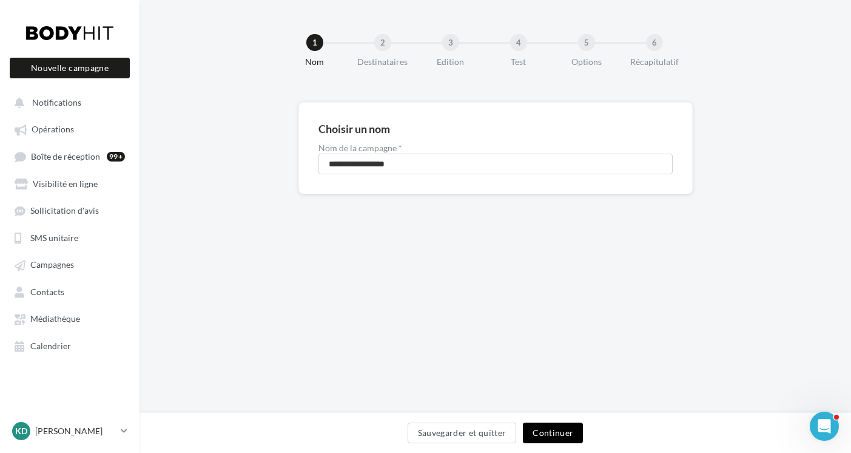
click at [563, 431] on button "Continuer" at bounding box center [553, 432] width 60 height 21
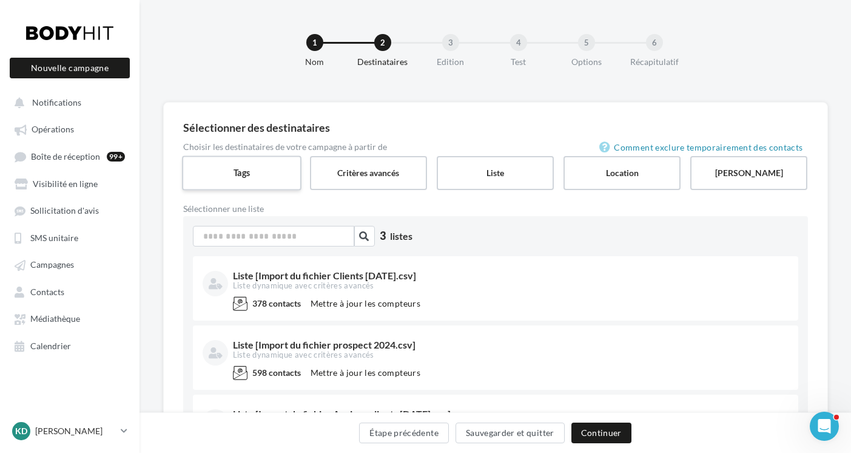
click at [243, 172] on label "Tags" at bounding box center [242, 172] width 120 height 35
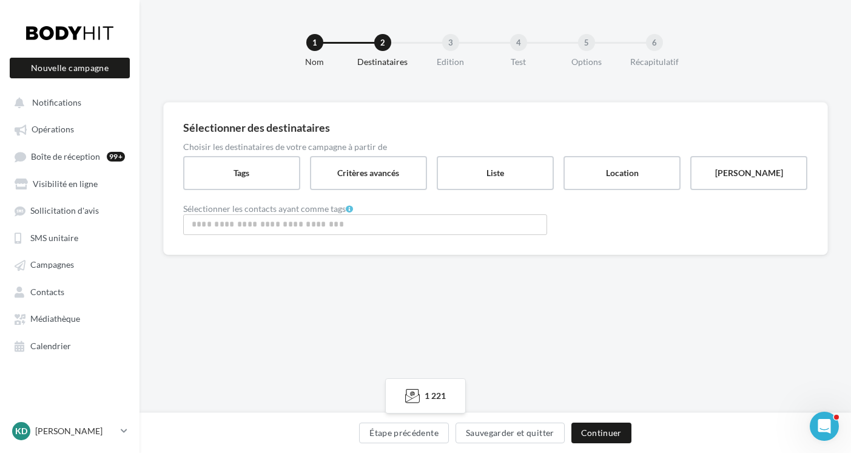
click at [262, 221] on input "Rechercher ou sélectionner un tag" at bounding box center [365, 224] width 358 height 14
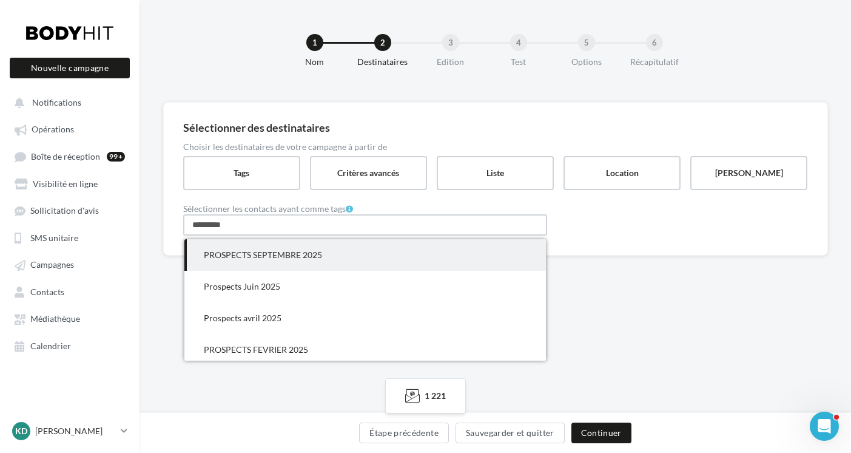
type input "*********"
click at [272, 256] on span "PROSPECTS SEPTEMBRE 2025" at bounding box center [263, 254] width 118 height 10
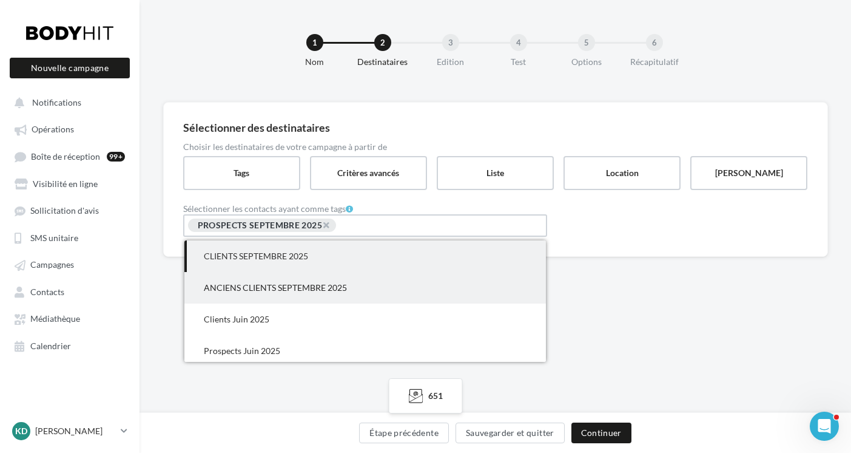
click at [326, 287] on span "ANCIENS CLIENTS SEPTEMBRE 2025" at bounding box center [275, 287] width 143 height 10
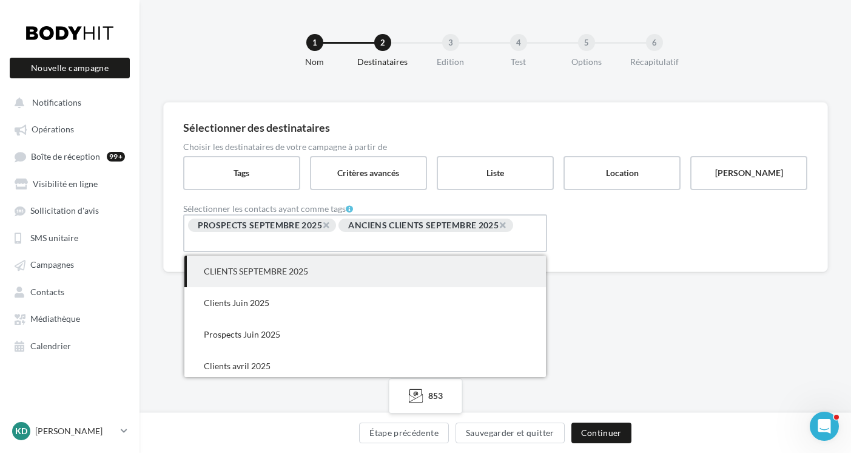
click at [697, 339] on div "1 Nom 2 Destinataires 3 Edition 4 Test 5 Options 6 Récapitulatif Sélectionner d…" at bounding box center [496, 206] width 712 height 413
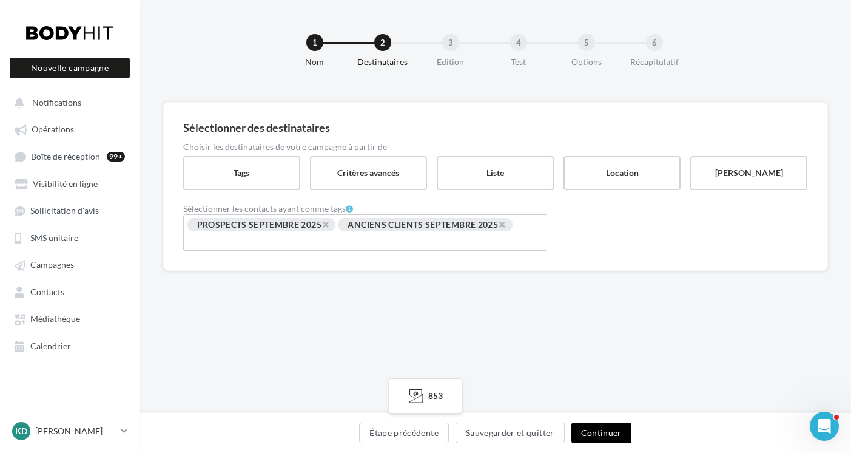
click at [602, 436] on button "Continuer" at bounding box center [601, 432] width 60 height 21
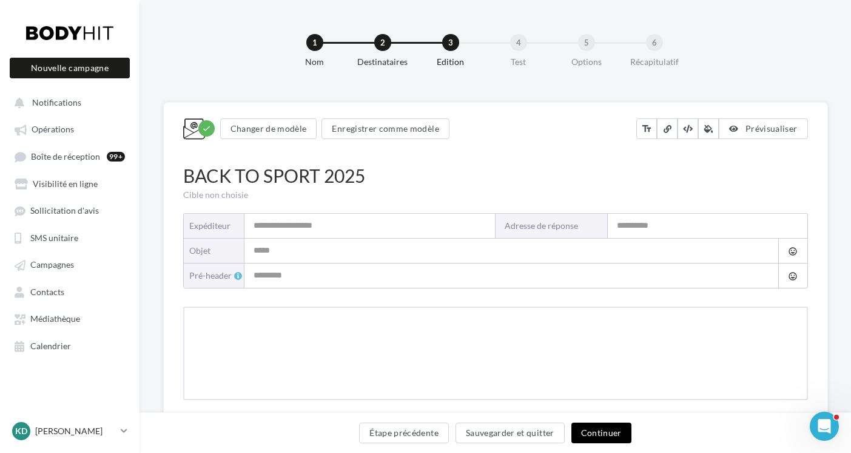
type input "**********"
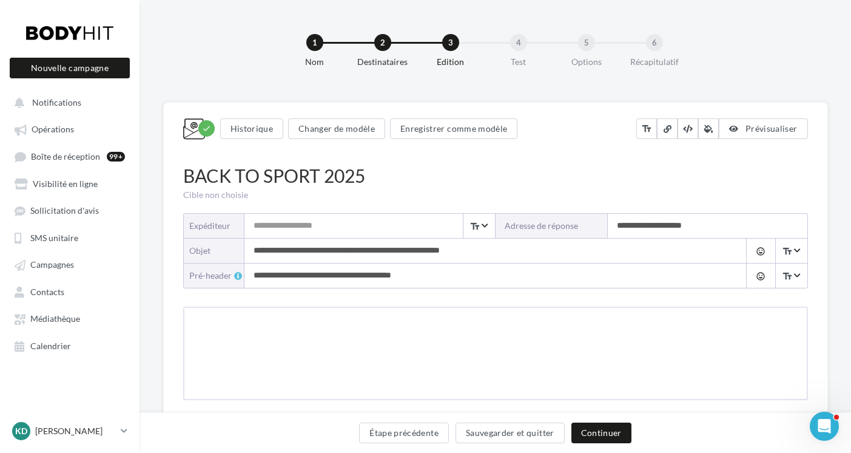
click at [269, 227] on input "Expéditeur" at bounding box center [369, 226] width 251 height 24
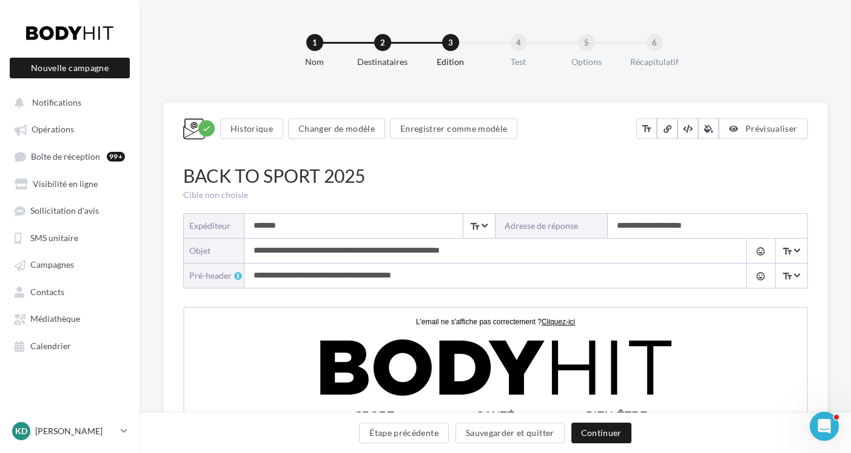
type input "**********"
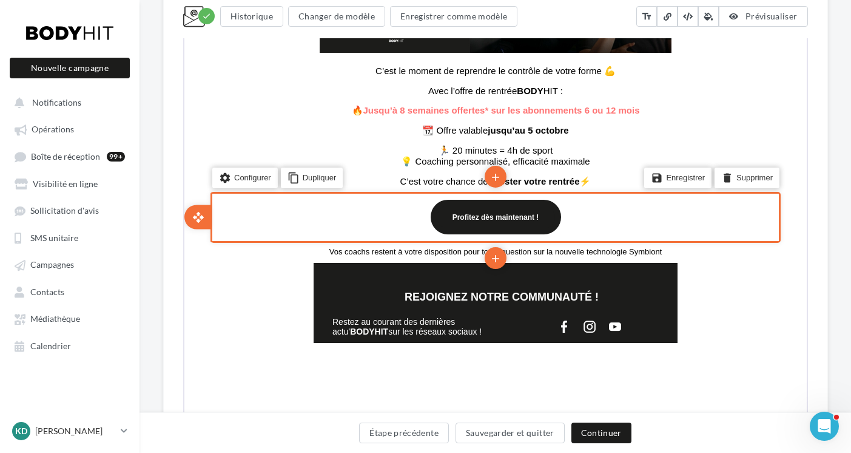
scroll to position [591, 0]
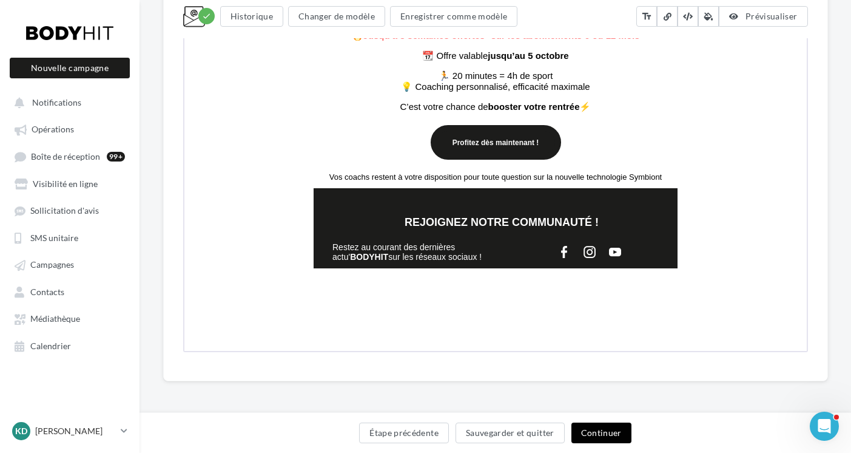
click at [610, 426] on button "Continuer" at bounding box center [601, 432] width 60 height 21
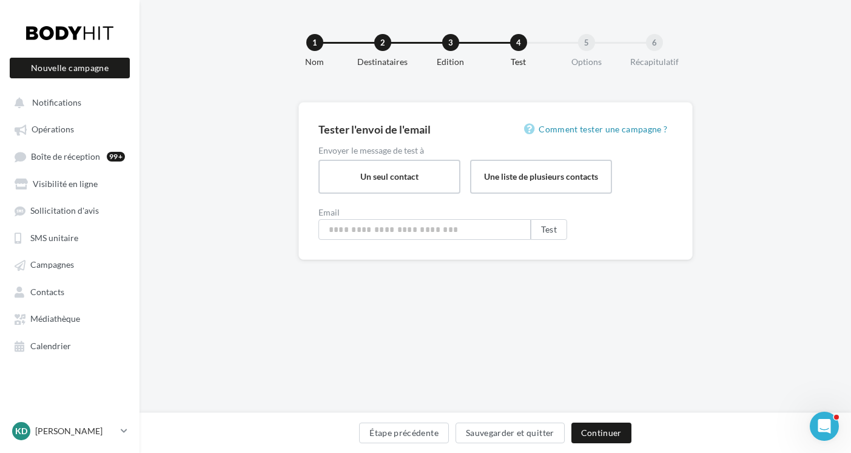
type input "**********"
click at [608, 430] on button "Continuer" at bounding box center [601, 432] width 60 height 21
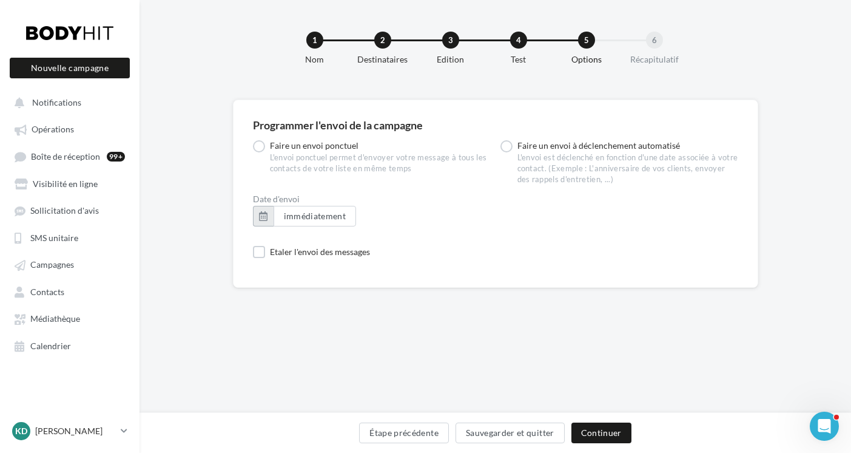
drag, startPoint x: 259, startPoint y: 215, endPoint x: 265, endPoint y: 212, distance: 6.5
click at [260, 215] on button "button" at bounding box center [263, 216] width 21 height 21
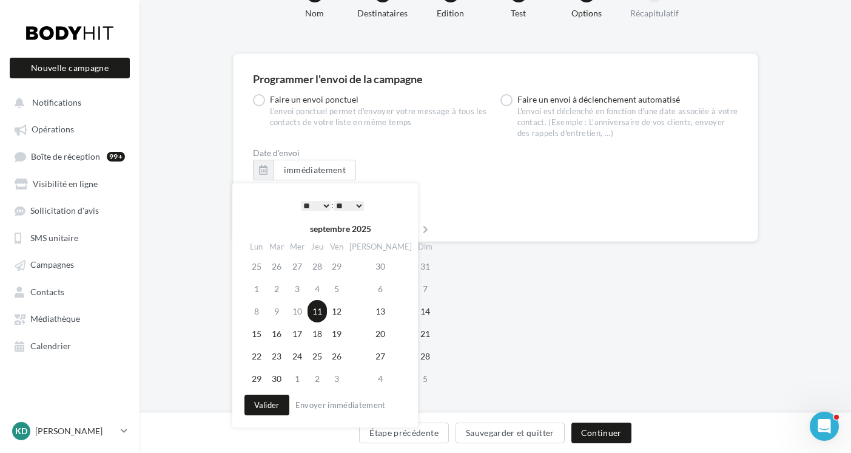
scroll to position [91, 0]
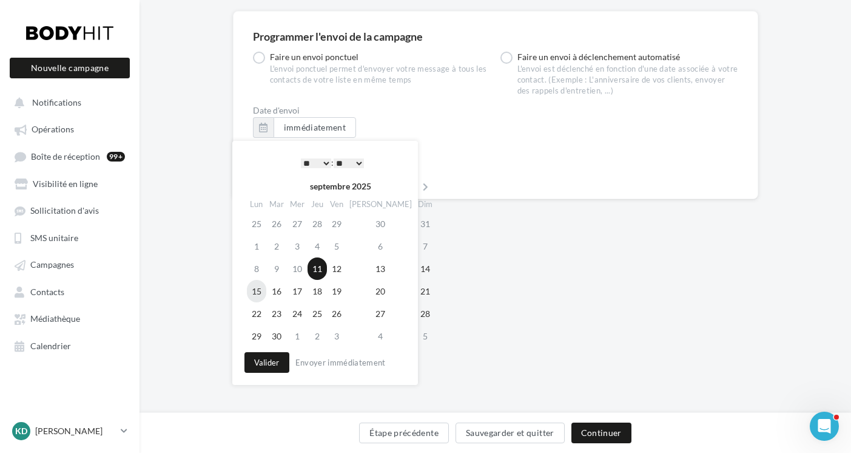
click at [257, 291] on td "15" at bounding box center [256, 291] width 19 height 22
click at [262, 362] on button "Valider" at bounding box center [266, 362] width 45 height 21
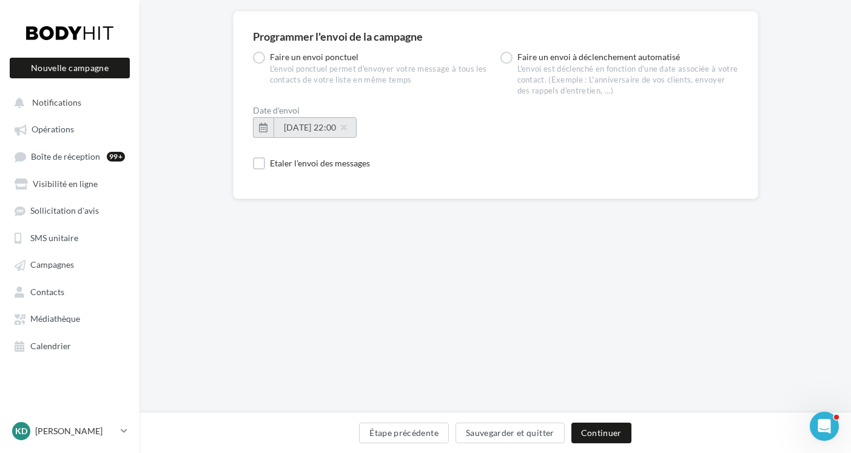
click at [346, 125] on span "15/09/2025 à 22:00" at bounding box center [315, 127] width 62 height 10
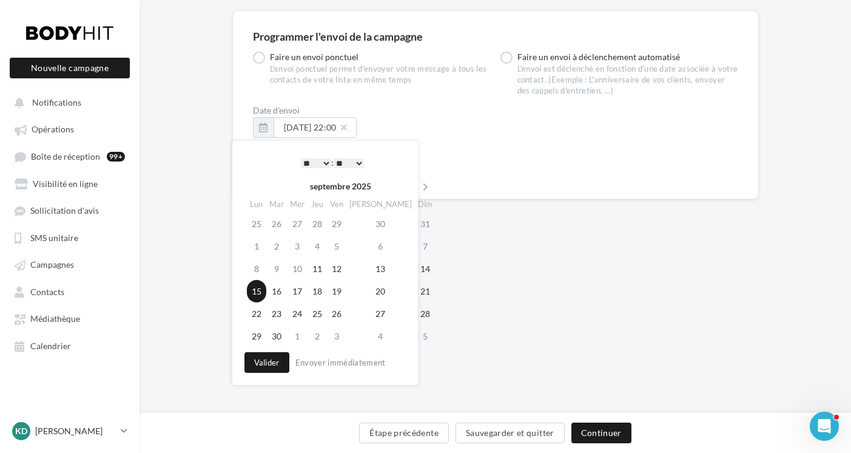
click at [324, 160] on select "* * * * * * * * * * ** ** ** ** ** ** ** ** ** ** ** ** ** **" at bounding box center [316, 163] width 30 height 10
click at [325, 163] on select "* * * * * * * * * * ** ** ** ** ** ** ** ** ** ** ** ** ** **" at bounding box center [316, 163] width 30 height 10
click at [274, 365] on button "Valider" at bounding box center [266, 362] width 45 height 21
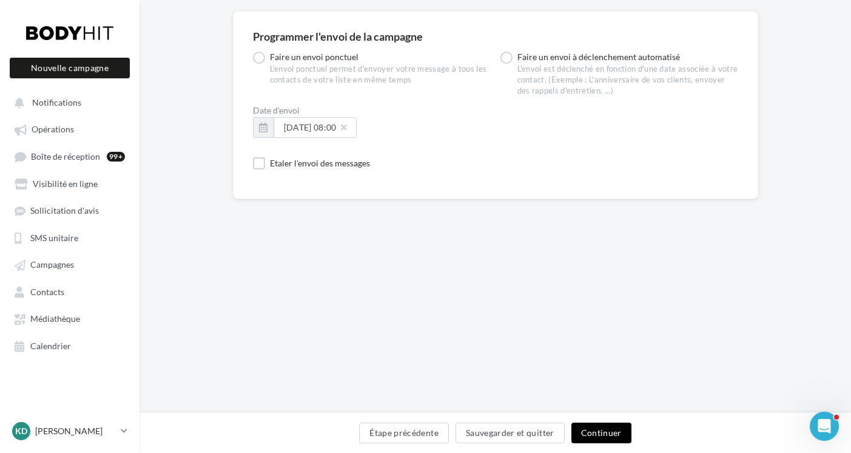
click at [602, 430] on button "Continuer" at bounding box center [601, 432] width 60 height 21
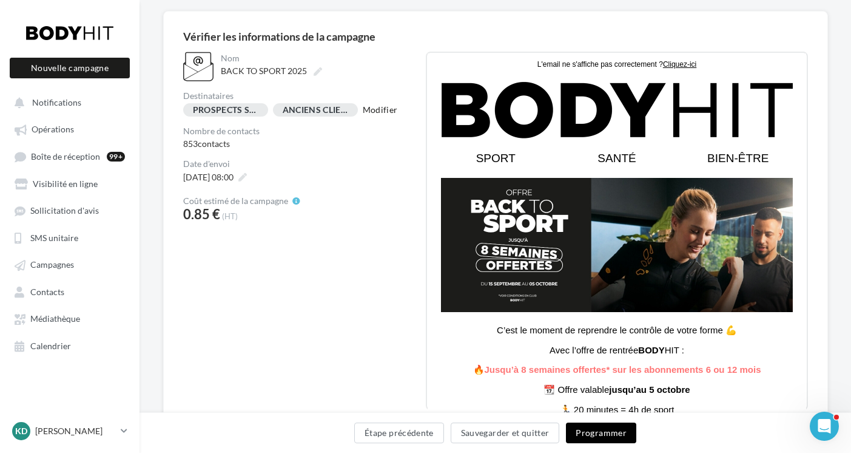
click at [604, 434] on button "Programmer" at bounding box center [601, 432] width 70 height 21
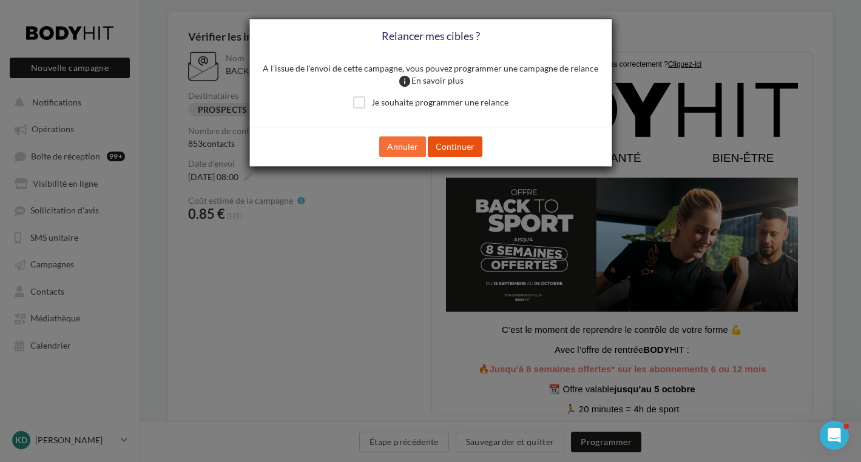
click at [451, 144] on button "Continuer" at bounding box center [455, 146] width 55 height 21
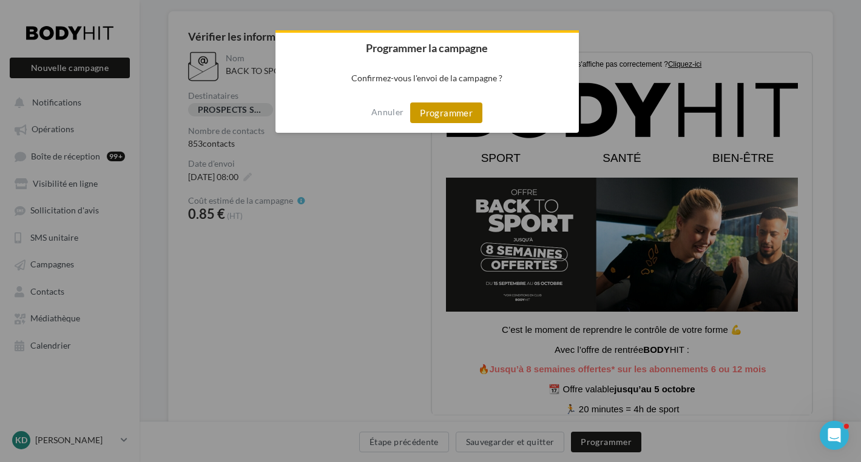
click at [449, 116] on button "Programmer" at bounding box center [446, 113] width 72 height 21
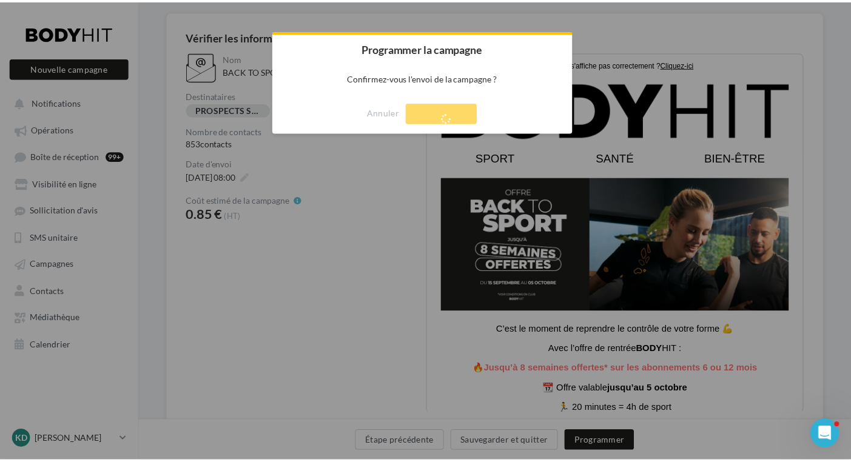
scroll to position [19, 0]
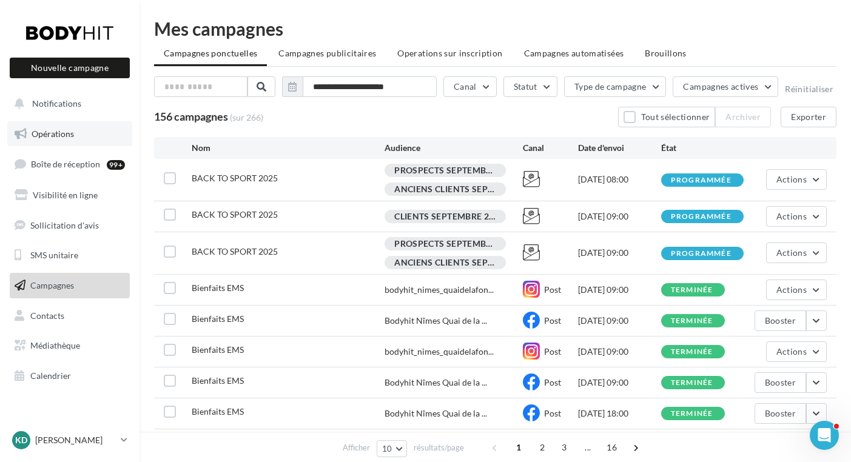
click at [59, 133] on span "Opérations" at bounding box center [53, 134] width 42 height 10
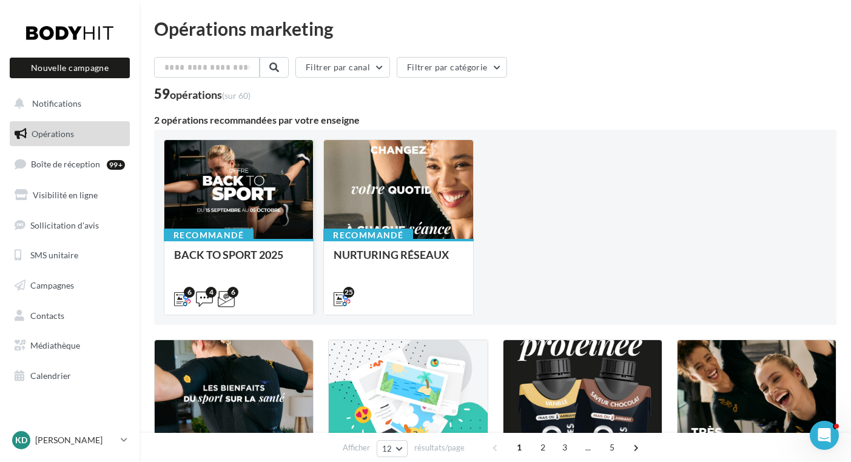
drag, startPoint x: 62, startPoint y: 121, endPoint x: 249, endPoint y: 211, distance: 207.3
click at [249, 211] on div at bounding box center [238, 190] width 149 height 100
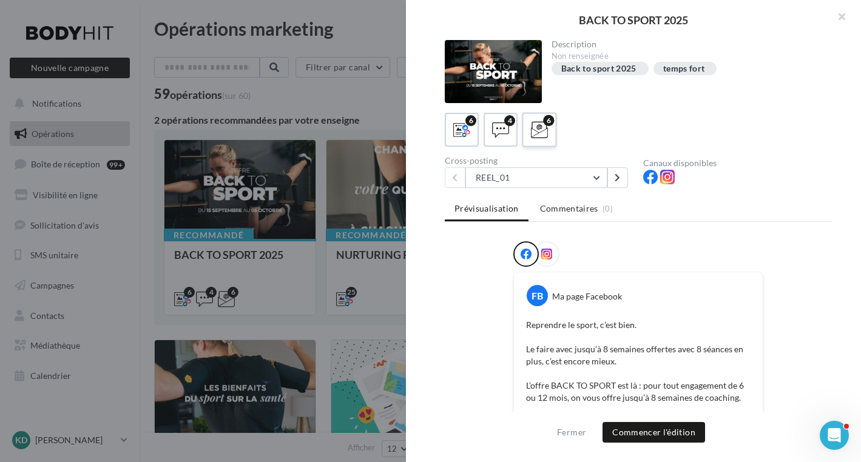
click at [536, 133] on icon at bounding box center [540, 130] width 18 height 18
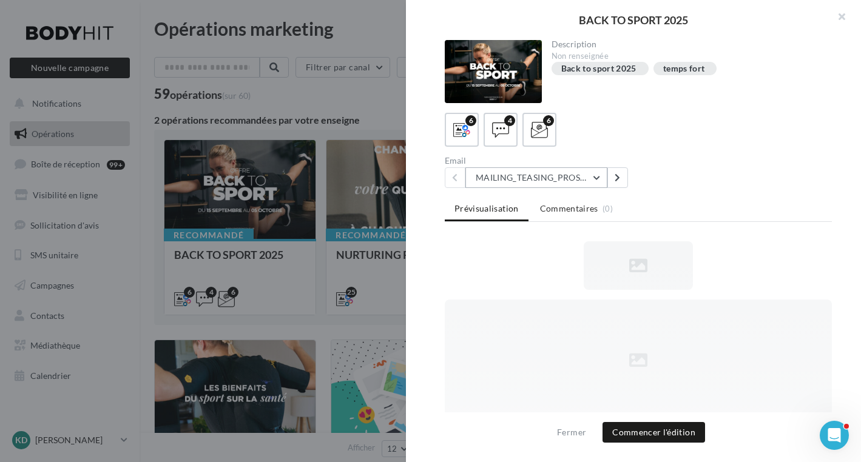
click at [596, 176] on button "MAILING_TEASING_PROSPECTS/ANCIENSCLIENTS" at bounding box center [536, 177] width 142 height 21
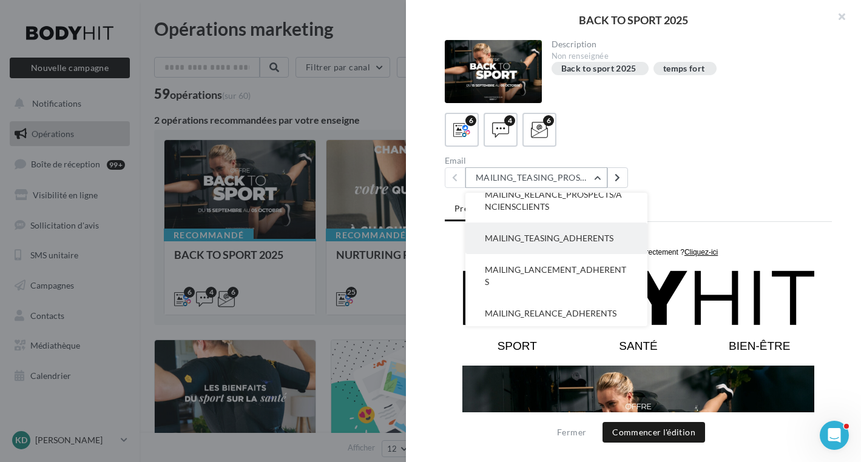
scroll to position [104, 0]
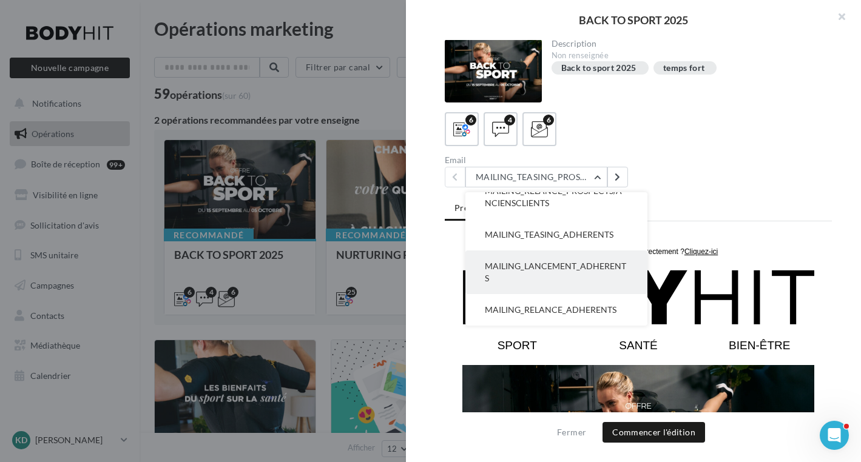
click at [553, 268] on span "MAILING_LANCEMENT_ADHERENTS" at bounding box center [555, 272] width 141 height 22
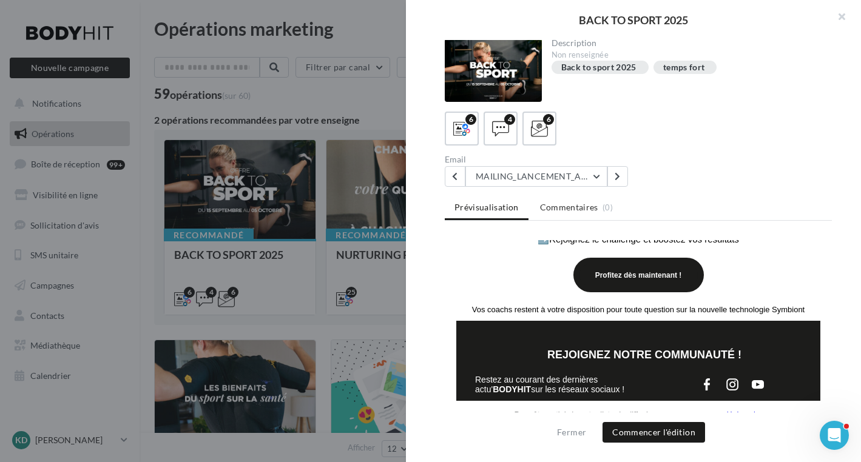
scroll to position [397, 0]
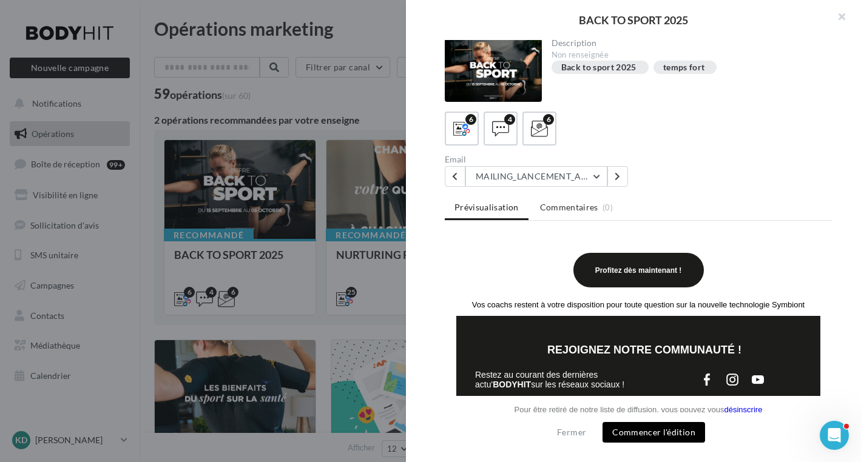
click at [655, 433] on button "Commencer l'édition" at bounding box center [653, 432] width 103 height 21
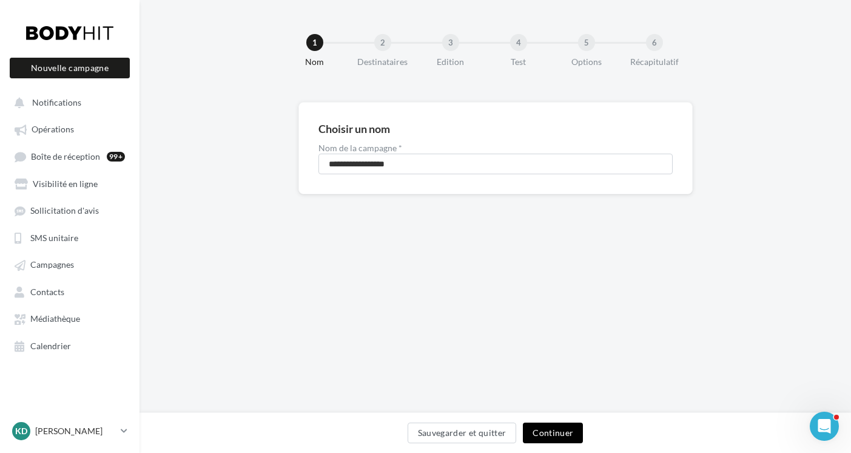
click at [550, 431] on button "Continuer" at bounding box center [553, 432] width 60 height 21
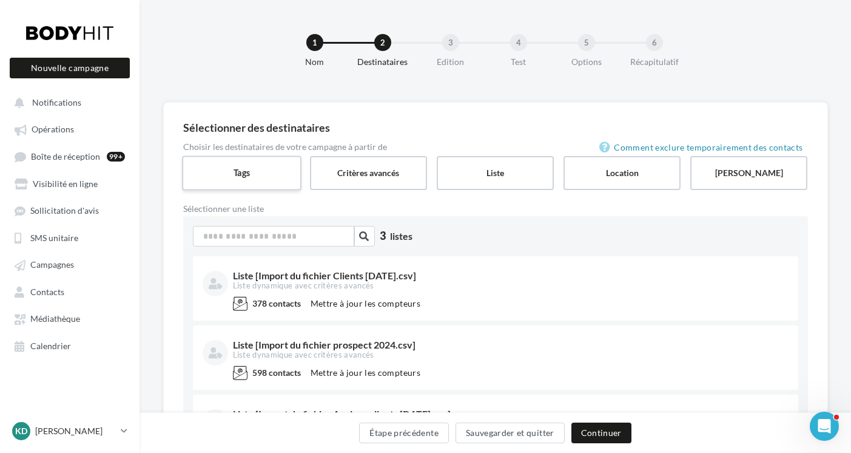
drag, startPoint x: 234, startPoint y: 165, endPoint x: 238, endPoint y: 180, distance: 15.3
click at [234, 166] on label "Tags" at bounding box center [242, 172] width 120 height 35
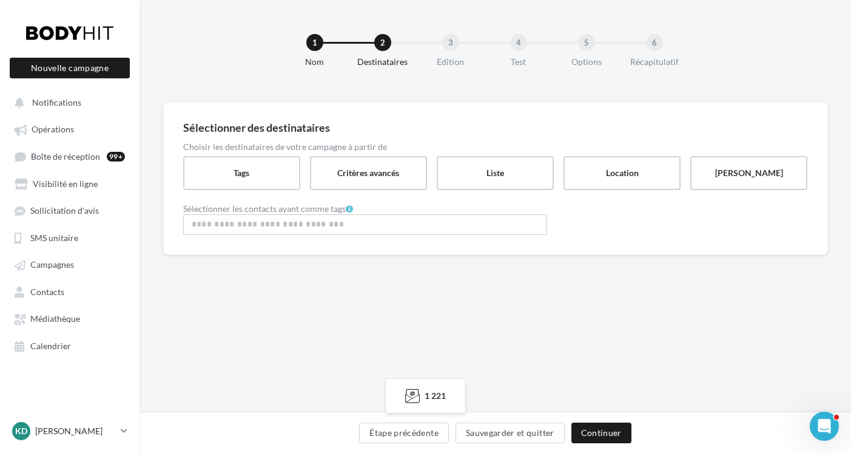
click at [257, 226] on input "Rechercher ou sélectionner un tag" at bounding box center [365, 224] width 358 height 14
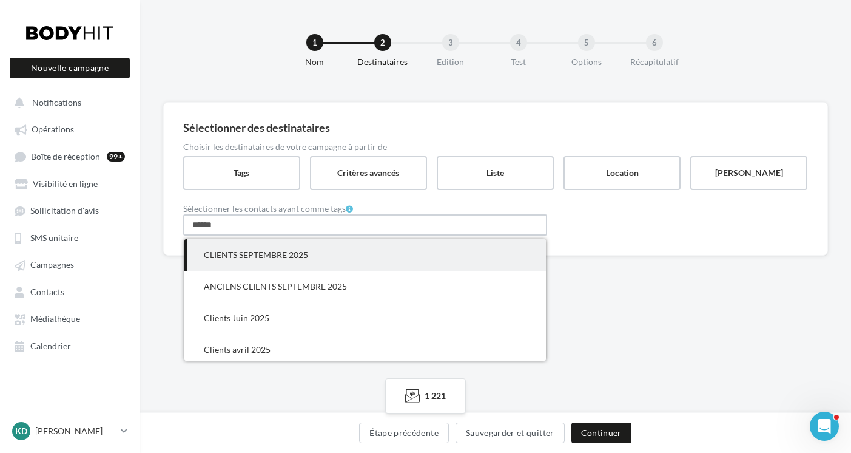
type input "******"
click at [258, 255] on span "CLIENTS SEPTEMBRE 2025" at bounding box center [256, 254] width 104 height 10
click at [609, 315] on div "1 Nom 2 Destinataires 3 Edition 4 Test 5 Options 6 Récapitulatif Sélectionner d…" at bounding box center [496, 206] width 712 height 413
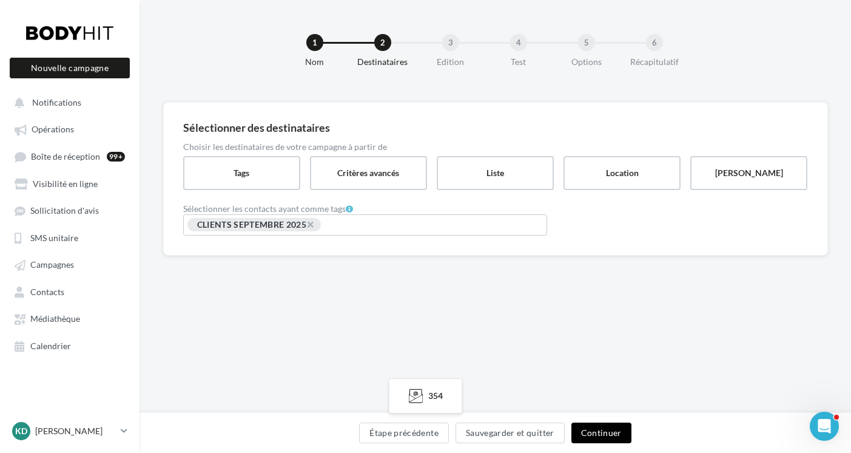
click at [613, 429] on button "Continuer" at bounding box center [601, 432] width 60 height 21
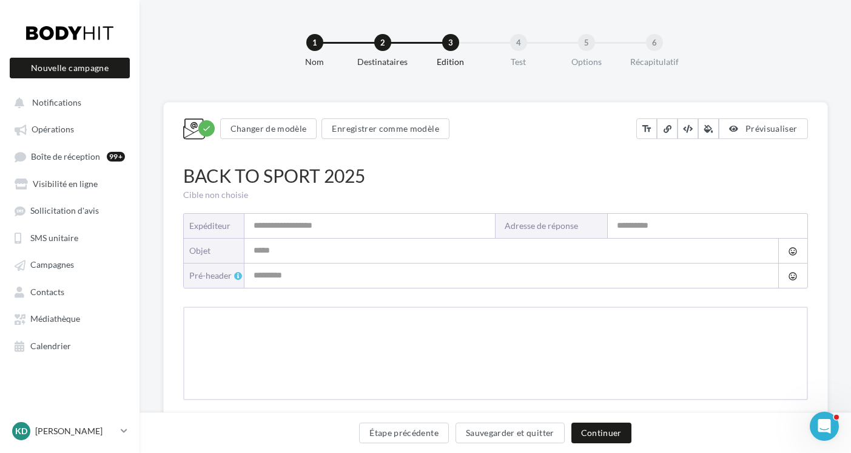
type input "**********"
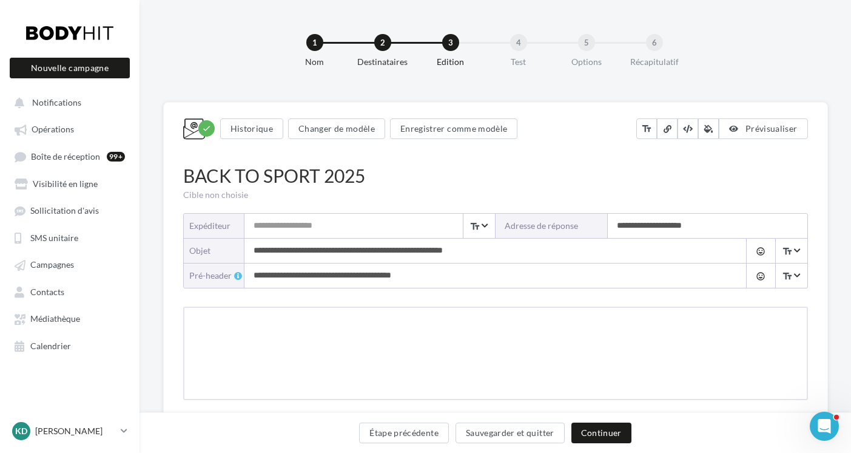
click at [285, 229] on input "Expéditeur" at bounding box center [369, 226] width 251 height 24
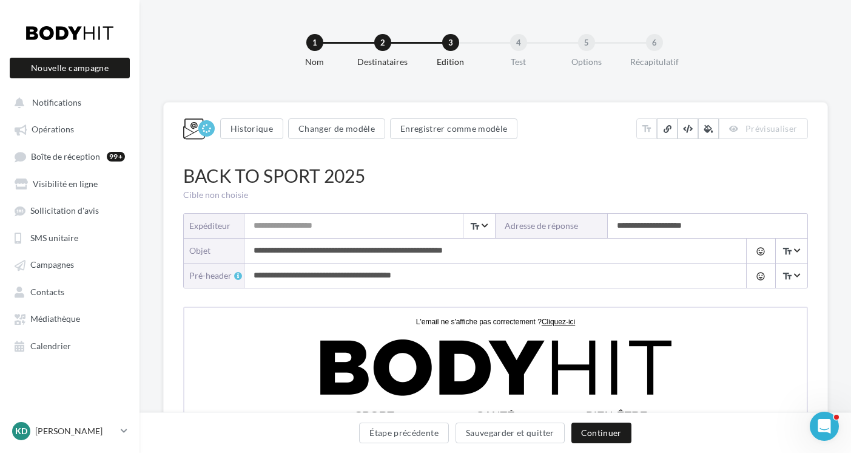
type input "**********"
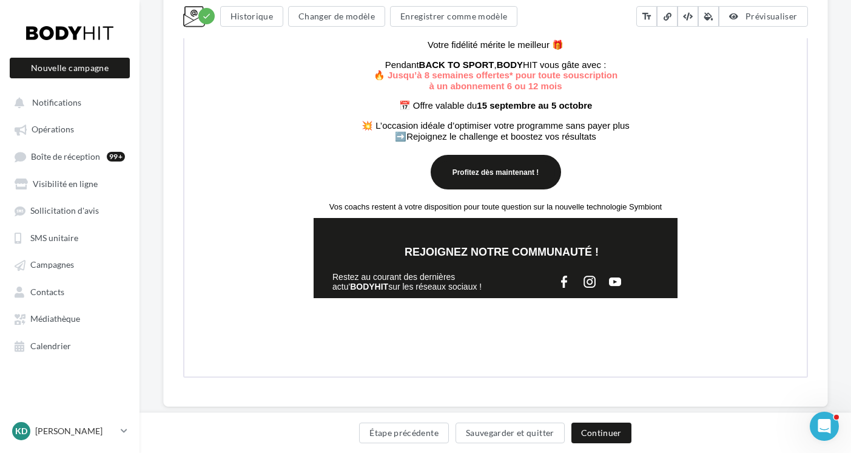
scroll to position [568, 0]
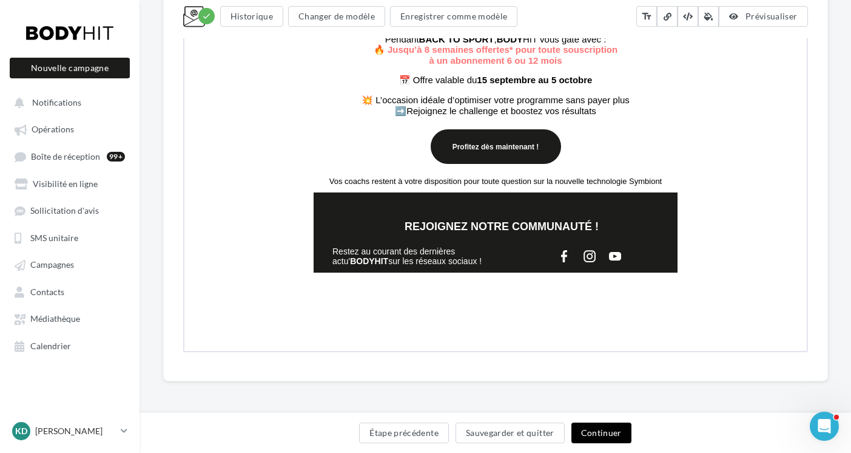
click at [599, 429] on button "Continuer" at bounding box center [601, 432] width 60 height 21
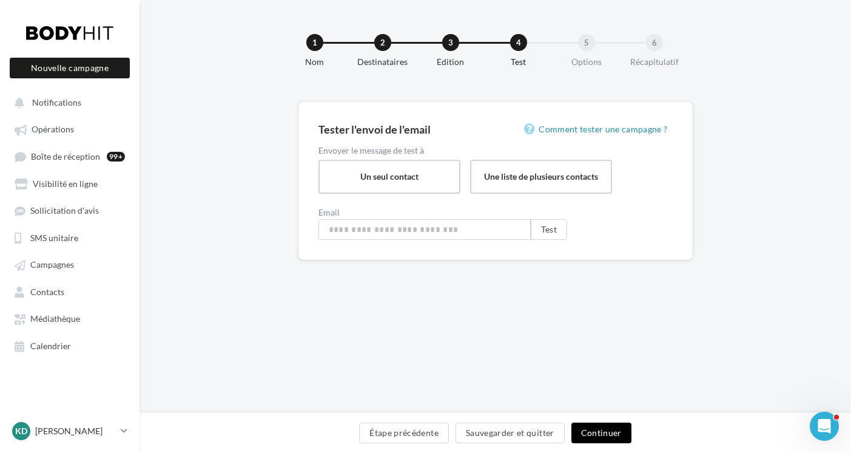
type input "**********"
click at [599, 425] on button "Continuer" at bounding box center [601, 432] width 60 height 21
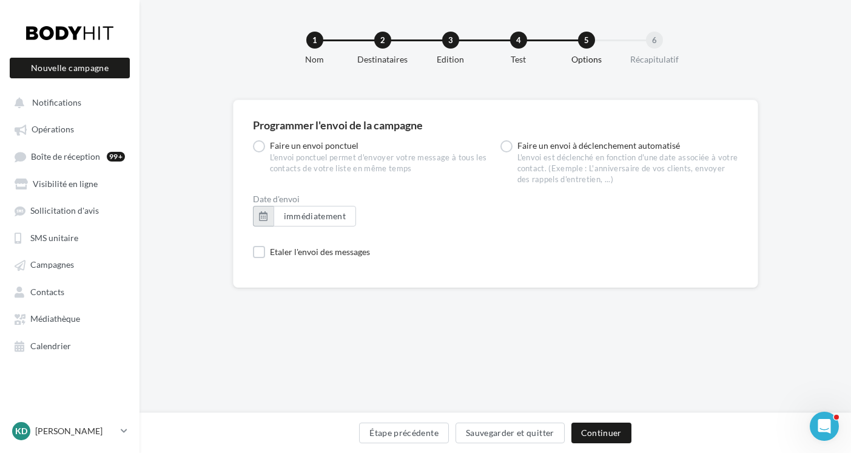
click at [265, 212] on button "button" at bounding box center [263, 216] width 21 height 21
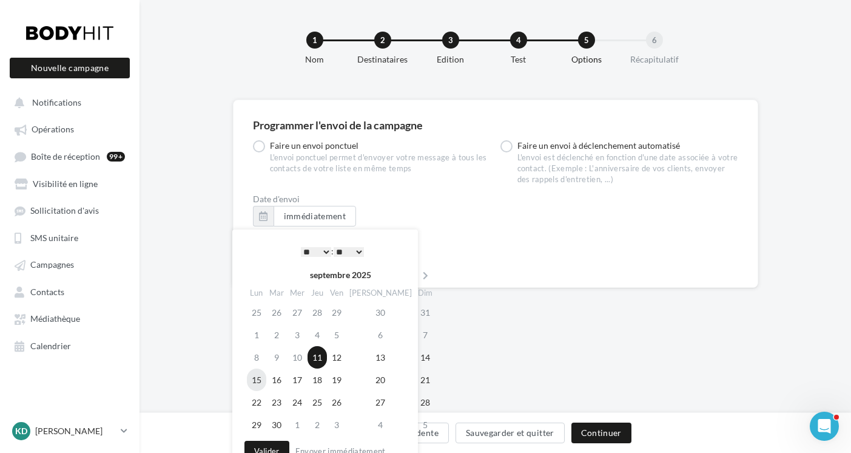
click at [260, 377] on td "15" at bounding box center [256, 379] width 19 height 22
click at [326, 249] on select "* * * * * * * * * * ** ** ** ** ** ** ** ** ** ** ** ** ** **" at bounding box center [316, 252] width 30 height 10
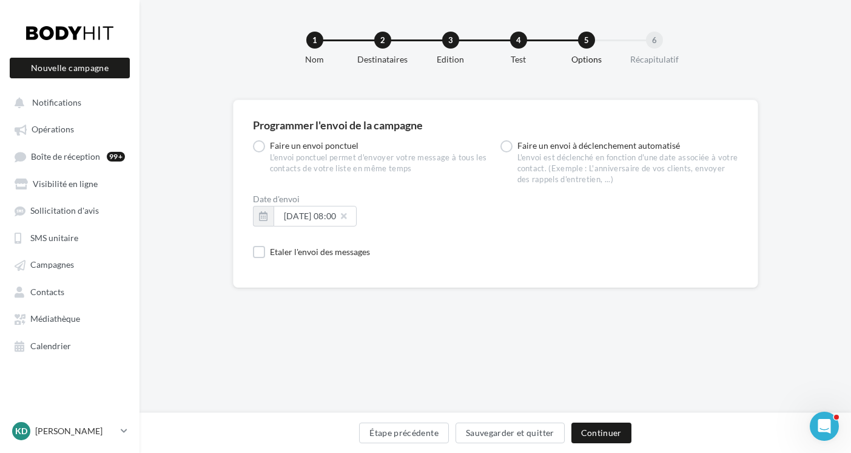
drag, startPoint x: 510, startPoint y: 334, endPoint x: 417, endPoint y: 318, distance: 94.1
click at [510, 334] on div "Programmer l'envoi de la campagne Faire un envoi ponctuel L'envoi ponctuel perm…" at bounding box center [496, 303] width 712 height 409
click at [585, 433] on button "Continuer" at bounding box center [601, 432] width 60 height 21
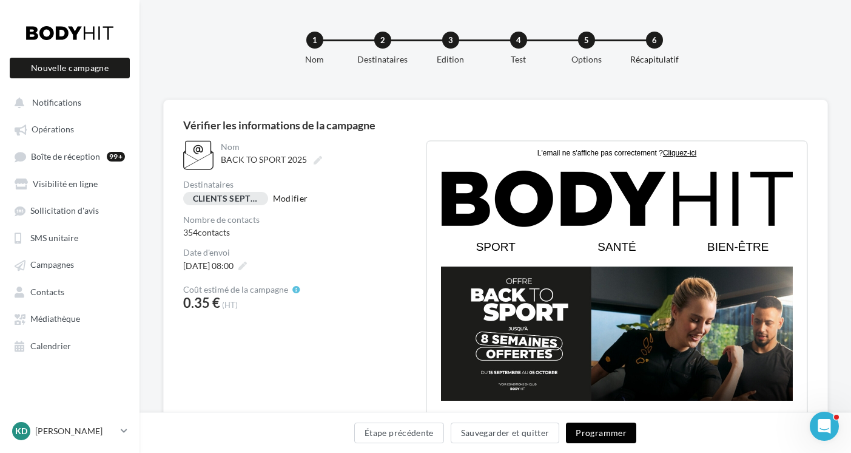
click at [588, 433] on button "Programmer" at bounding box center [601, 432] width 70 height 21
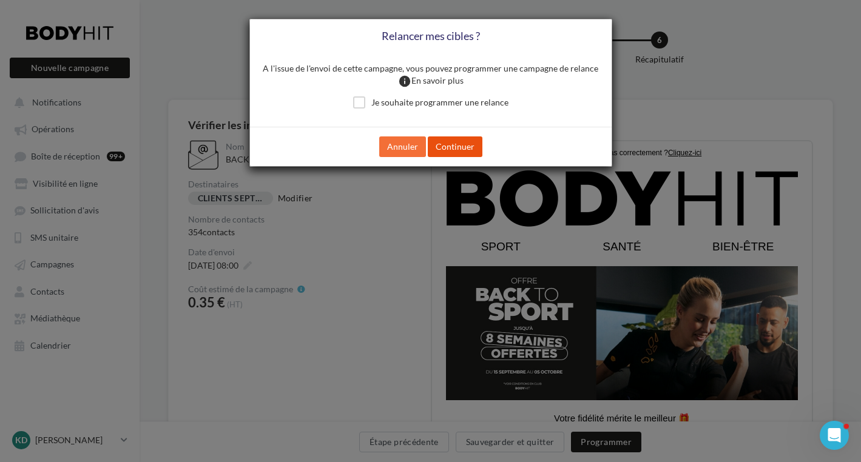
click at [465, 147] on button "Continuer" at bounding box center [455, 146] width 55 height 21
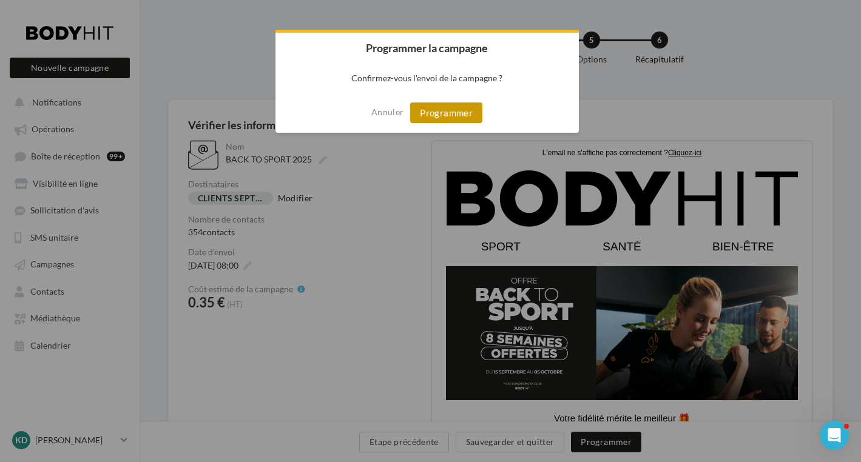
click at [443, 116] on button "Programmer" at bounding box center [446, 113] width 72 height 21
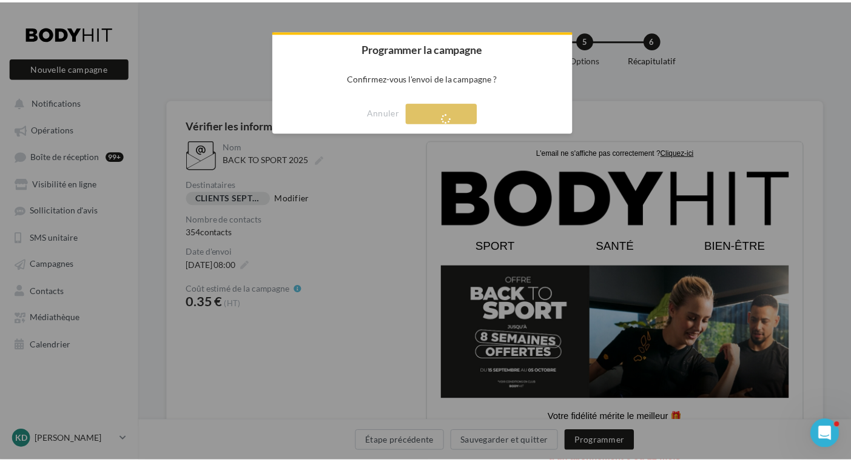
scroll to position [19, 0]
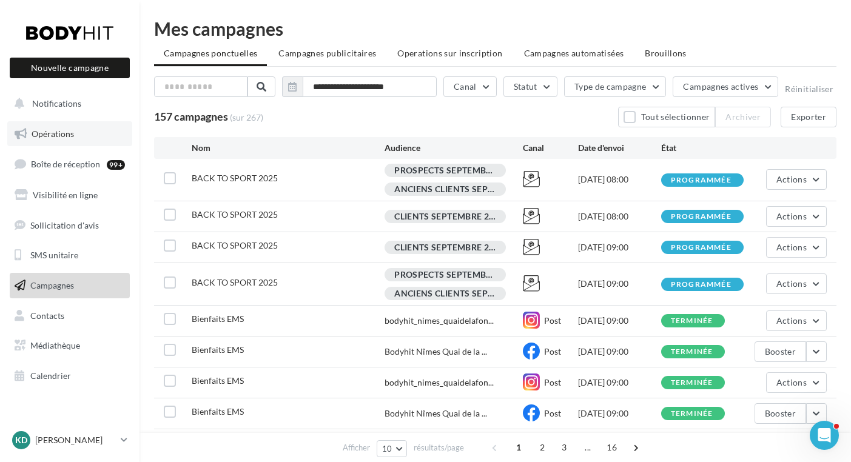
click at [47, 137] on span "Opérations" at bounding box center [53, 134] width 42 height 10
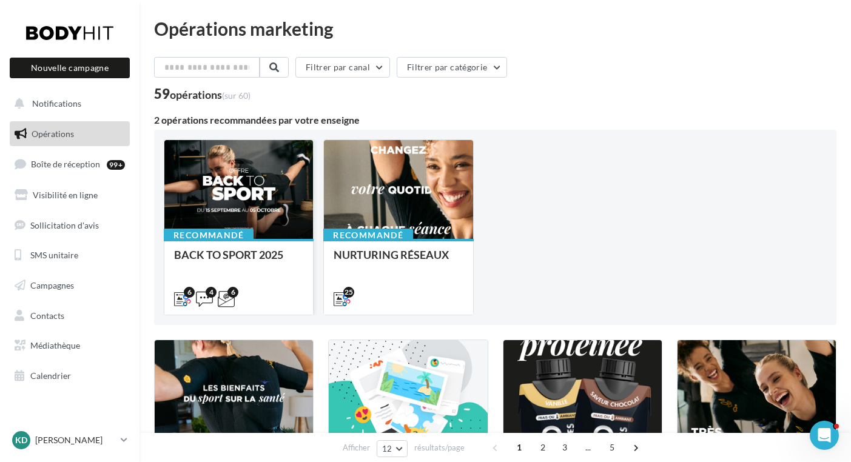
click at [248, 208] on div at bounding box center [238, 190] width 149 height 100
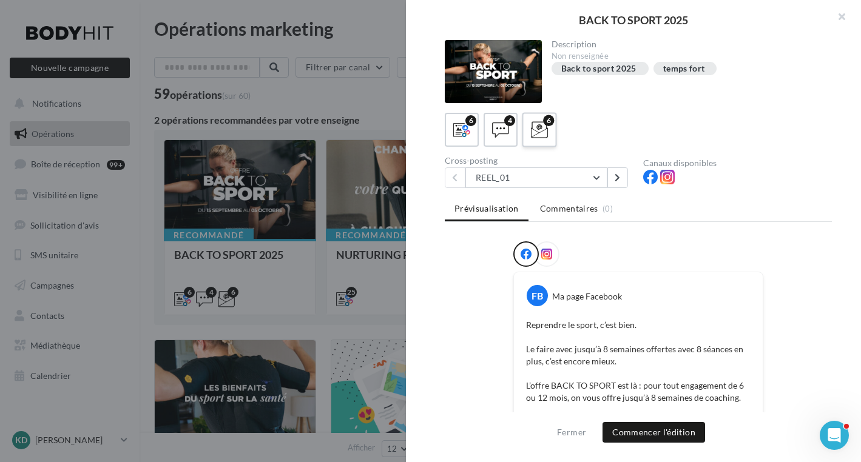
click at [537, 133] on icon at bounding box center [540, 130] width 18 height 18
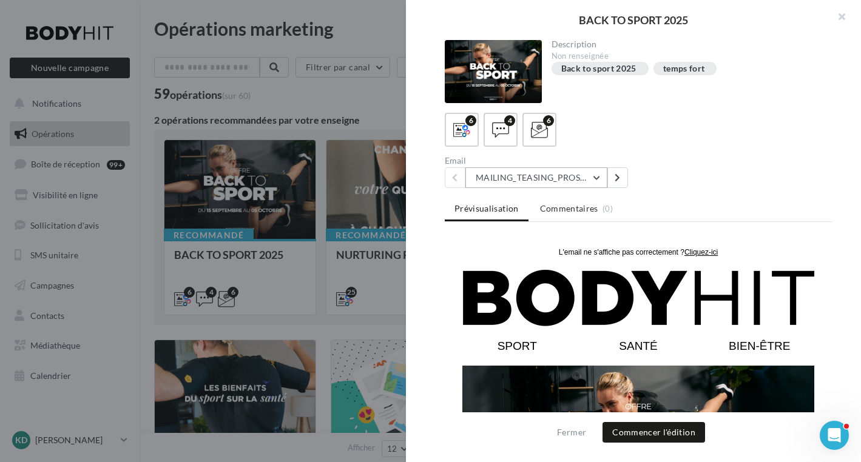
click at [596, 177] on button "MAILING_TEASING_PROSPECTS/ANCIENSCLIENTS" at bounding box center [536, 177] width 142 height 21
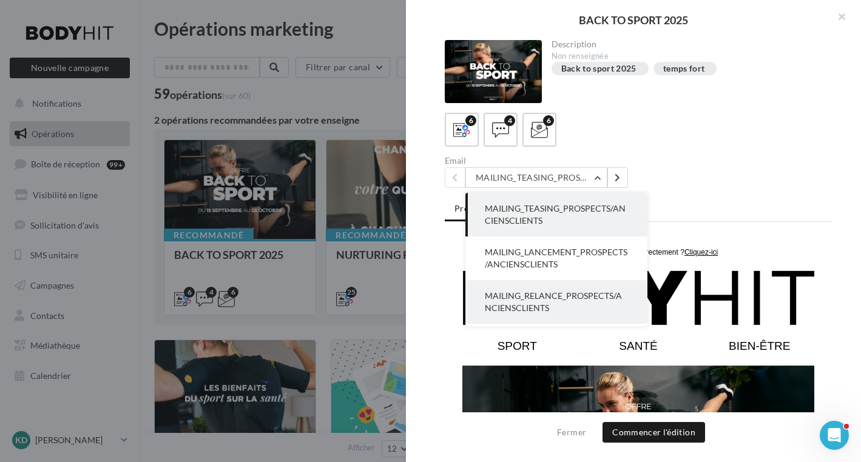
click at [542, 299] on span "MAILING_RELANCE_PROSPECTS/ANCIENSCLIENTS" at bounding box center [553, 302] width 137 height 22
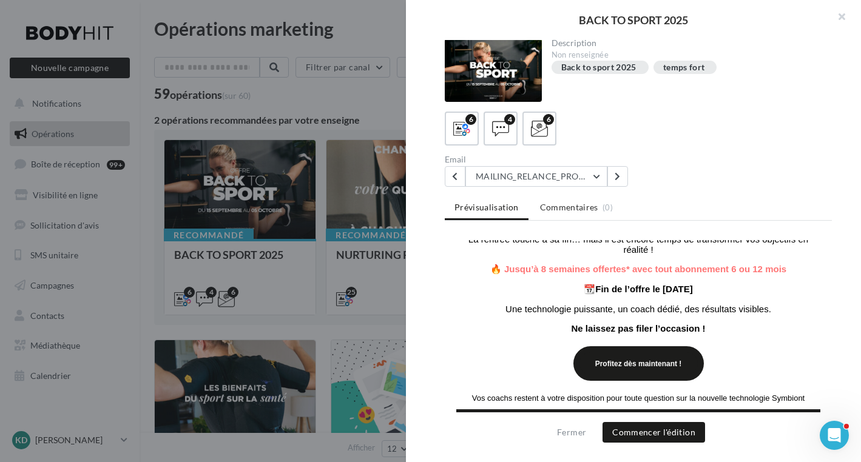
scroll to position [278, 0]
click at [592, 175] on button "MAILING_RELANCE_PROSPECTS/ANCIENSCLIENTS" at bounding box center [536, 176] width 142 height 21
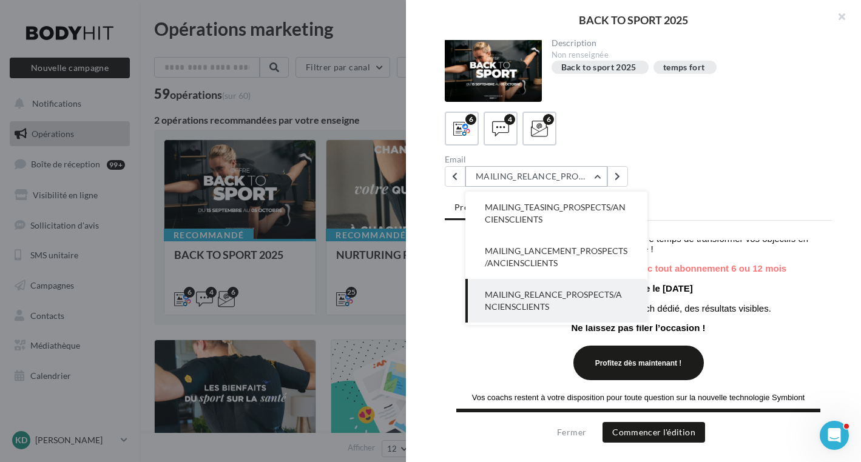
scroll to position [44, 0]
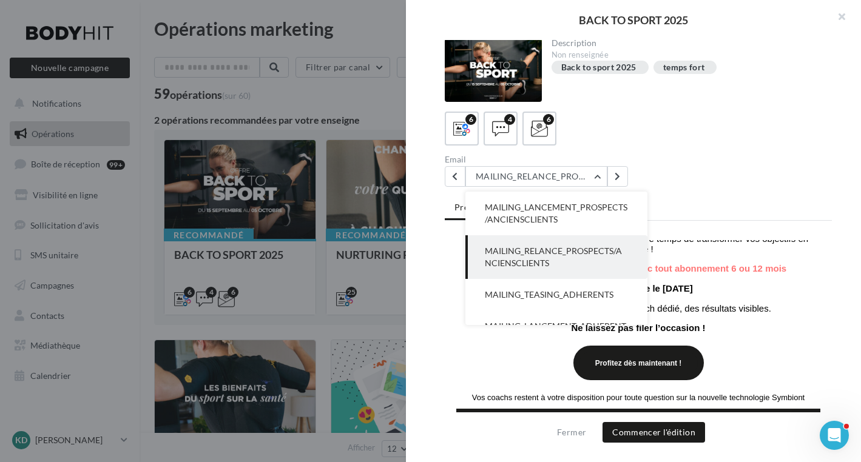
click at [681, 158] on div "Email MAILING_RELANCE_PROSPECTS/ANCIENSCLIENTS MAILING_TEASING_PROSPECTS/ANCIEN…" at bounding box center [643, 171] width 397 height 32
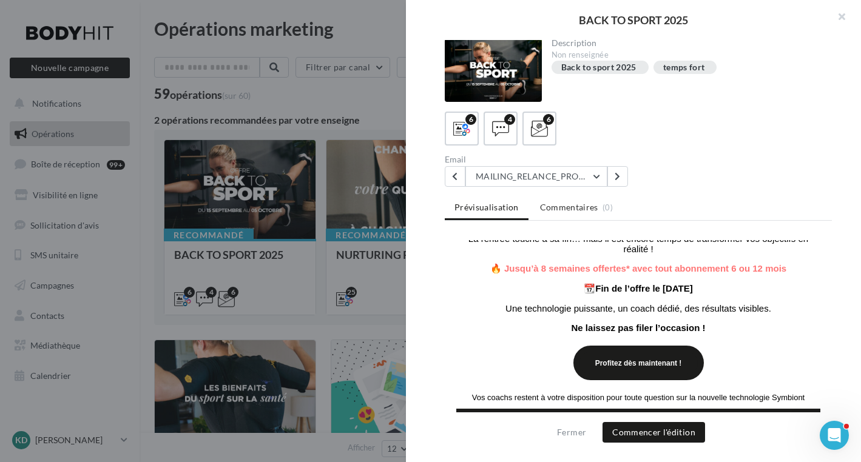
scroll to position [382, 0]
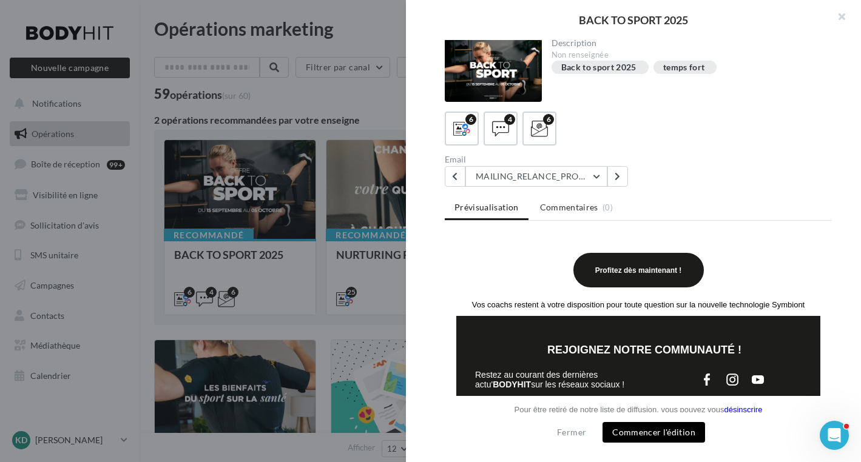
click at [681, 436] on button "Commencer l'édition" at bounding box center [653, 432] width 103 height 21
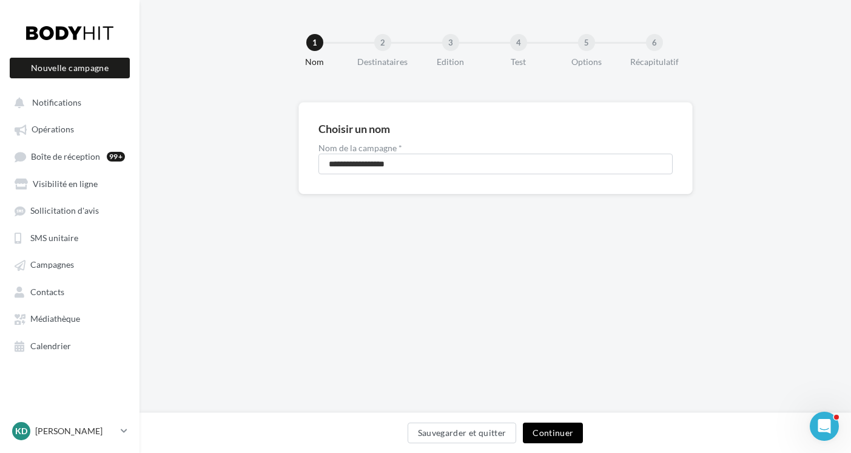
click at [560, 437] on button "Continuer" at bounding box center [553, 432] width 60 height 21
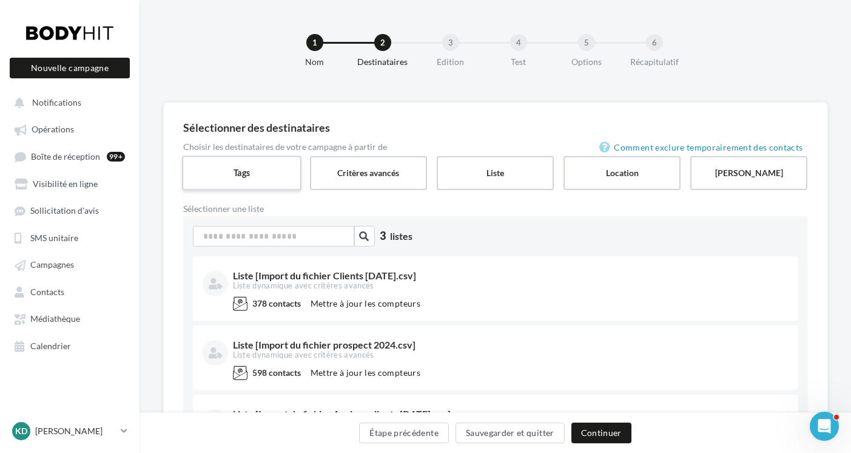
click at [266, 180] on label "Tags" at bounding box center [242, 172] width 120 height 35
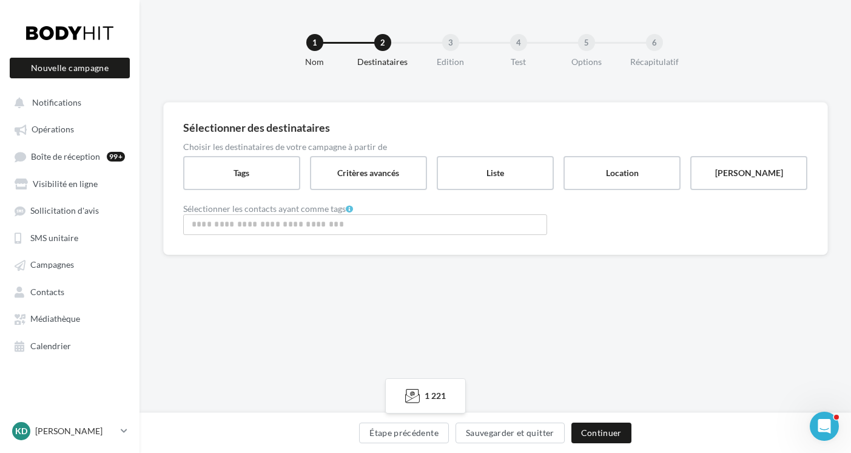
click at [257, 226] on input "Rechercher ou sélectionner un tag" at bounding box center [365, 224] width 358 height 14
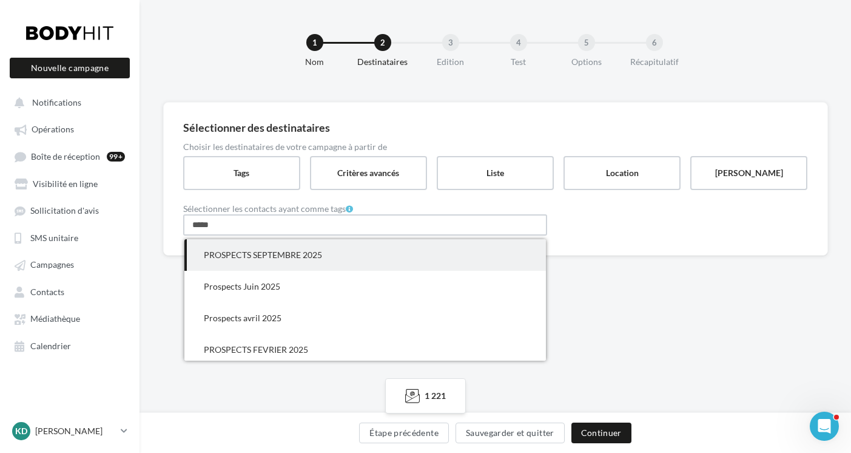
type input "*****"
click at [275, 255] on span "PROSPECTS SEPTEMBRE 2025" at bounding box center [263, 254] width 118 height 10
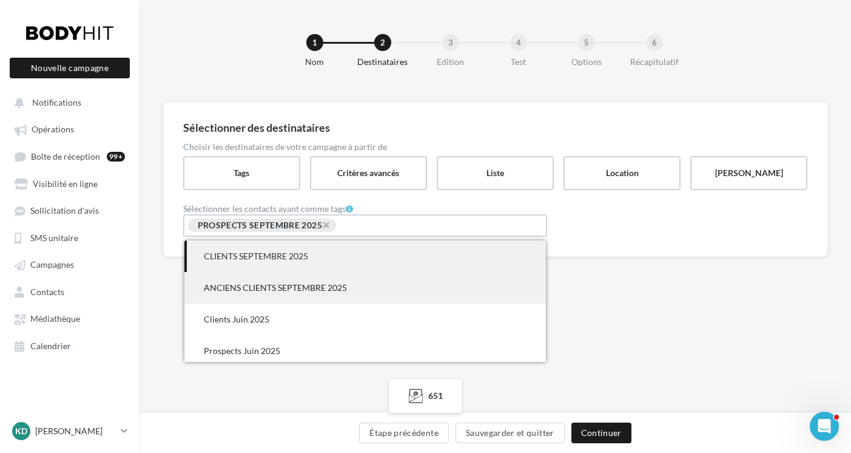
click at [320, 289] on span "ANCIENS CLIENTS SEPTEMBRE 2025" at bounding box center [275, 287] width 143 height 10
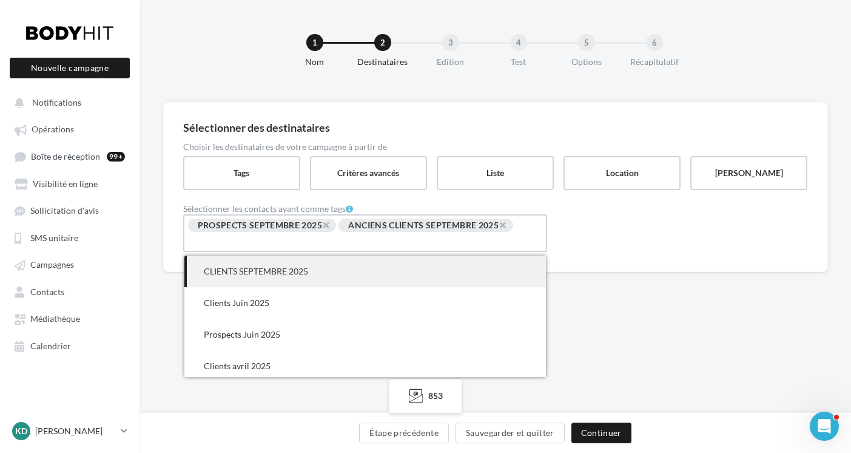
click at [628, 346] on div "1 Nom 2 Destinataires 3 Edition 4 Test 5 Options 6 Récapitulatif Sélectionner d…" at bounding box center [496, 206] width 712 height 413
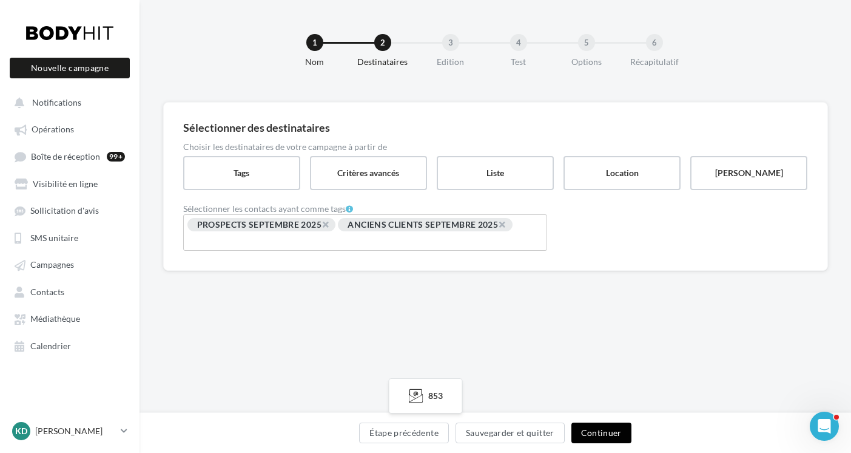
click at [609, 435] on button "Continuer" at bounding box center [601, 432] width 60 height 21
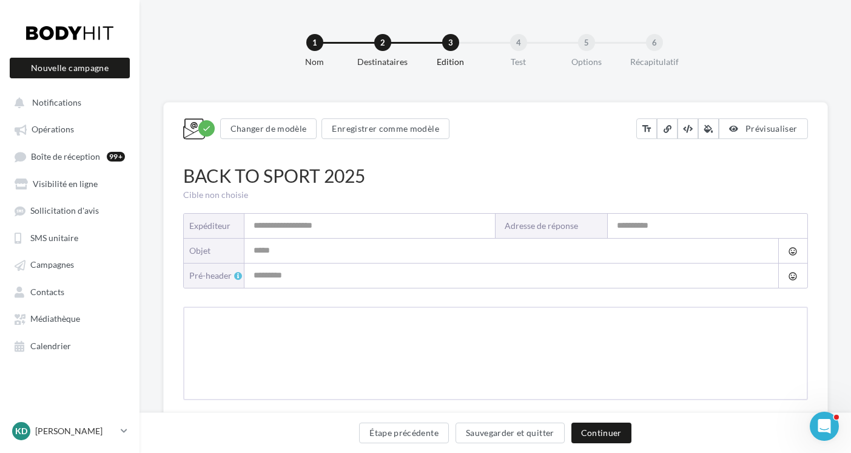
type input "**********"
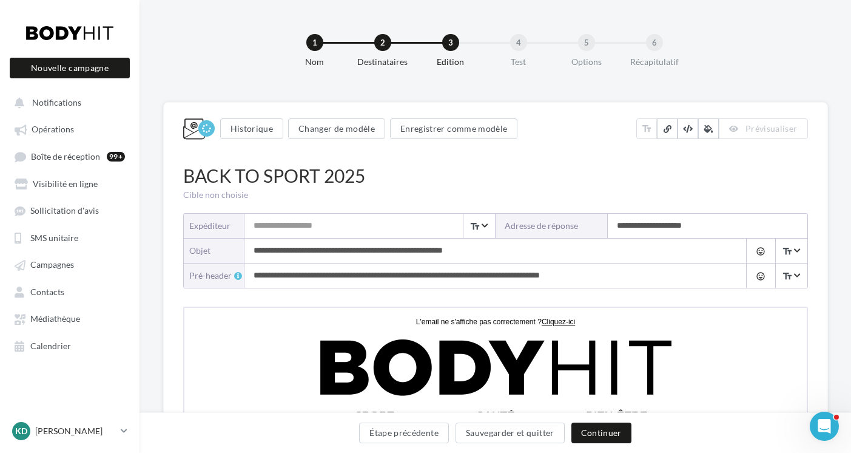
click at [329, 226] on input "Expéditeur" at bounding box center [369, 226] width 251 height 24
type input "**********"
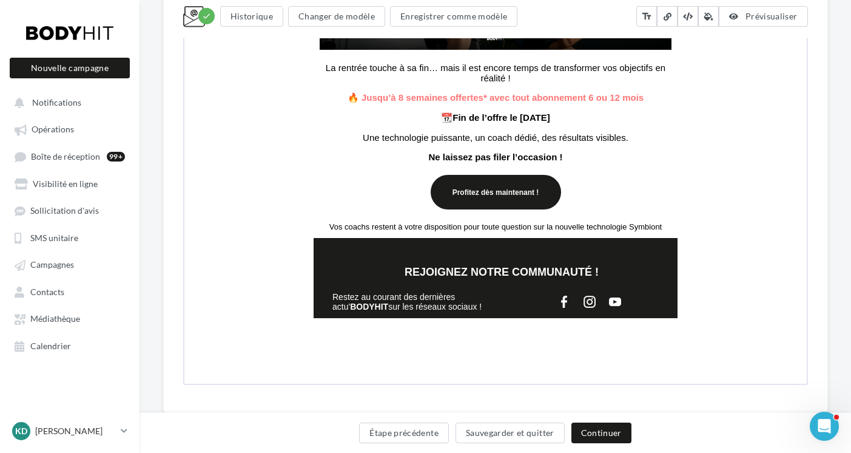
scroll to position [552, 0]
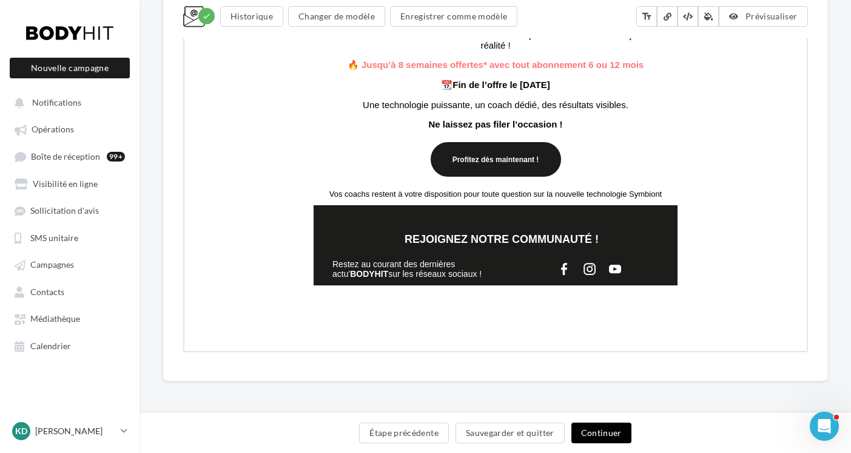
click at [609, 434] on button "Continuer" at bounding box center [601, 432] width 60 height 21
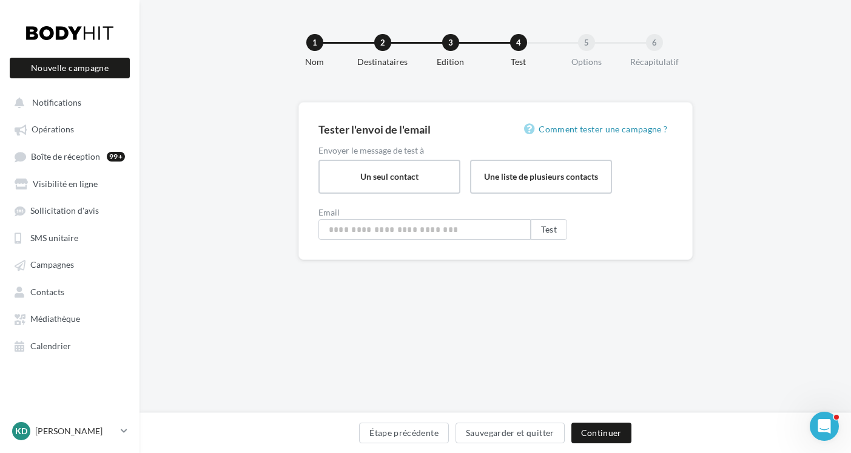
type input "**********"
click at [612, 429] on button "Continuer" at bounding box center [601, 432] width 60 height 21
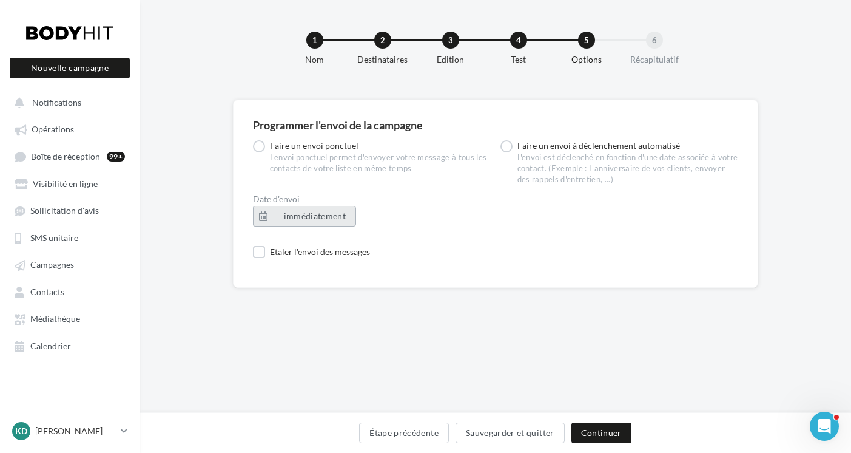
click at [294, 215] on span "immédiatement" at bounding box center [315, 216] width 62 height 10
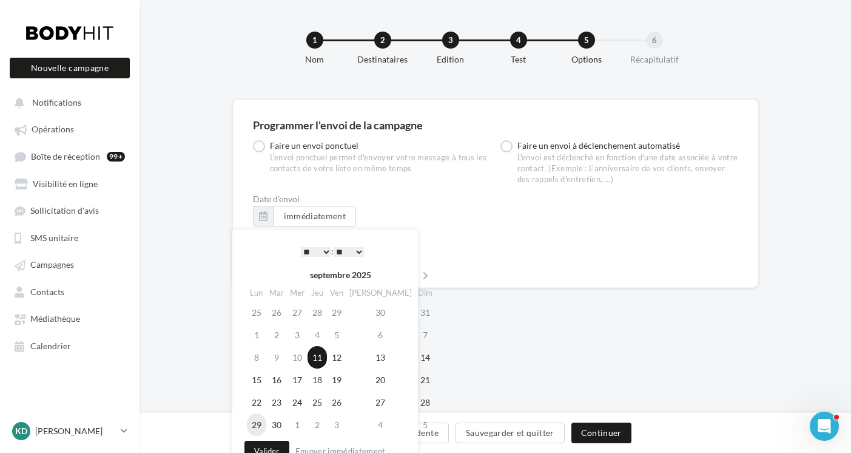
click at [256, 427] on td "29" at bounding box center [256, 424] width 19 height 22
click at [323, 253] on select "* * * * * * * * * * ** ** ** ** ** ** ** ** ** ** ** ** ** **" at bounding box center [316, 252] width 30 height 10
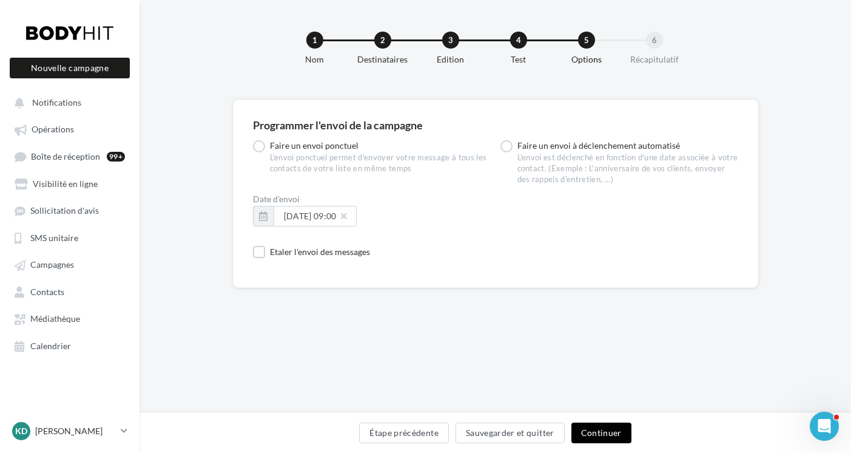
click at [595, 427] on button "Continuer" at bounding box center [601, 432] width 60 height 21
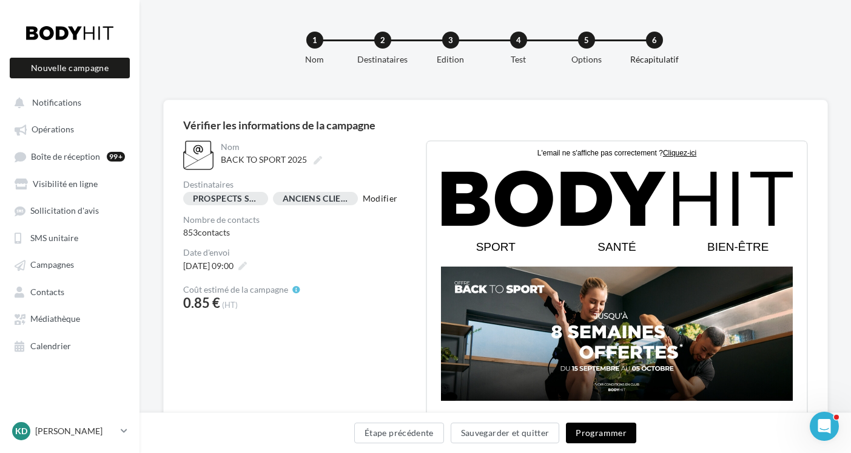
click at [606, 433] on button "Programmer" at bounding box center [601, 432] width 70 height 21
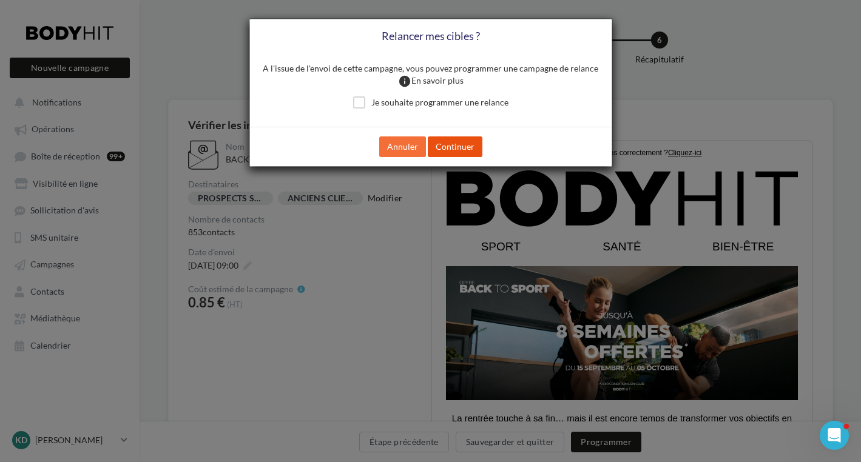
click at [468, 151] on button "Continuer" at bounding box center [455, 146] width 55 height 21
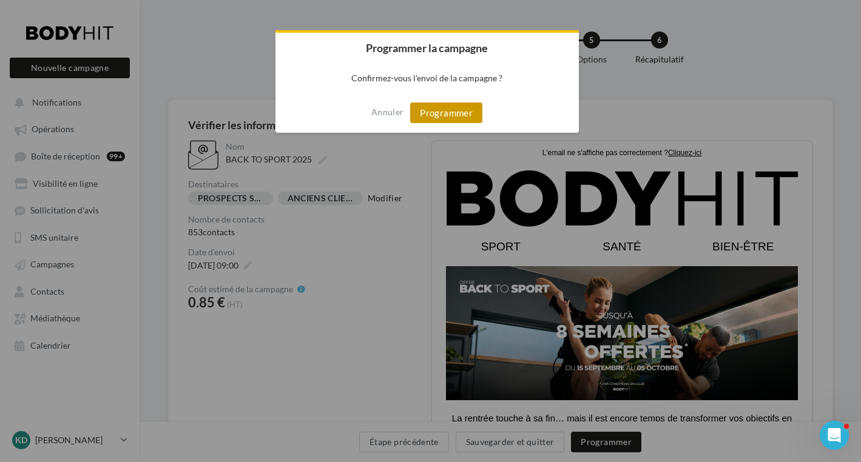
click at [464, 113] on button "Programmer" at bounding box center [446, 113] width 72 height 21
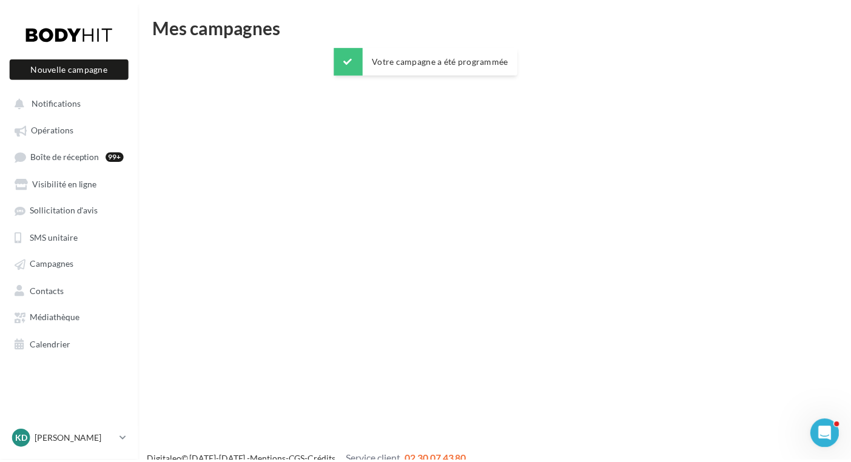
scroll to position [19, 0]
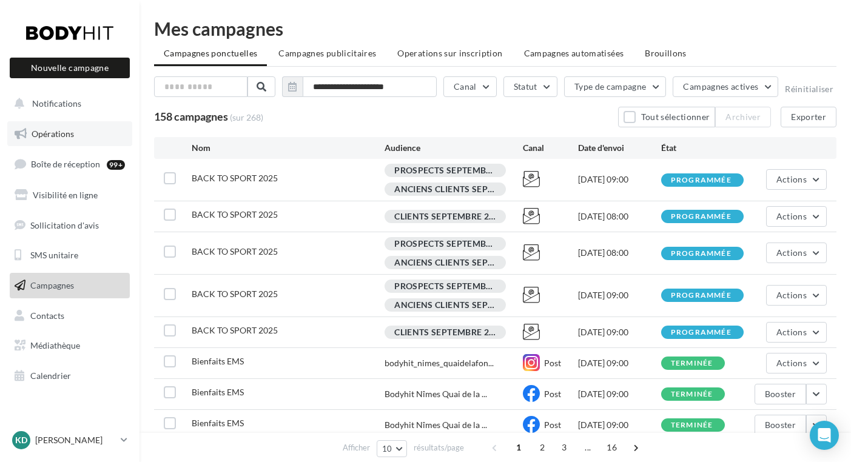
click at [41, 135] on span "Opérations" at bounding box center [53, 134] width 42 height 10
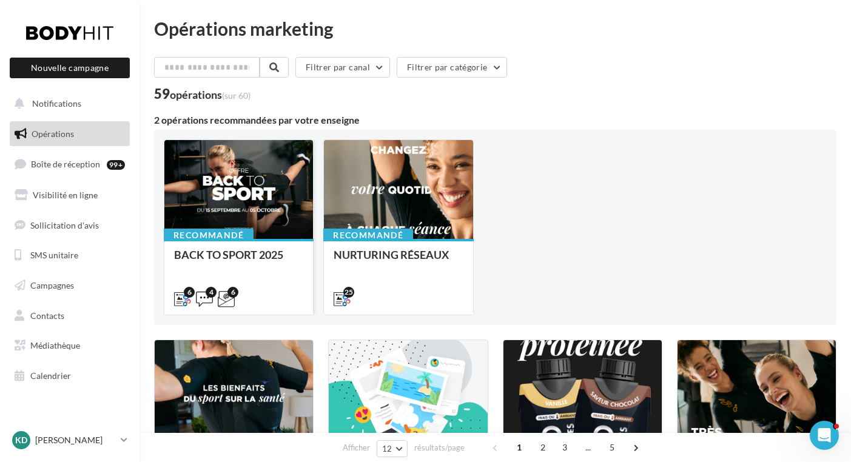
click at [258, 206] on div at bounding box center [238, 190] width 149 height 100
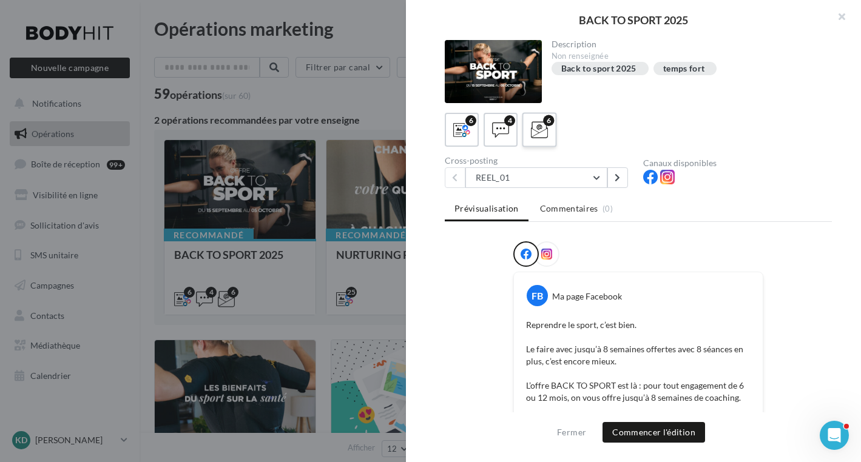
click at [543, 135] on icon at bounding box center [540, 130] width 18 height 18
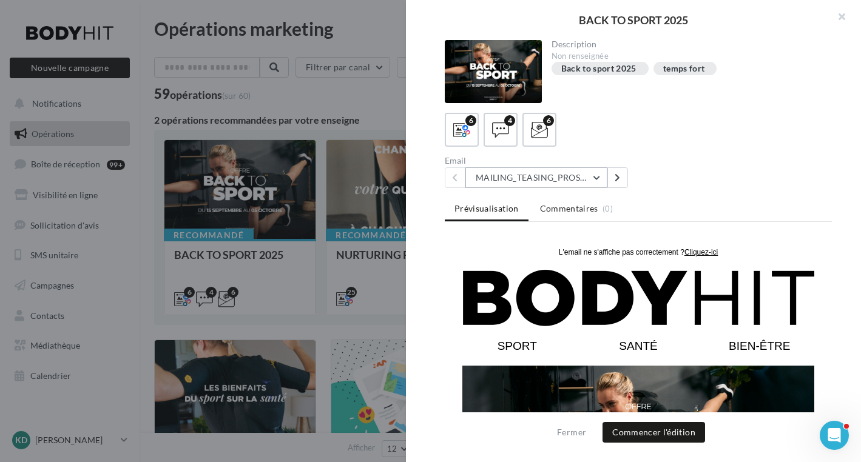
click at [595, 177] on button "MAILING_TEASING_PROSPECTS/ANCIENSCLIENTS" at bounding box center [536, 177] width 142 height 21
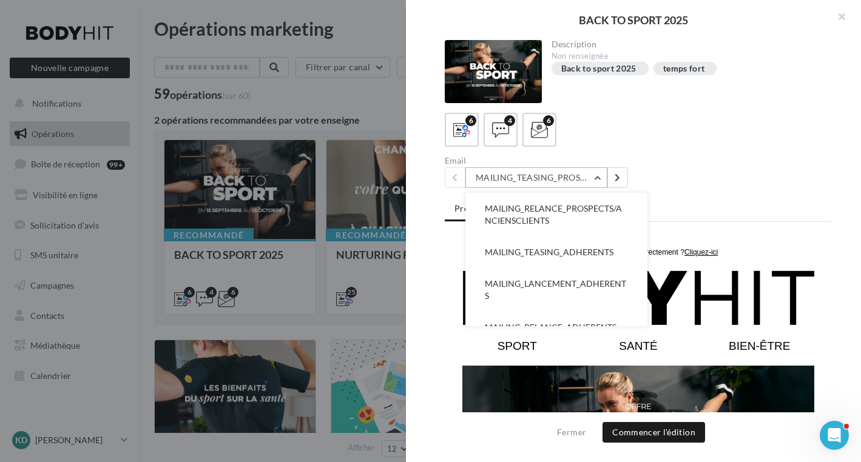
scroll to position [104, 0]
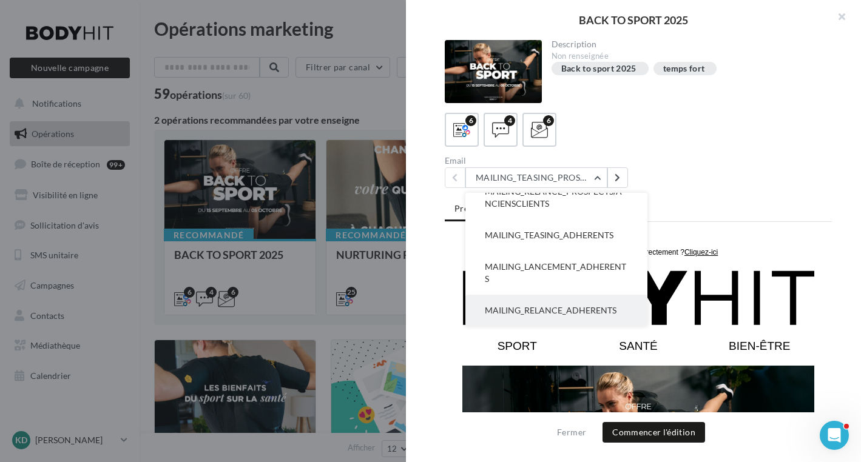
click at [572, 311] on span "MAILING_RELANCE_ADHERENTS" at bounding box center [551, 310] width 132 height 10
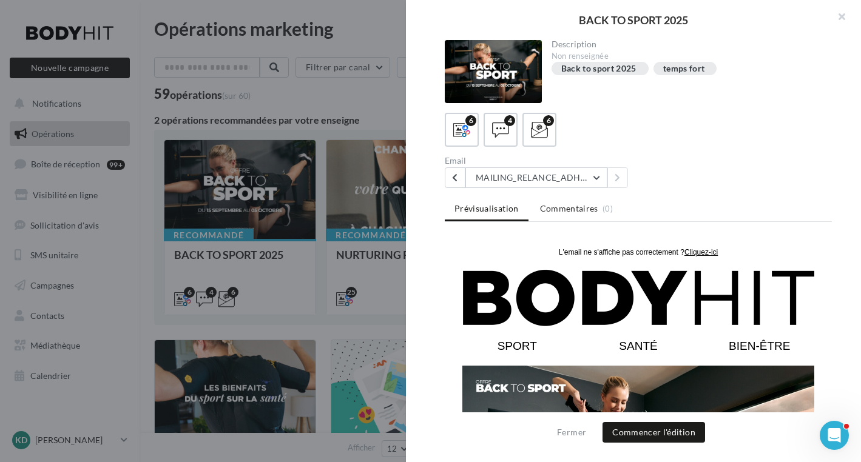
scroll to position [0, 0]
click at [650, 431] on button "Commencer l'édition" at bounding box center [653, 432] width 103 height 21
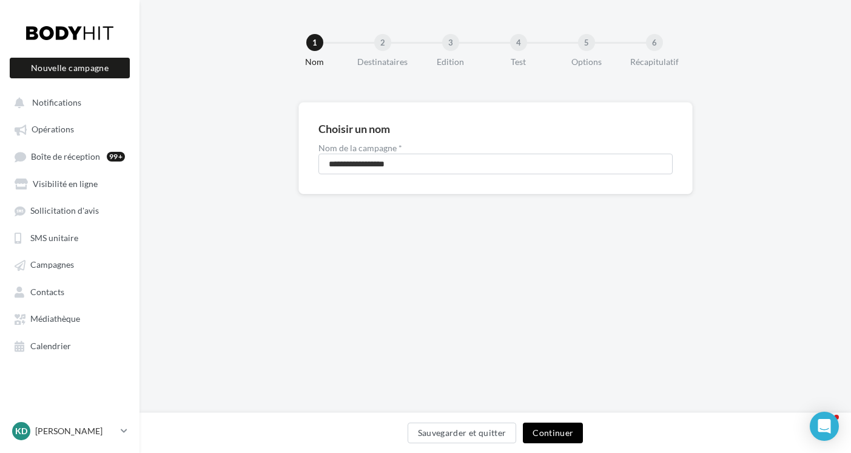
click at [535, 434] on button "Continuer" at bounding box center [553, 432] width 60 height 21
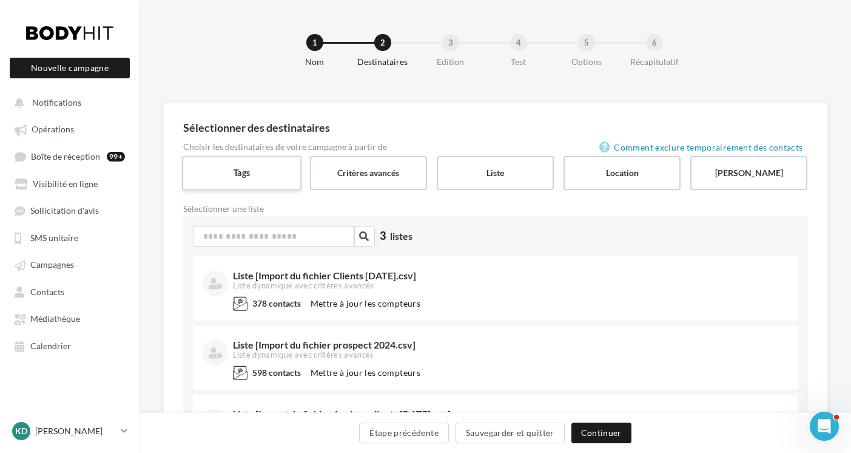
drag, startPoint x: 241, startPoint y: 170, endPoint x: 247, endPoint y: 174, distance: 6.6
click at [241, 170] on label "Tags" at bounding box center [242, 172] width 120 height 35
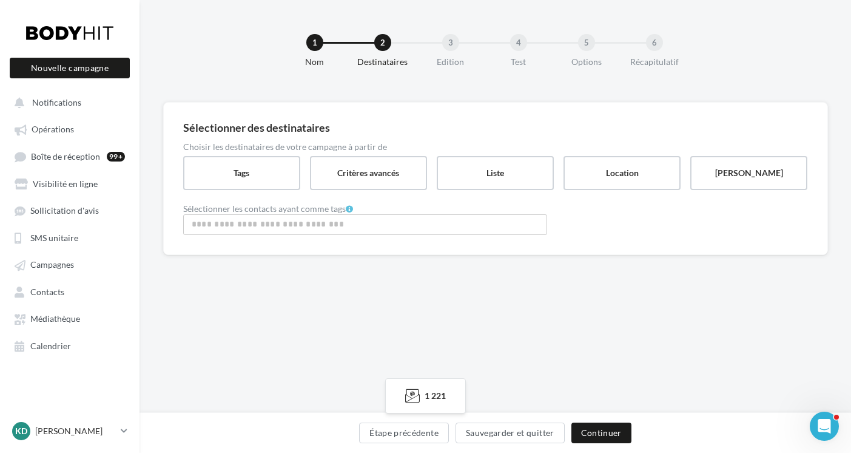
click at [322, 231] on input "Rechercher ou sélectionner un tag" at bounding box center [365, 224] width 358 height 14
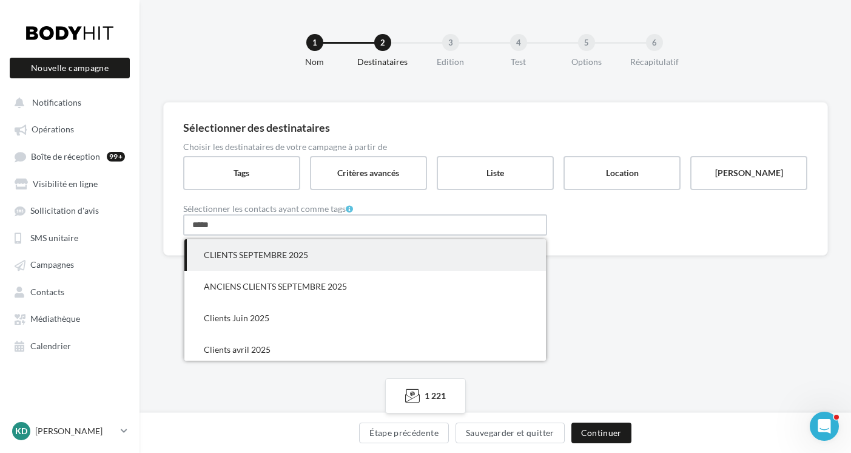
type input "*****"
click at [294, 251] on span "CLIENTS SEPTEMBRE 2025" at bounding box center [256, 254] width 104 height 10
click at [570, 301] on div "1 Nom 2 Destinataires 3 Edition 4 Test 5 Options 6 Récapitulatif Sélectionner d…" at bounding box center [496, 206] width 712 height 413
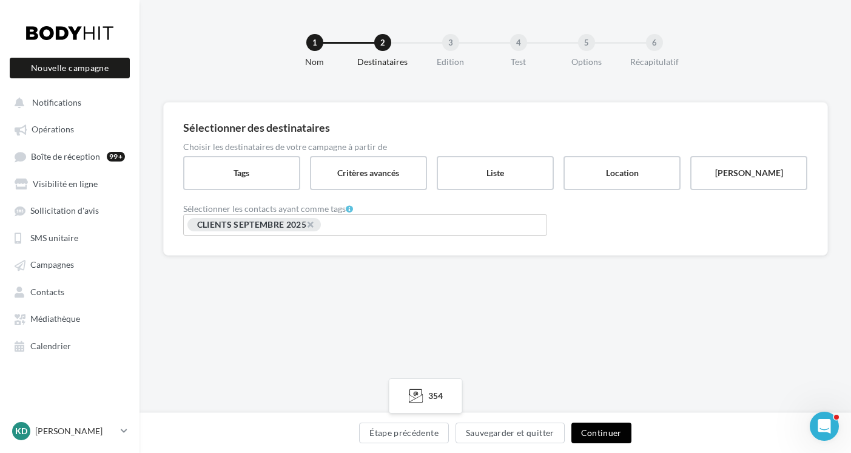
click at [598, 436] on button "Continuer" at bounding box center [601, 432] width 60 height 21
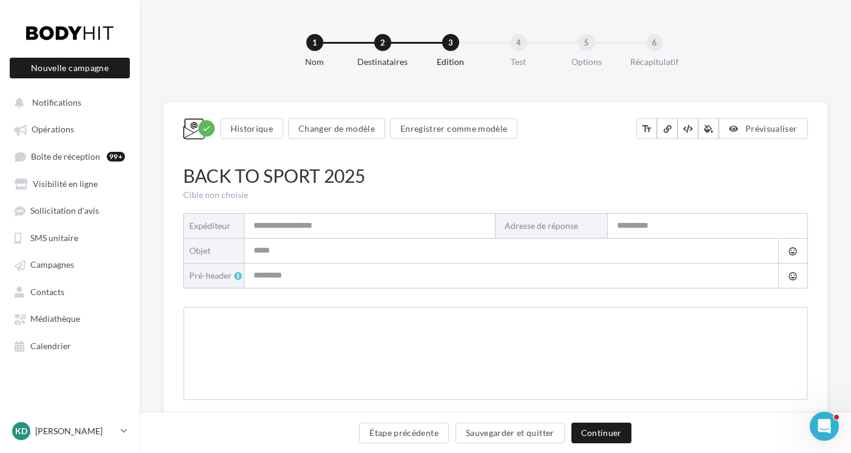
type input "**********"
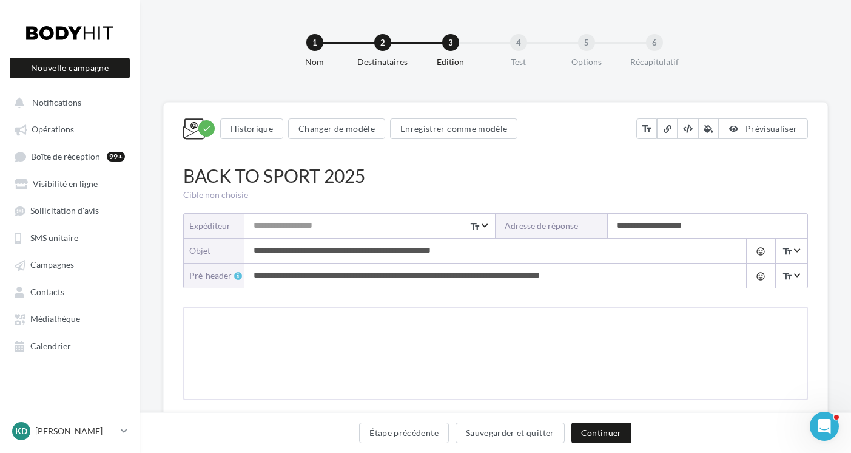
click at [315, 230] on input "Expéditeur" at bounding box center [369, 226] width 251 height 24
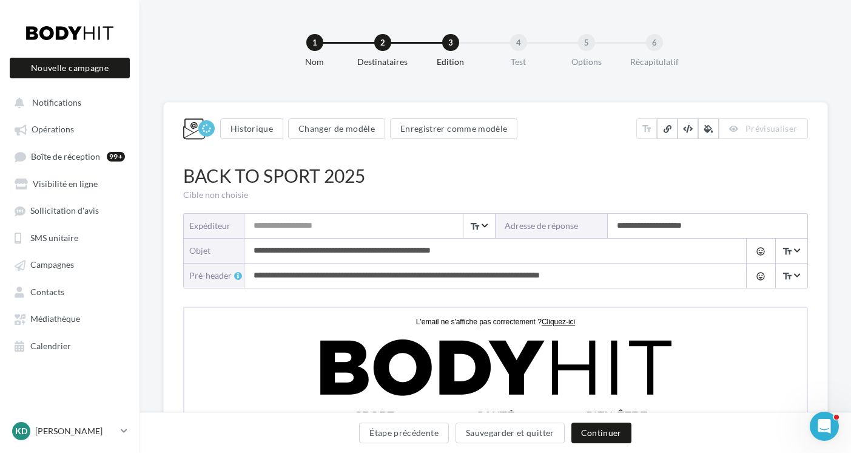
type input "**********"
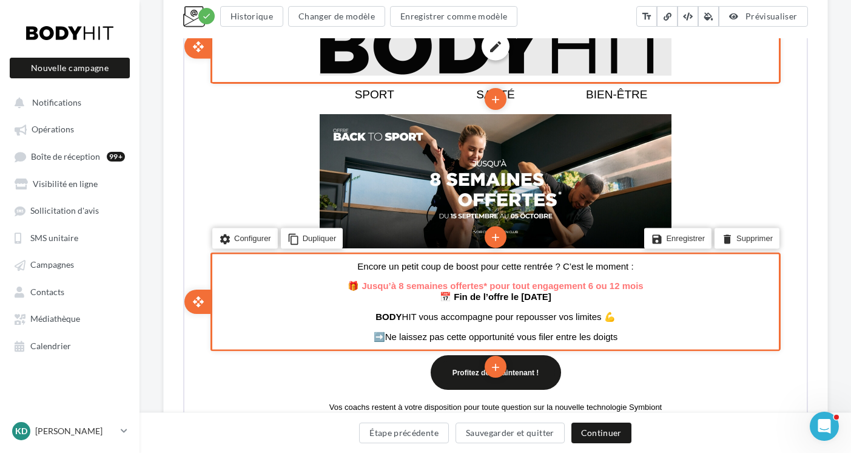
scroll to position [332, 0]
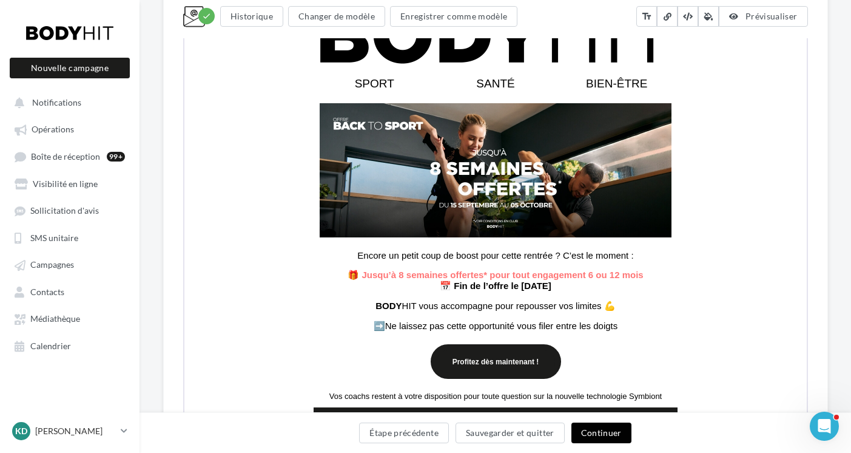
click at [595, 436] on button "Continuer" at bounding box center [601, 432] width 60 height 21
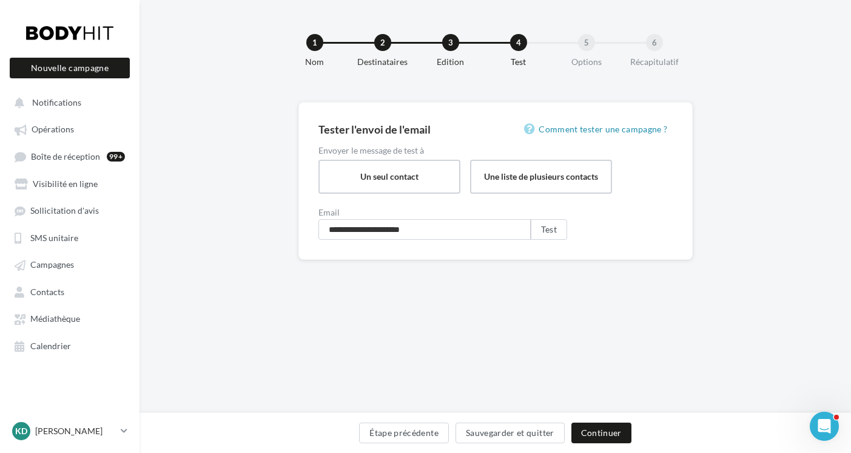
scroll to position [2, 0]
click at [595, 436] on button "Continuer" at bounding box center [601, 432] width 60 height 21
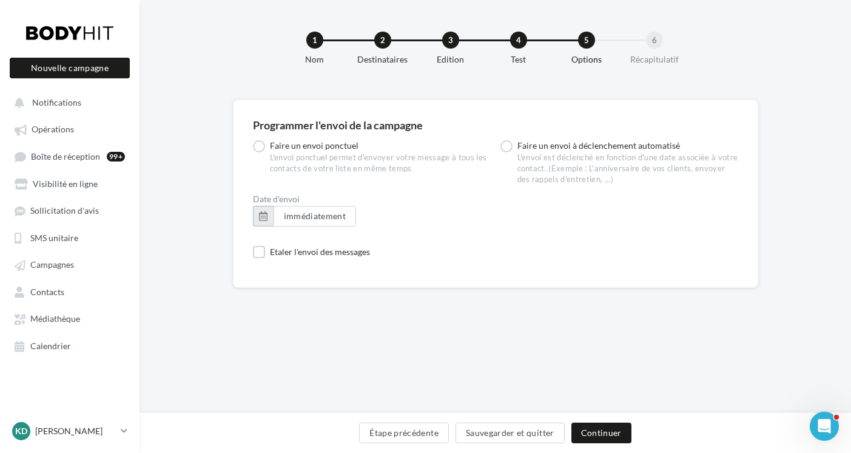
click at [260, 216] on button "button" at bounding box center [263, 216] width 21 height 21
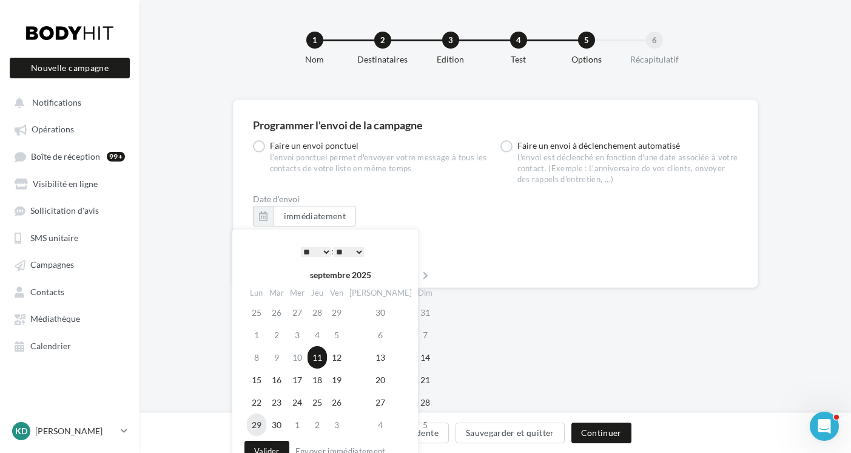
click at [259, 423] on td "29" at bounding box center [256, 424] width 19 height 22
click at [325, 249] on select "* * * * * * * * * * ** ** ** ** ** ** ** ** ** ** ** ** ** **" at bounding box center [316, 252] width 30 height 10
click at [275, 446] on button "Valider" at bounding box center [266, 450] width 45 height 21
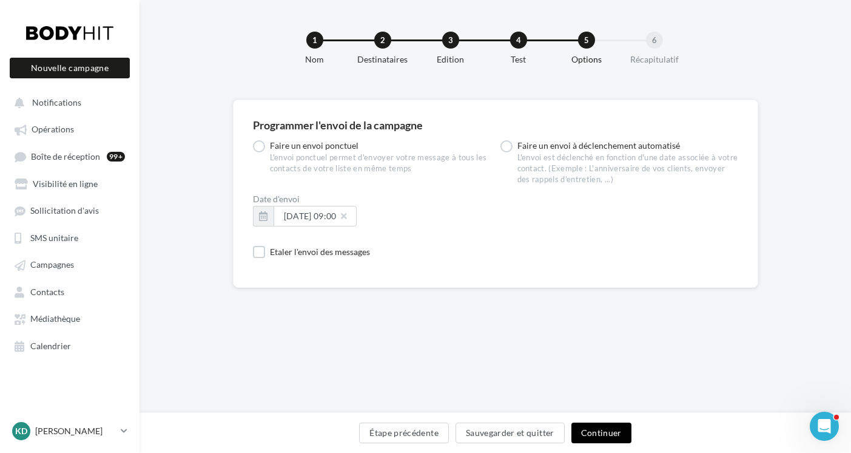
click at [613, 430] on button "Continuer" at bounding box center [601, 432] width 60 height 21
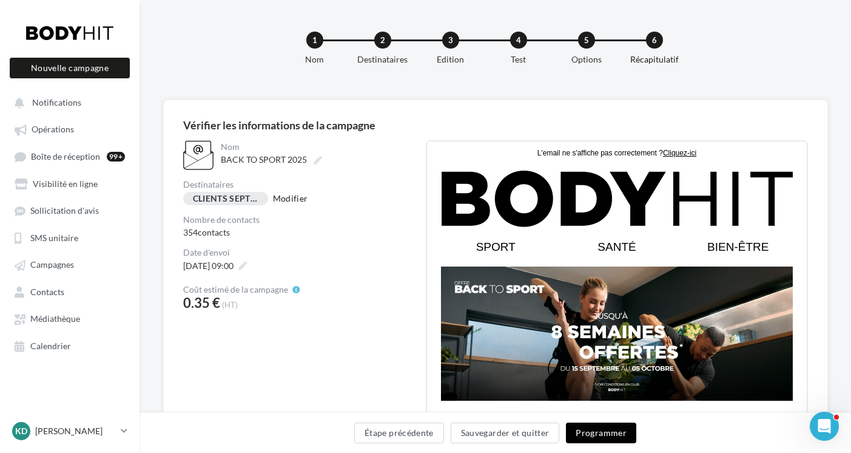
click at [612, 430] on button "Programmer" at bounding box center [601, 432] width 70 height 21
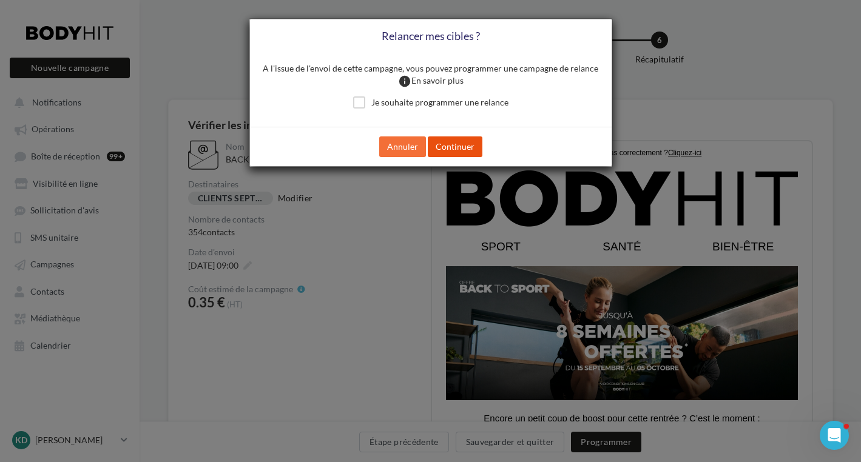
click at [467, 142] on button "Continuer" at bounding box center [455, 146] width 55 height 21
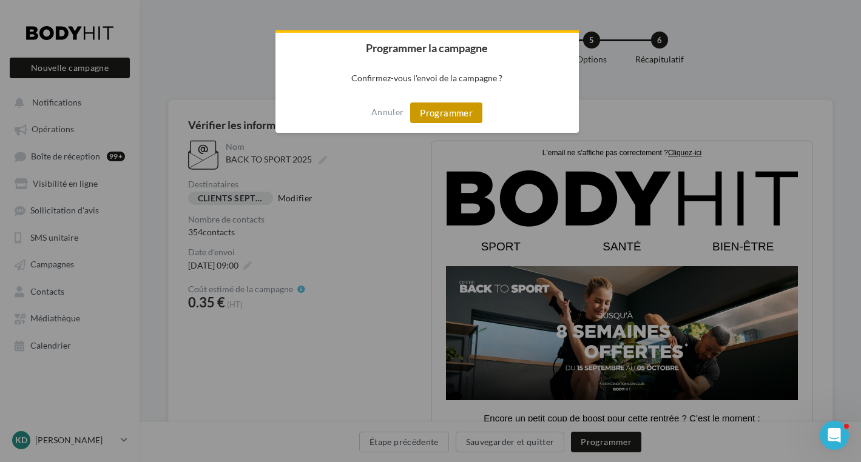
click at [430, 115] on button "Programmer" at bounding box center [446, 113] width 72 height 21
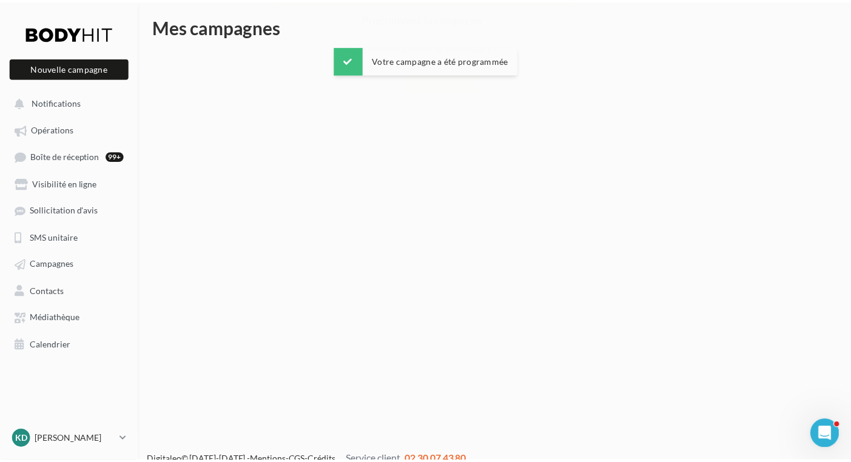
scroll to position [19, 0]
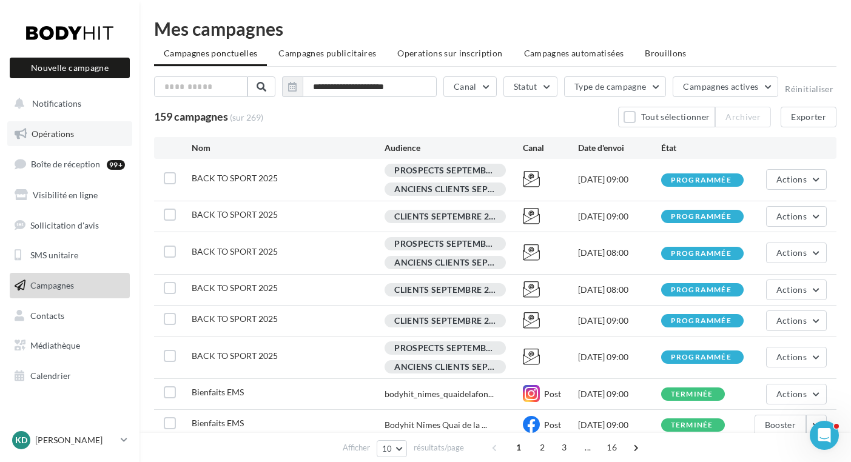
click at [45, 127] on link "Opérations" at bounding box center [69, 133] width 125 height 25
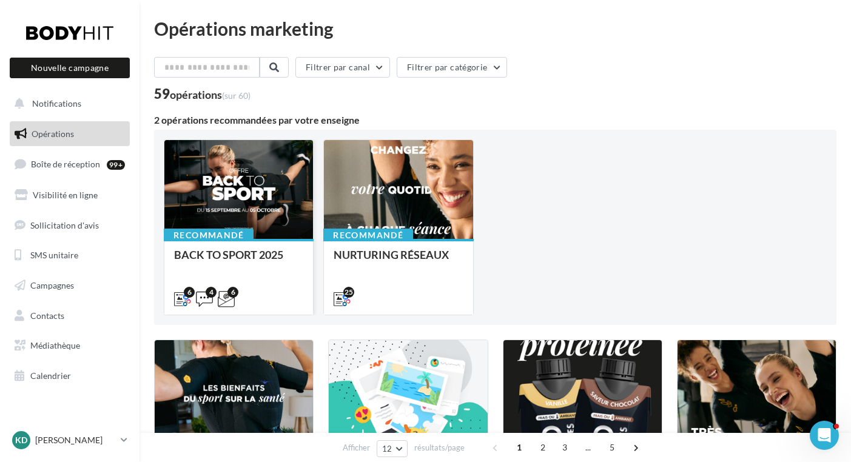
click at [252, 205] on div at bounding box center [238, 190] width 149 height 100
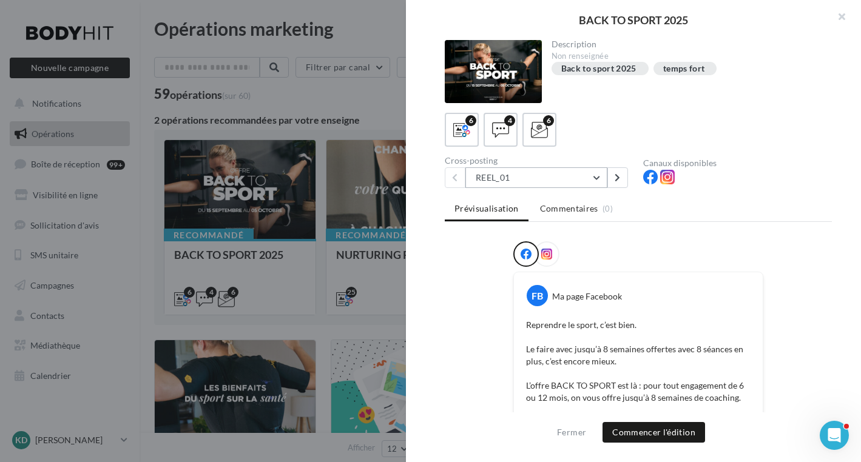
click at [599, 175] on button "REEL_01" at bounding box center [536, 177] width 142 height 21
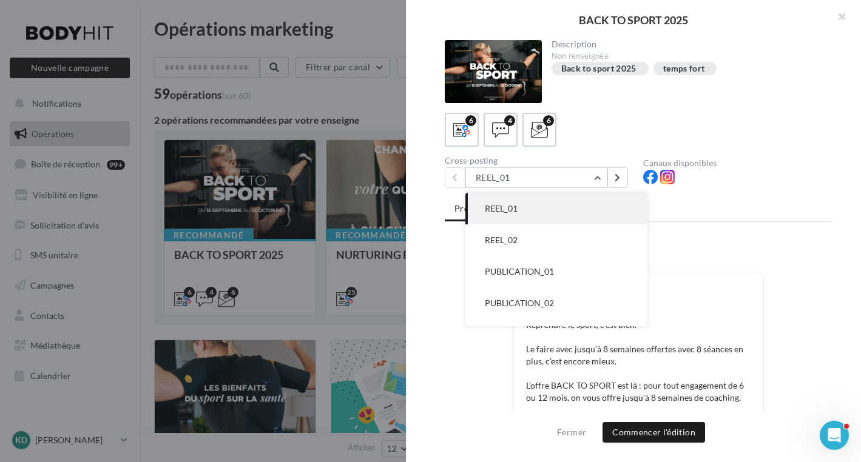
click at [766, 176] on div at bounding box center [737, 179] width 189 height 18
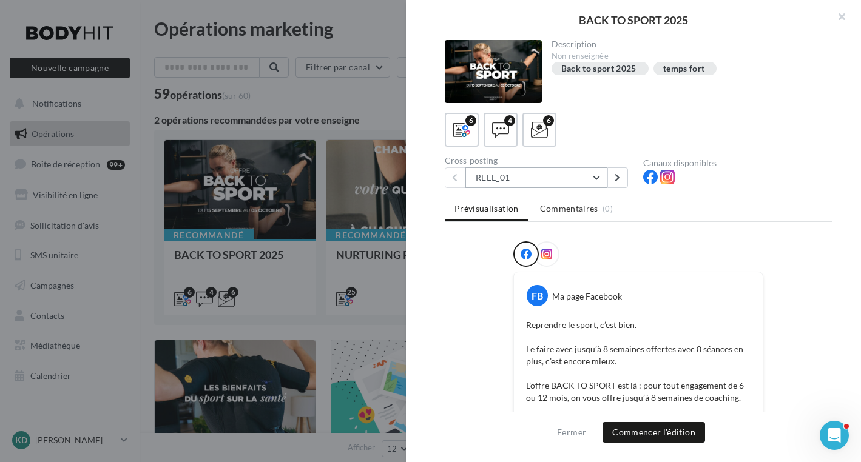
click at [595, 178] on button "REEL_01" at bounding box center [536, 177] width 142 height 21
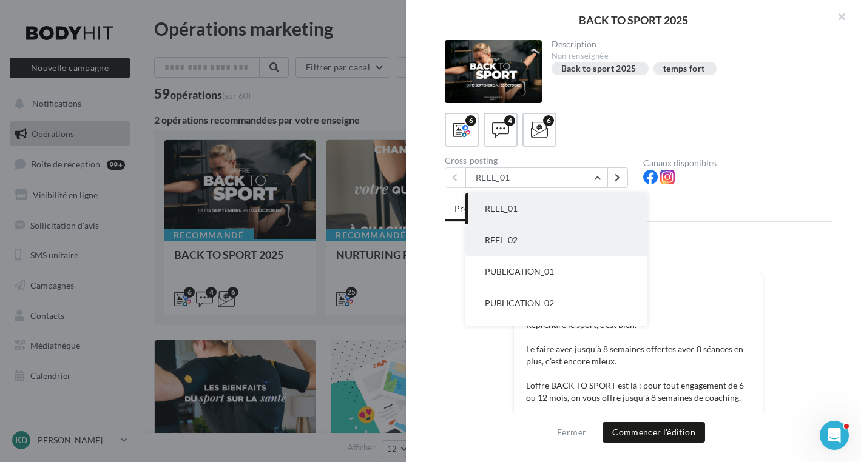
click at [504, 238] on span "REEL_02" at bounding box center [501, 240] width 33 height 10
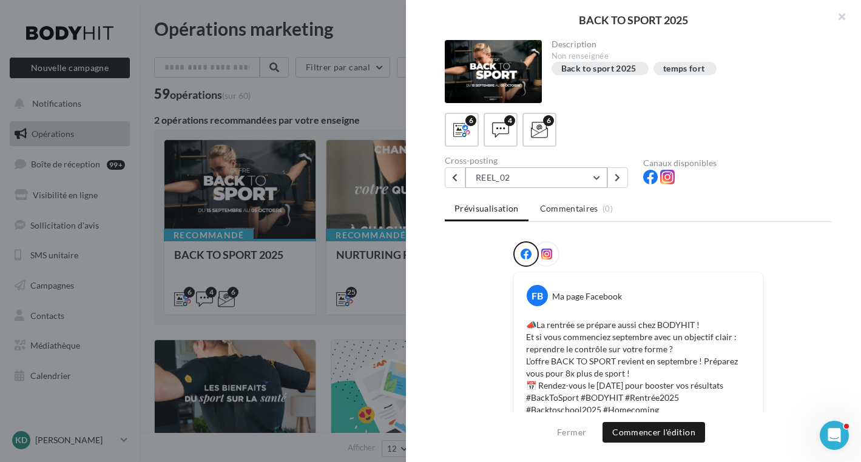
click at [596, 178] on button "REEL_02" at bounding box center [536, 177] width 142 height 21
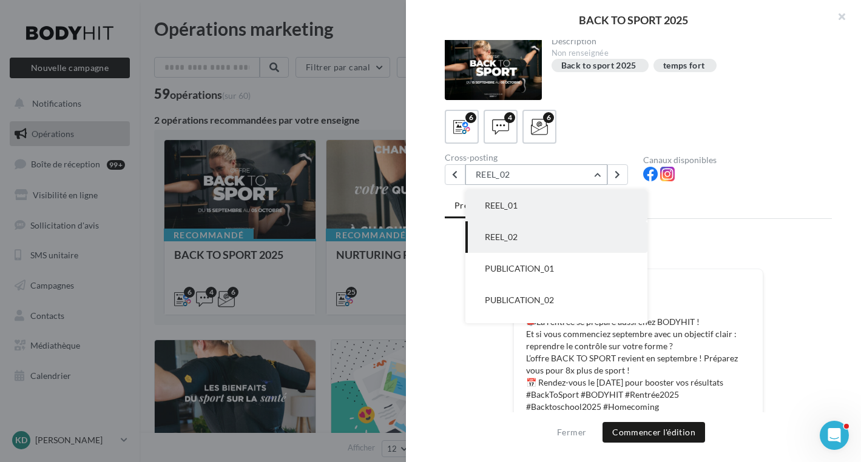
scroll to position [4, 0]
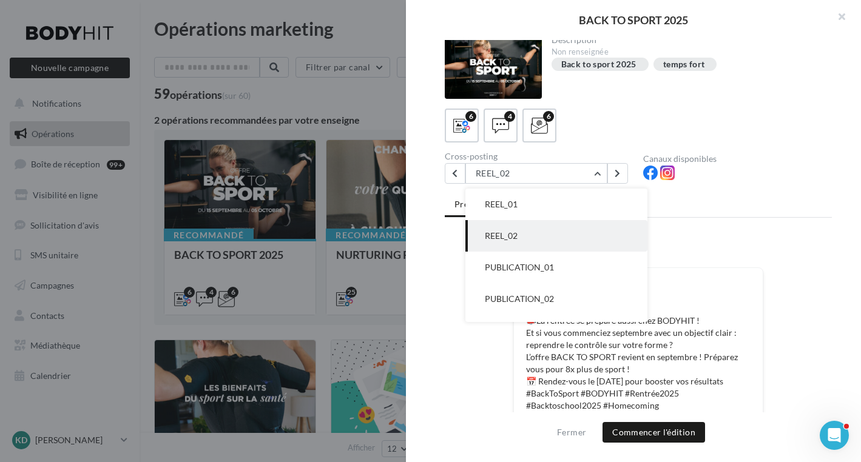
click at [547, 272] on button "PUBLICATION_01" at bounding box center [556, 268] width 182 height 32
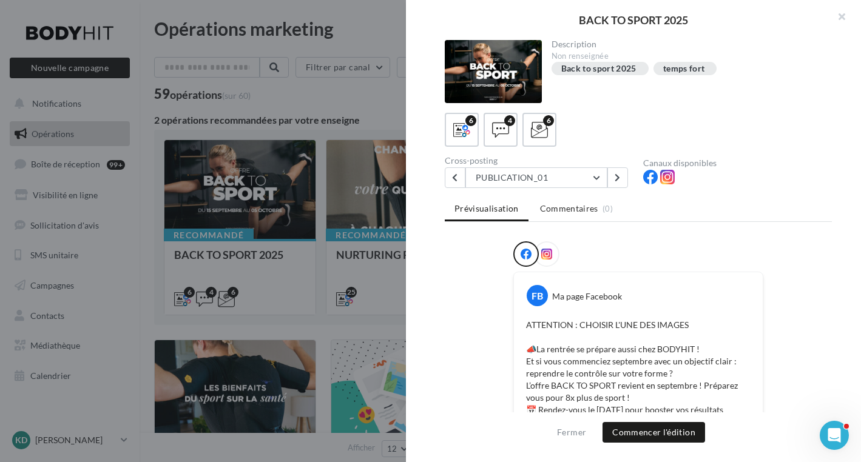
scroll to position [1, 0]
click at [598, 175] on button "PUBLICATION_01" at bounding box center [536, 177] width 142 height 21
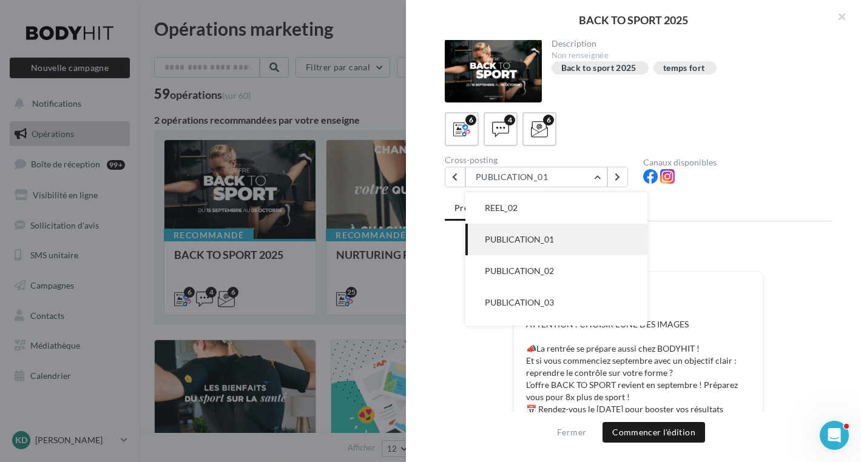
drag, startPoint x: 553, startPoint y: 267, endPoint x: 658, endPoint y: 256, distance: 105.5
click at [554, 266] on button "PUBLICATION_02" at bounding box center [556, 271] width 182 height 32
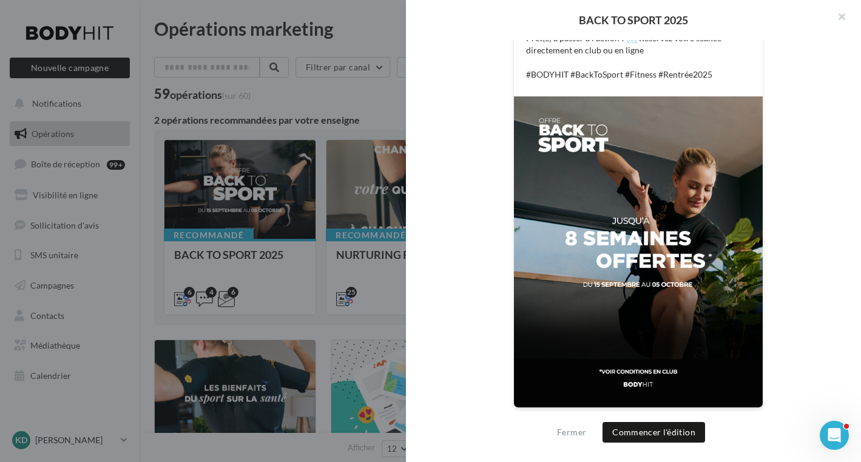
scroll to position [0, 0]
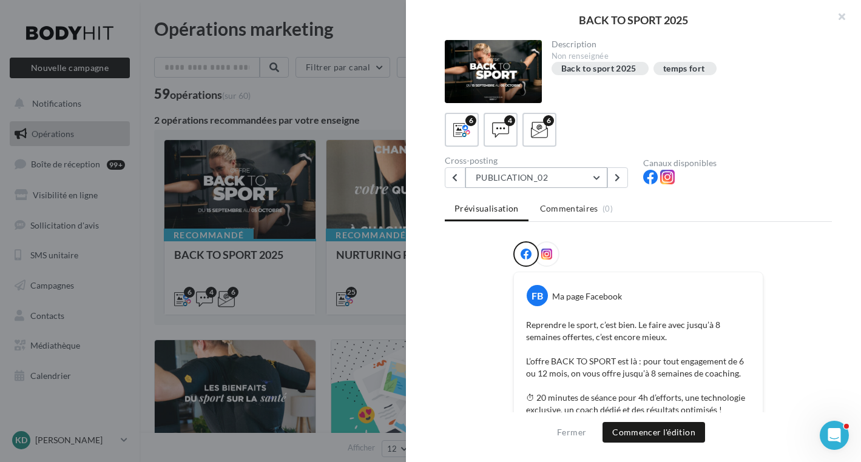
click at [598, 180] on button "PUBLICATION_02" at bounding box center [536, 177] width 142 height 21
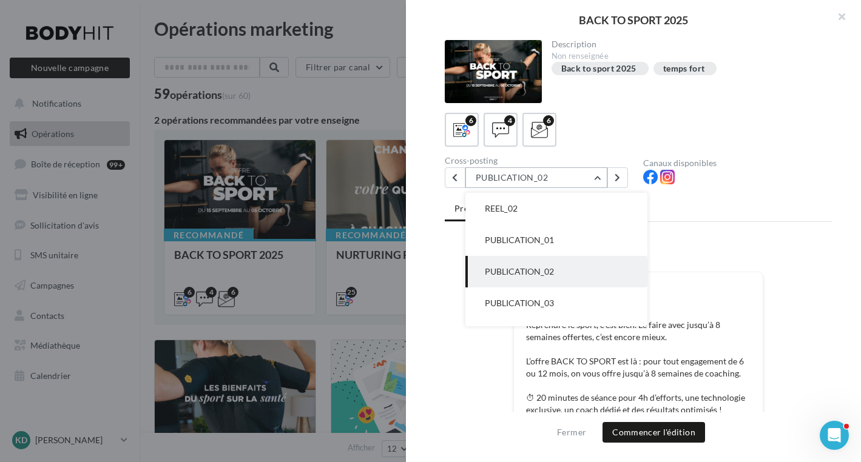
scroll to position [56, 0]
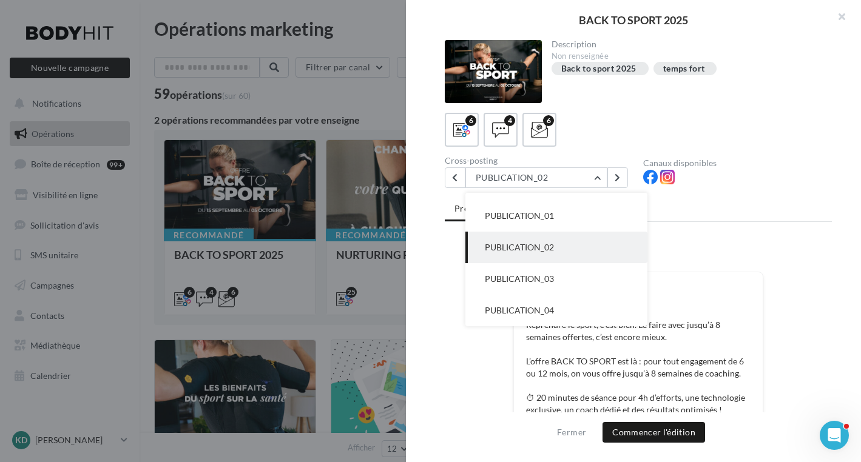
drag, startPoint x: 550, startPoint y: 277, endPoint x: 673, endPoint y: 233, distance: 130.3
click at [550, 277] on span "PUBLICATION_03" at bounding box center [519, 279] width 69 height 10
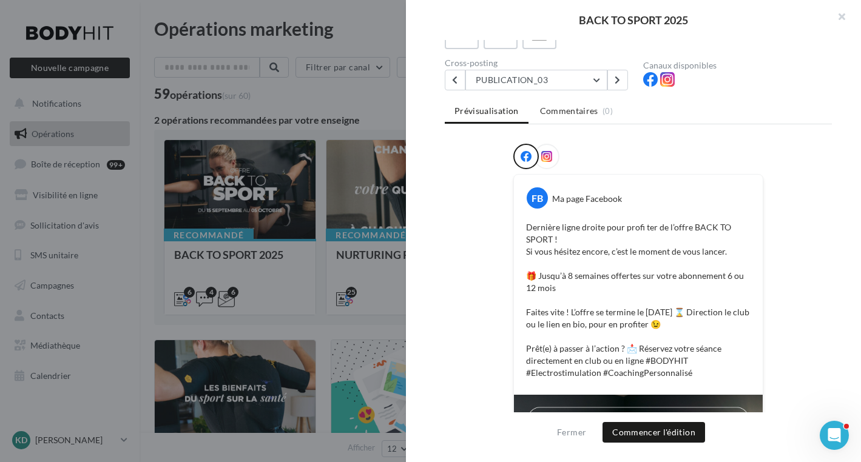
scroll to position [0, 0]
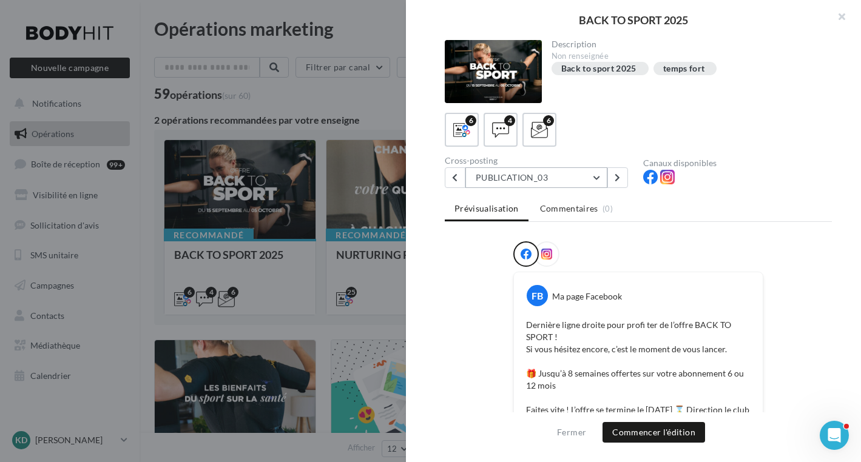
click at [591, 179] on button "PUBLICATION_03" at bounding box center [536, 177] width 142 height 21
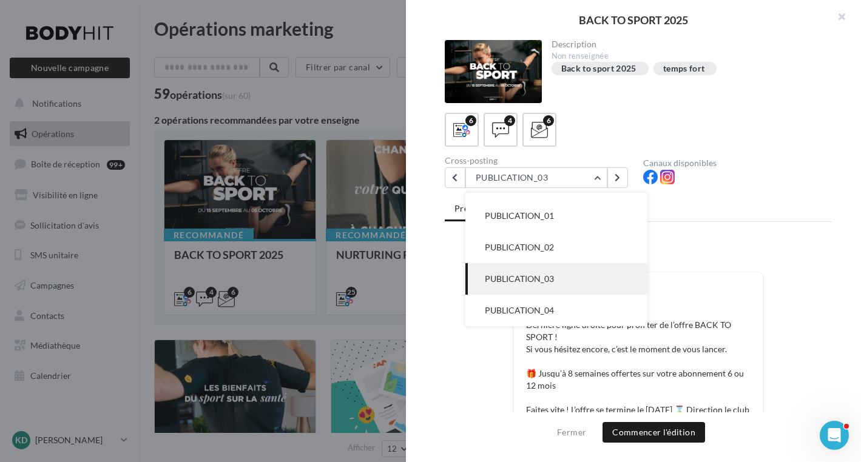
click at [570, 310] on button "PUBLICATION_04" at bounding box center [556, 311] width 182 height 32
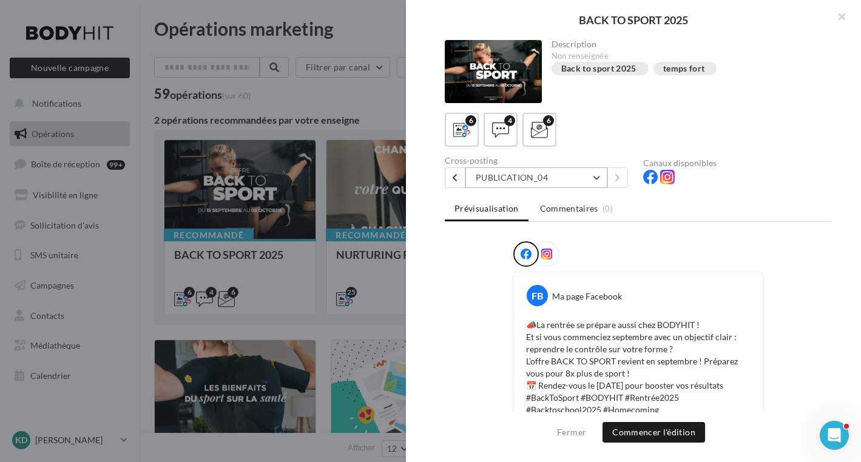
click at [599, 180] on button "PUBLICATION_04" at bounding box center [536, 177] width 142 height 21
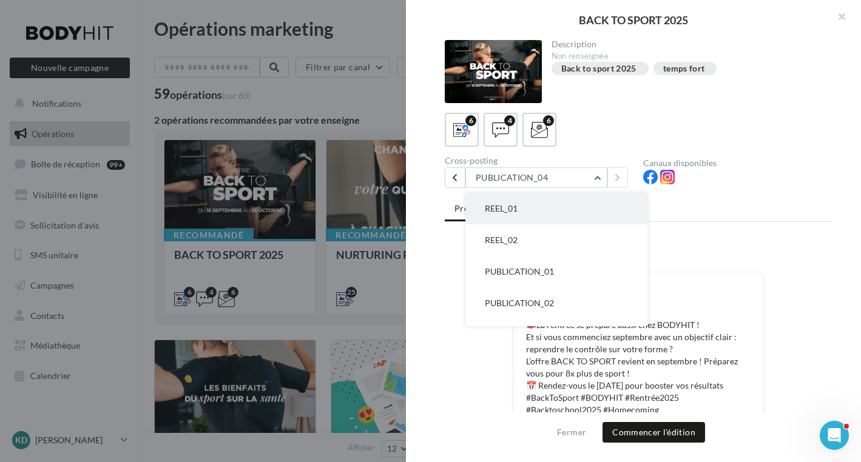
click at [515, 206] on span "REEL_01" at bounding box center [501, 208] width 33 height 10
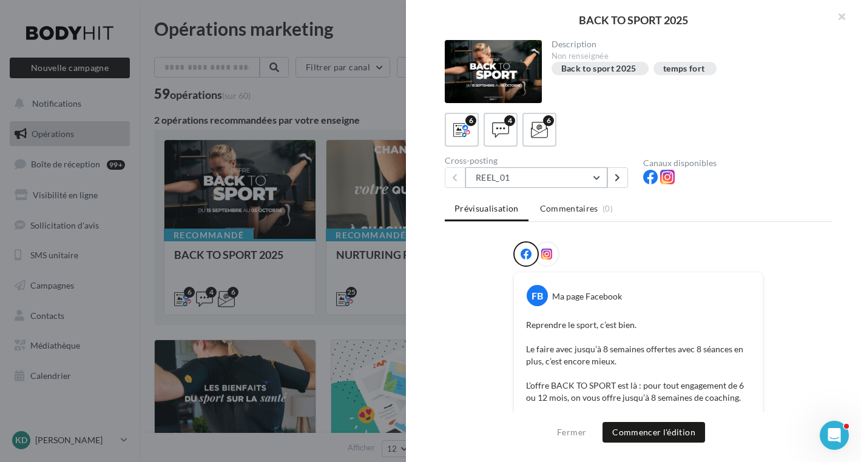
click at [594, 178] on button "REEL_01" at bounding box center [536, 177] width 142 height 21
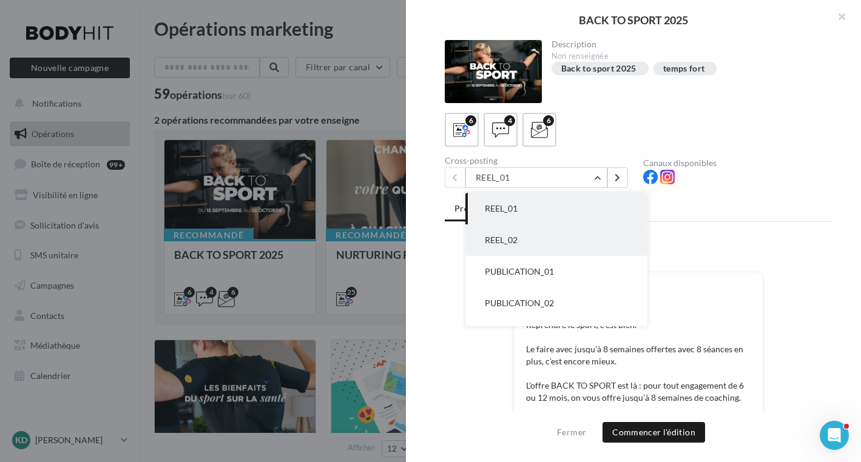
click at [605, 242] on button "REEL_02" at bounding box center [556, 240] width 182 height 32
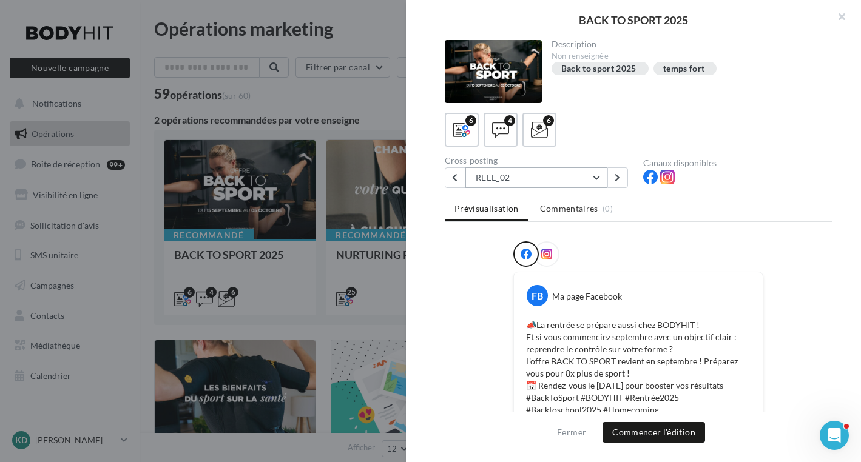
click at [595, 177] on button "REEL_02" at bounding box center [536, 177] width 142 height 21
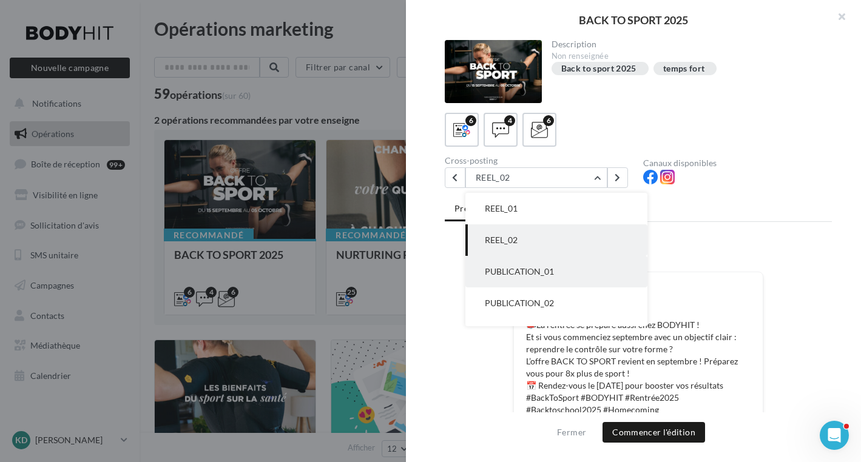
click at [555, 269] on button "PUBLICATION_01" at bounding box center [556, 272] width 182 height 32
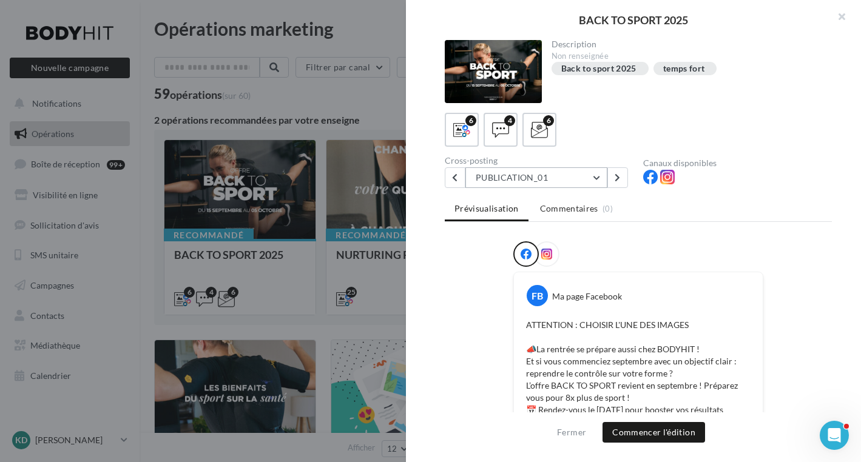
click at [598, 178] on button "PUBLICATION_01" at bounding box center [536, 177] width 142 height 21
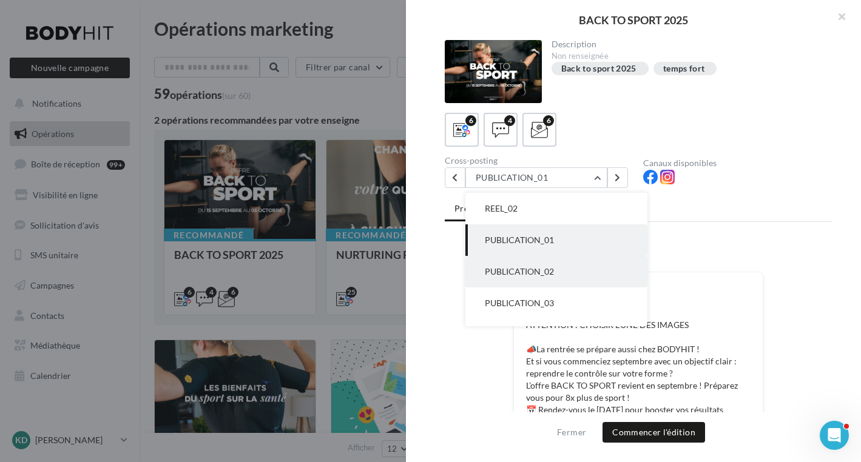
click at [586, 271] on button "PUBLICATION_02" at bounding box center [556, 272] width 182 height 32
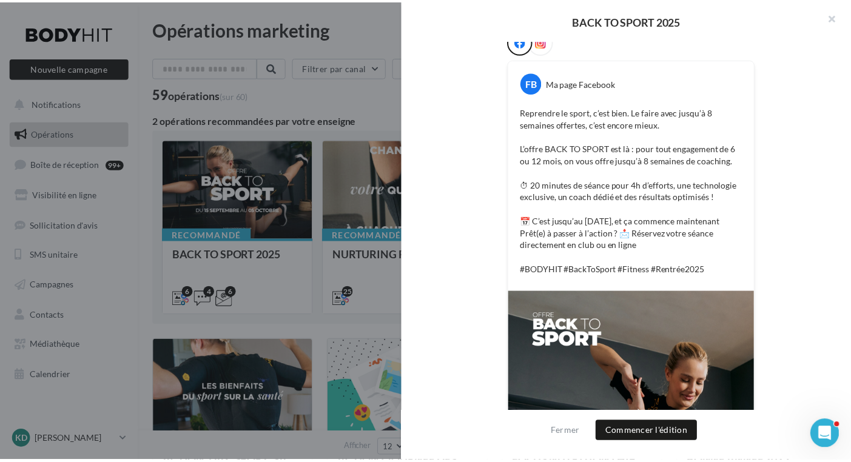
scroll to position [0, 0]
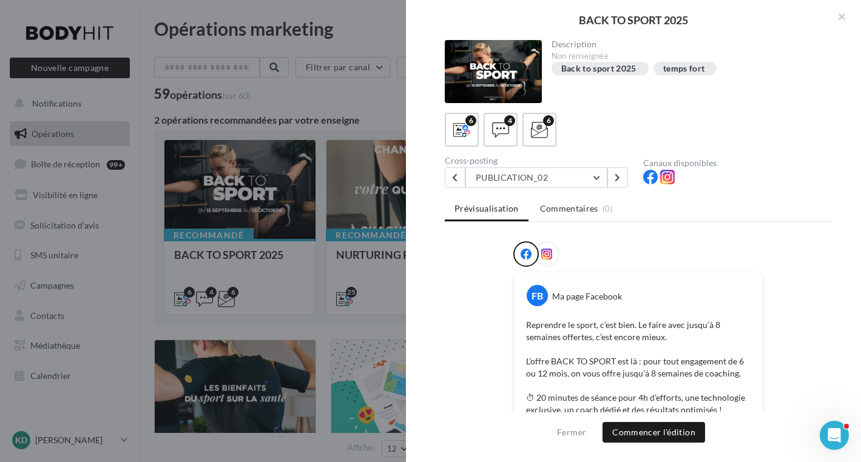
click at [772, 190] on div "Description Non renseignée Back to sport 2025 temps fort 6 4 6 Cross-posting PU…" at bounding box center [638, 231] width 465 height 383
click at [844, 15] on button "button" at bounding box center [836, 18] width 49 height 36
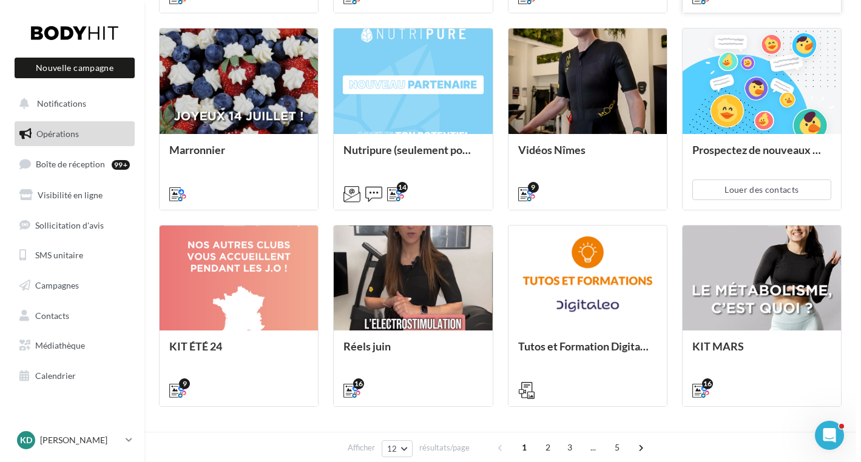
scroll to position [554, 0]
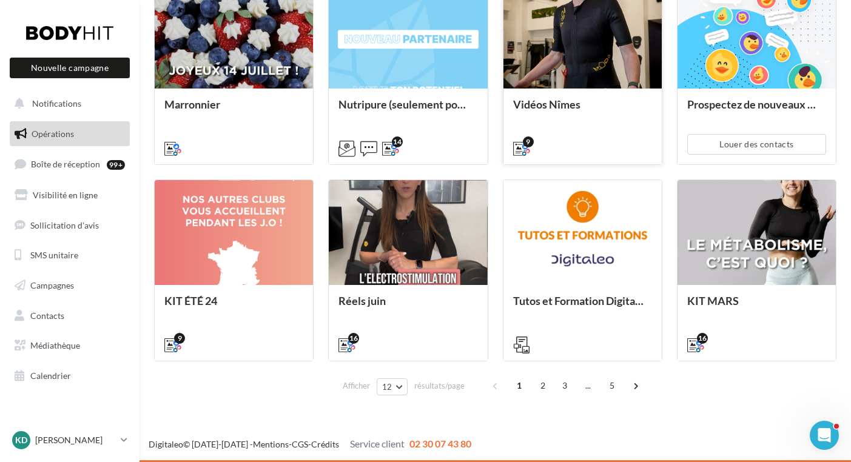
click at [571, 69] on div at bounding box center [583, 36] width 158 height 107
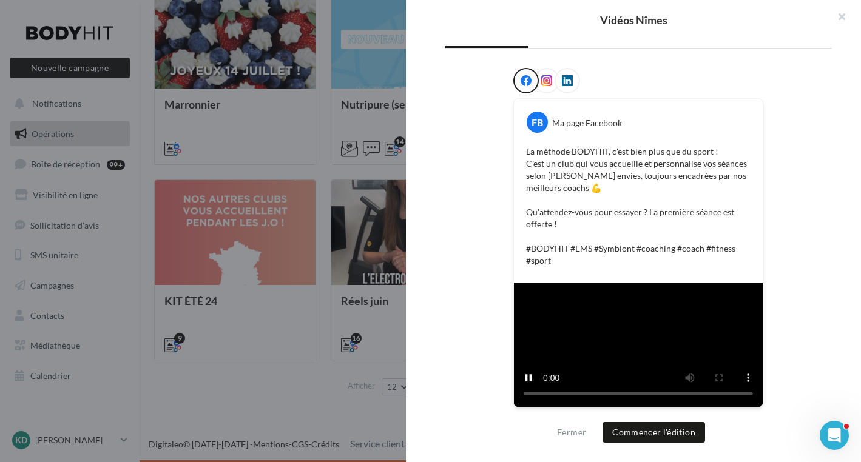
scroll to position [0, 0]
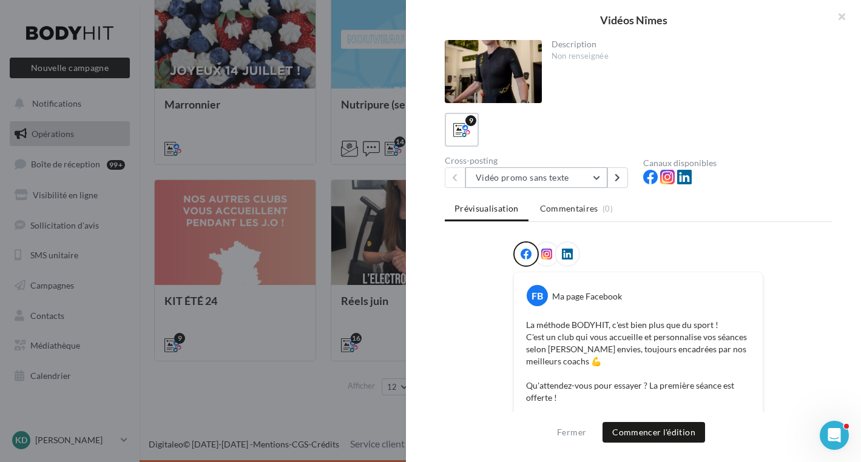
click at [596, 178] on button "Vidéo promo sans texte" at bounding box center [536, 177] width 142 height 21
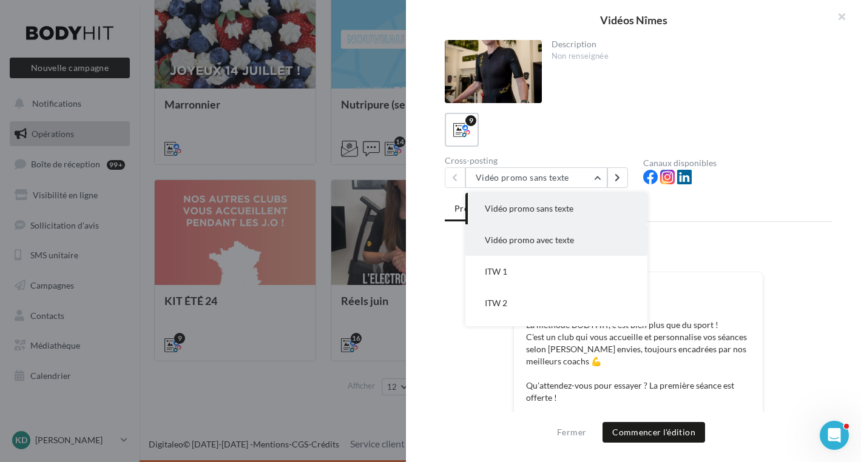
click at [528, 241] on span "Vidéo promo avec texte" at bounding box center [529, 240] width 89 height 10
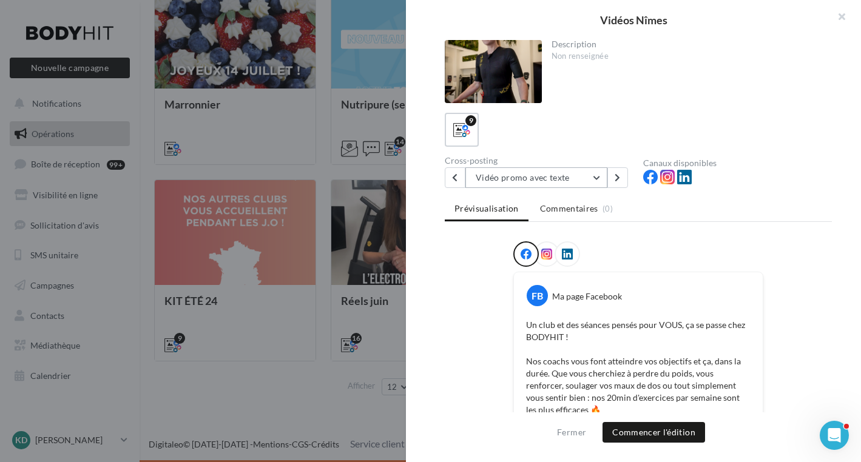
click at [595, 176] on button "Vidéo promo avec texte" at bounding box center [536, 177] width 142 height 21
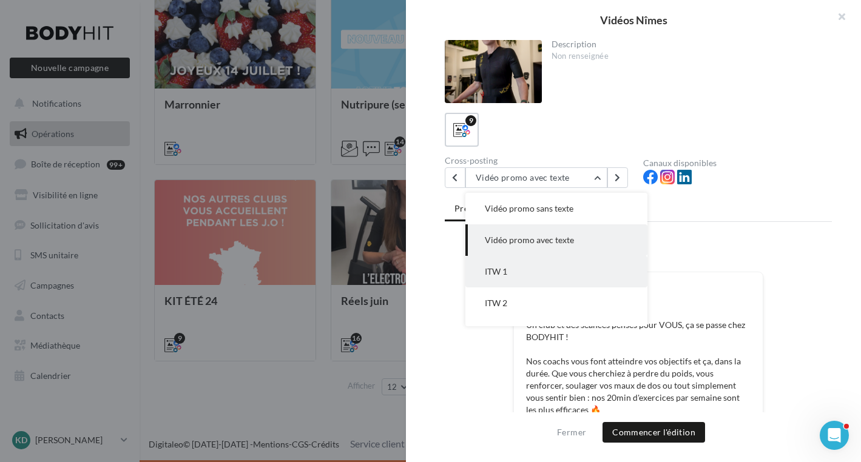
click at [492, 272] on span "ITW 1" at bounding box center [496, 271] width 22 height 10
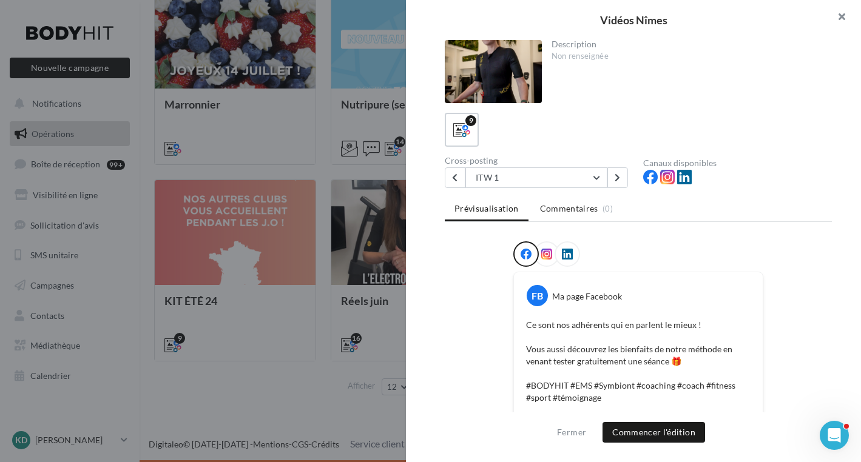
click at [841, 16] on button "button" at bounding box center [836, 18] width 49 height 36
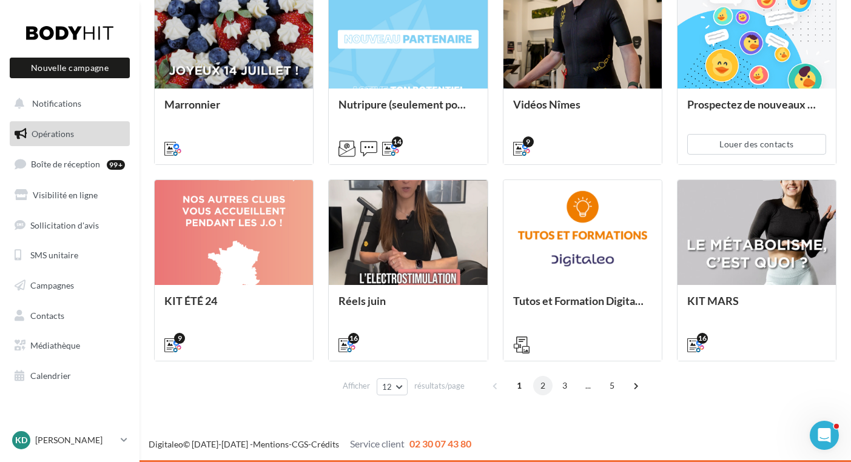
click at [539, 386] on span "2" at bounding box center [542, 385] width 19 height 19
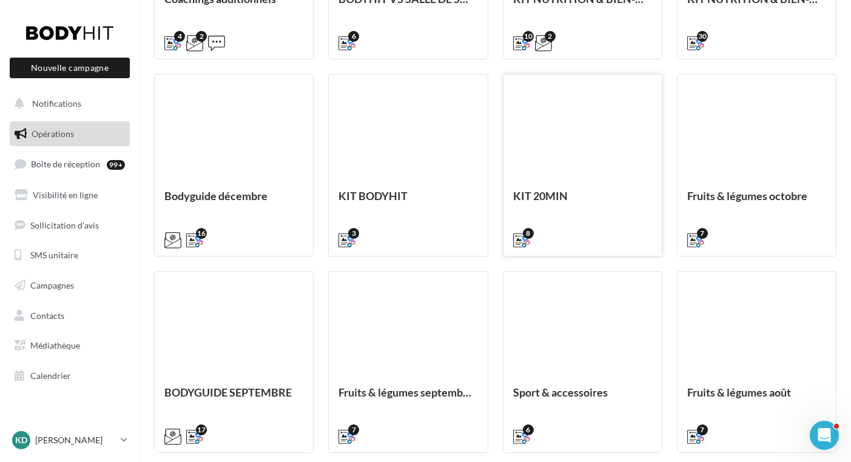
scroll to position [554, 0]
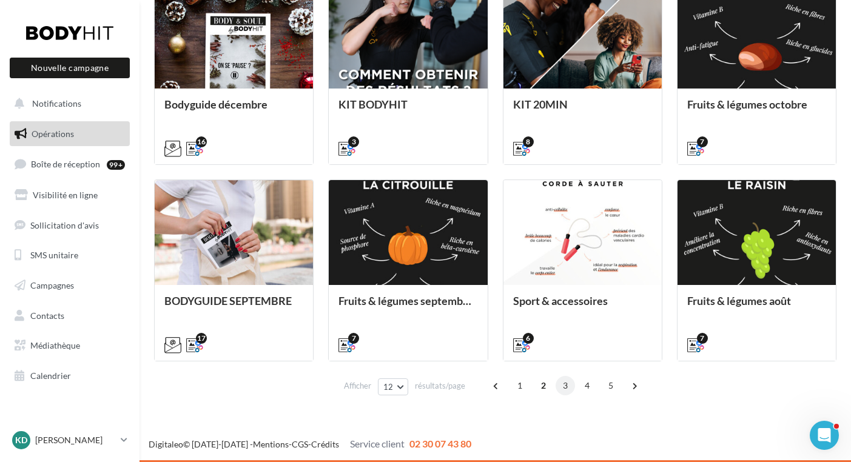
click at [568, 383] on span "3" at bounding box center [565, 385] width 19 height 19
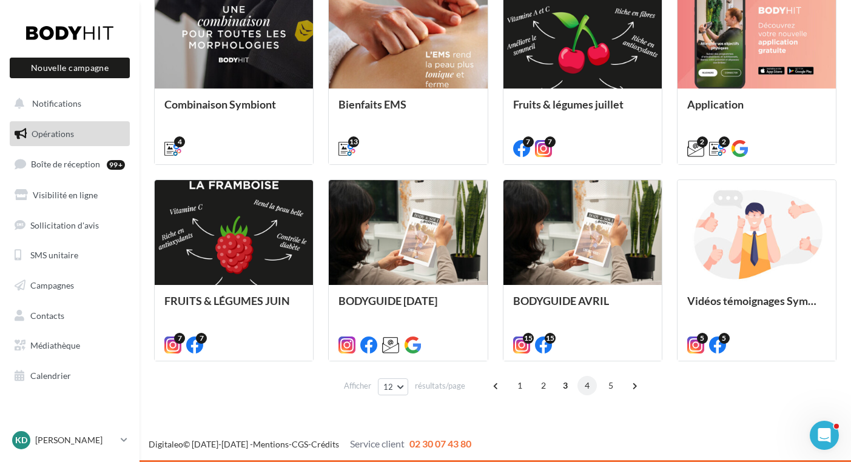
click at [585, 383] on span "4" at bounding box center [587, 385] width 19 height 19
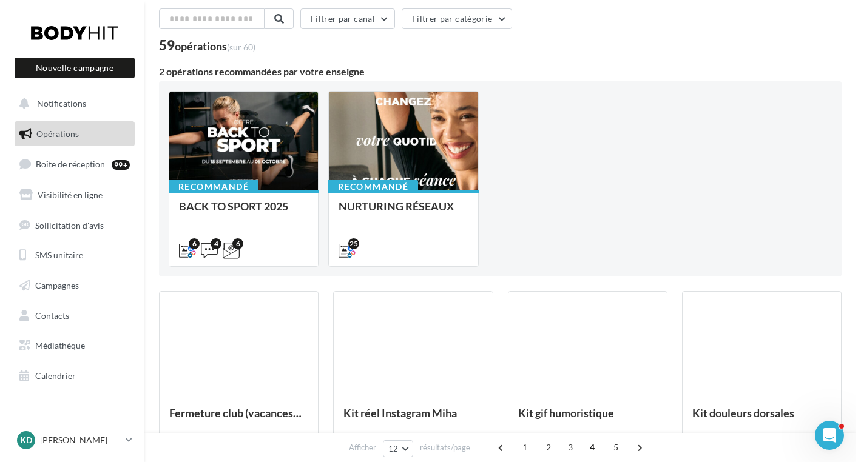
scroll to position [50, 0]
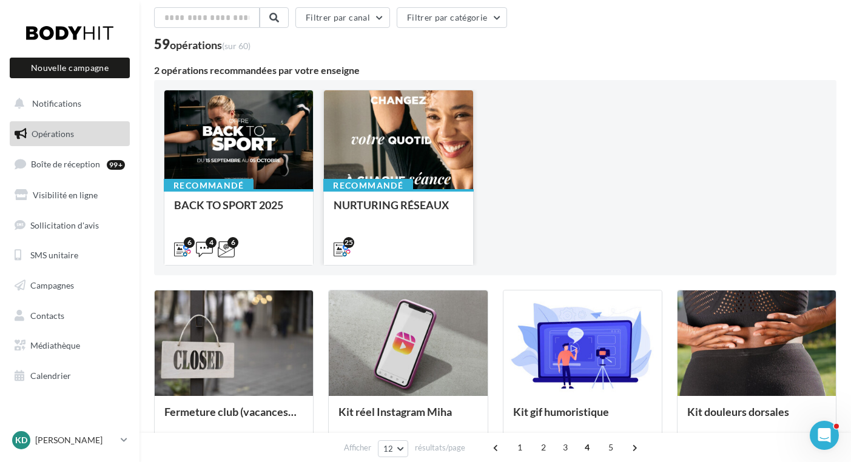
click at [391, 140] on div at bounding box center [398, 140] width 149 height 100
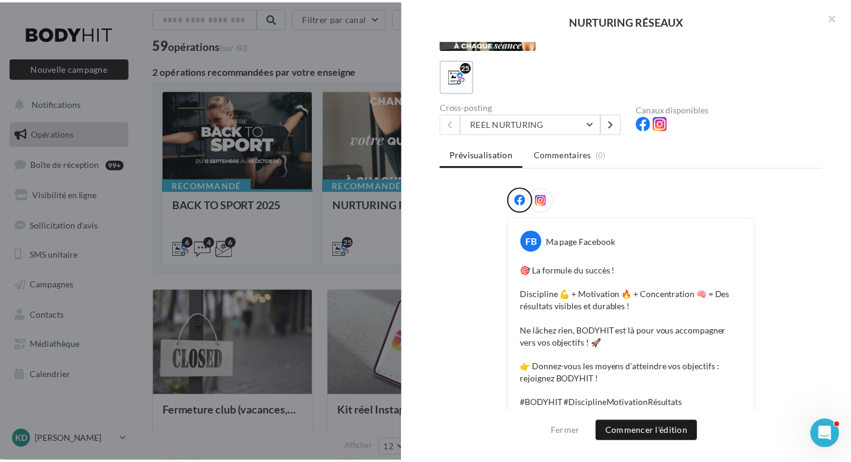
scroll to position [0, 0]
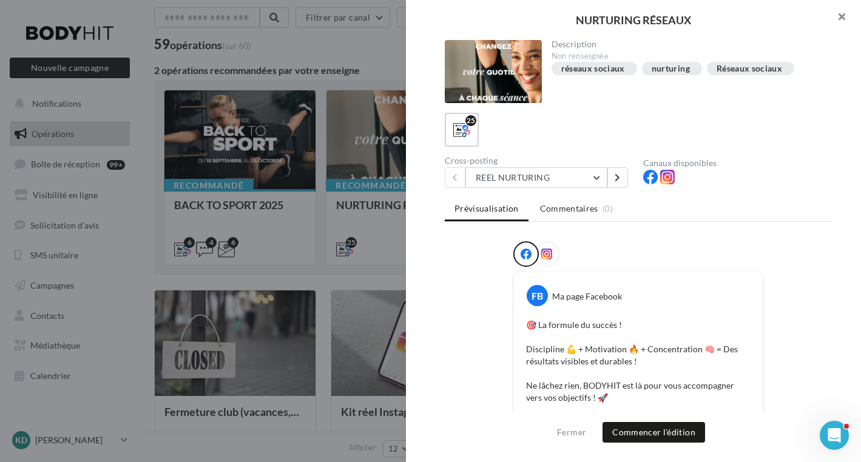
click at [840, 13] on button "button" at bounding box center [836, 18] width 49 height 36
